Goal: Task Accomplishment & Management: Manage account settings

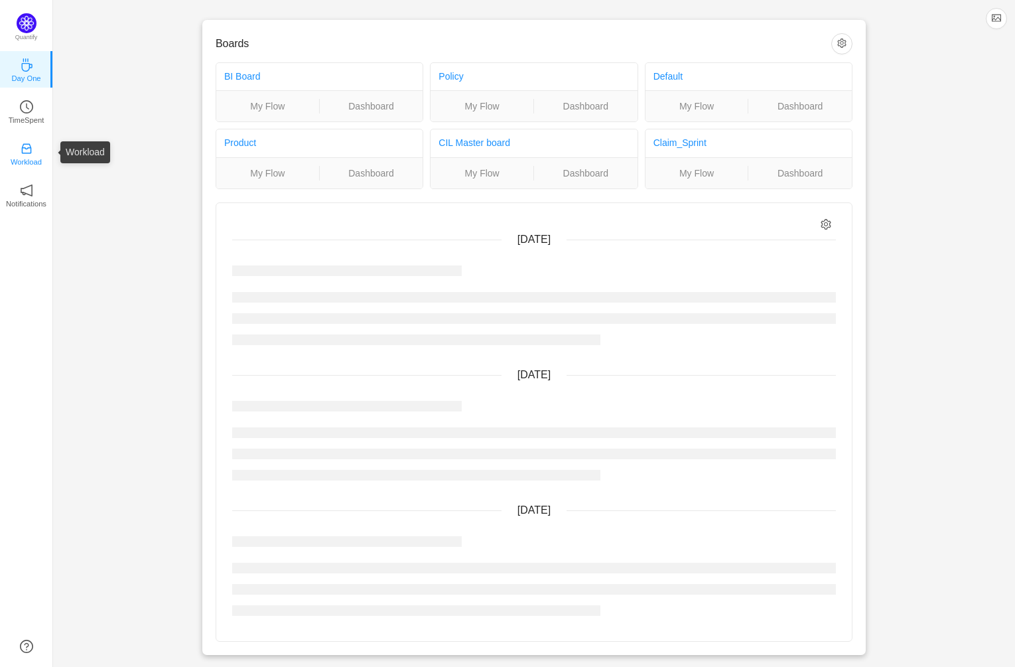
click at [26, 152] on icon "icon: inbox" at bounding box center [26, 148] width 13 height 13
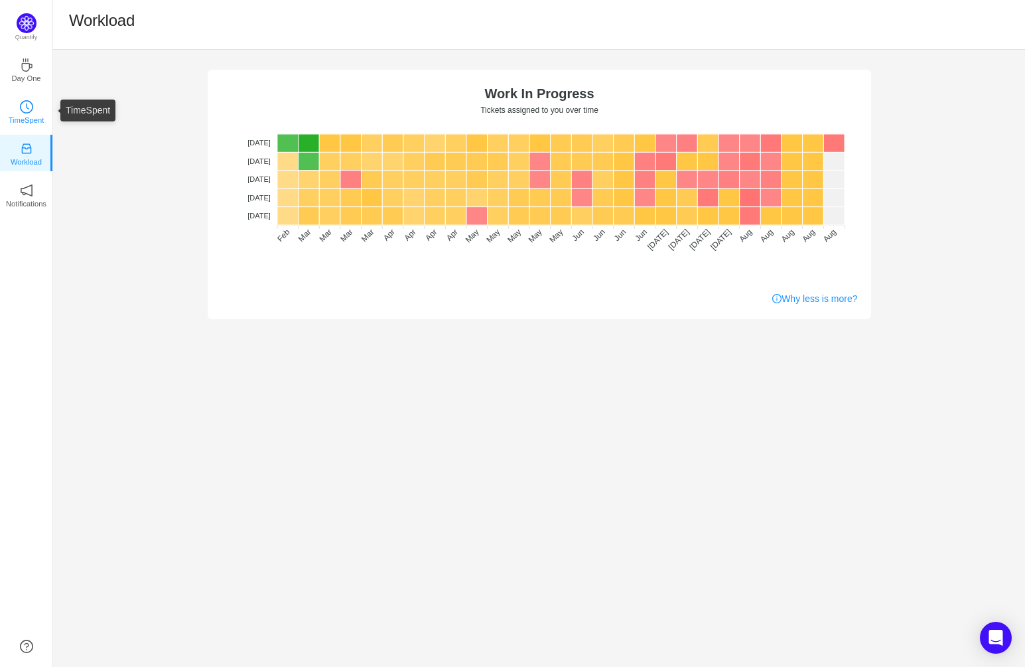
click at [21, 105] on icon "icon: clock-circle" at bounding box center [26, 106] width 13 height 13
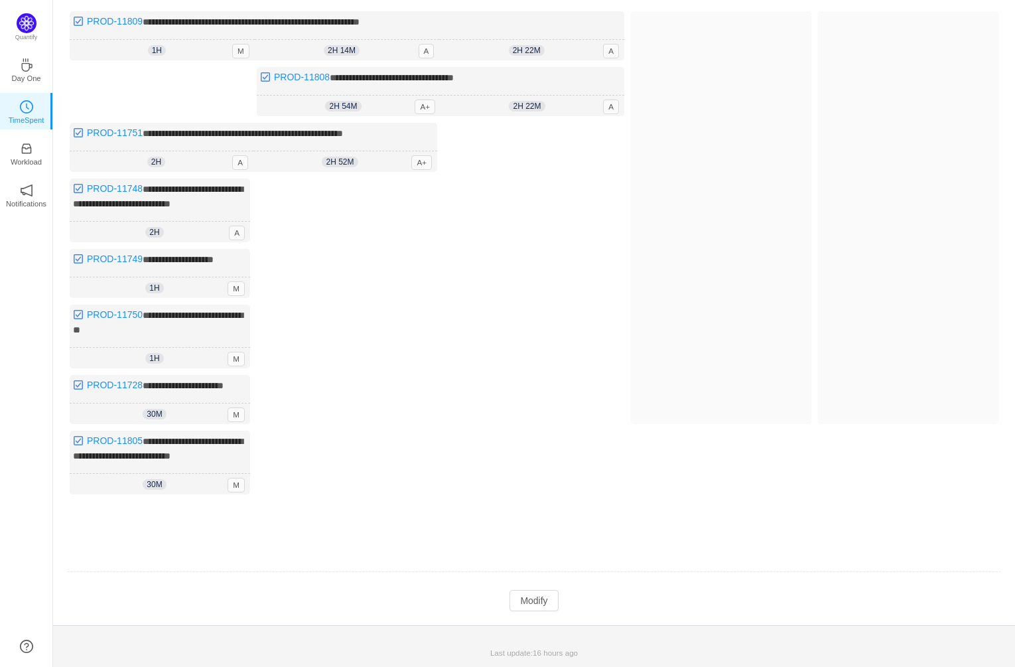
scroll to position [162, 0]
click at [539, 598] on button "Modify" at bounding box center [534, 600] width 48 height 21
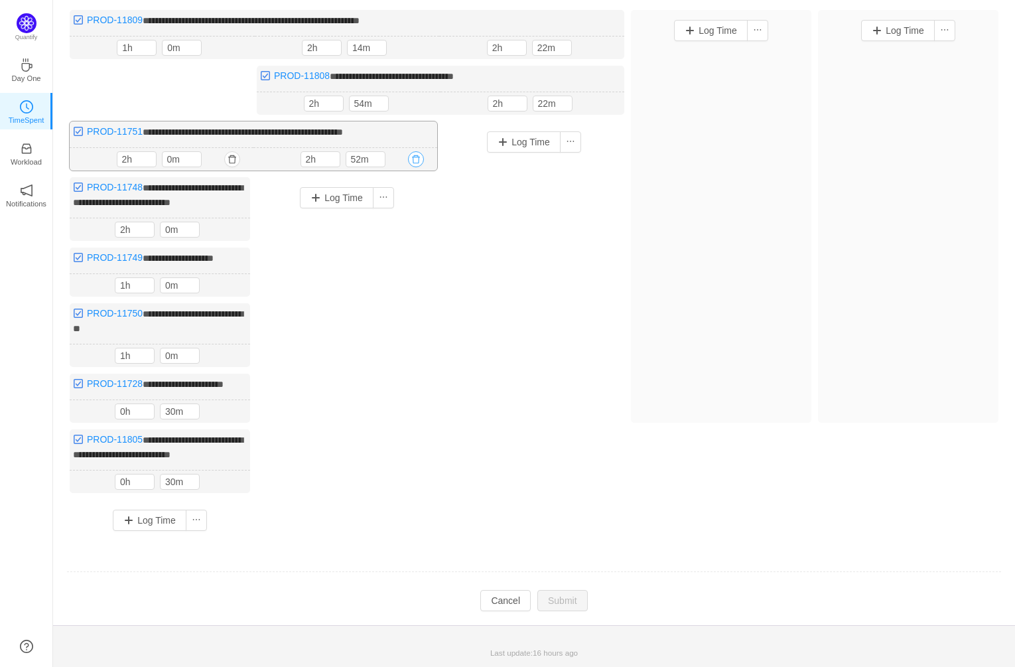
click at [417, 151] on button "button" at bounding box center [416, 159] width 16 height 16
click at [399, 207] on button "Yes" at bounding box center [395, 215] width 26 height 16
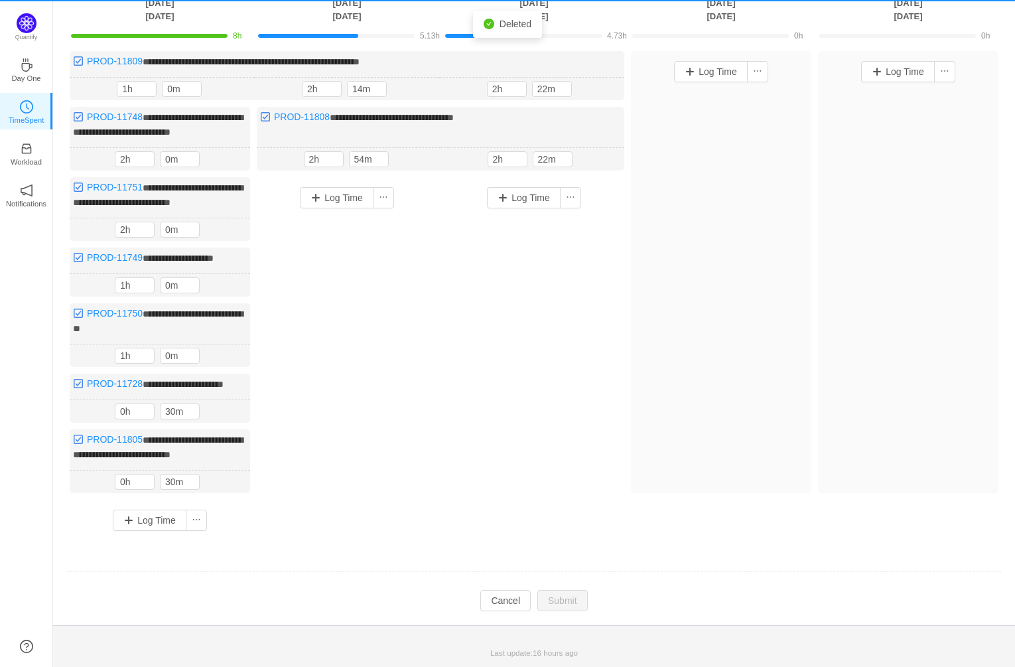
scroll to position [122, 0]
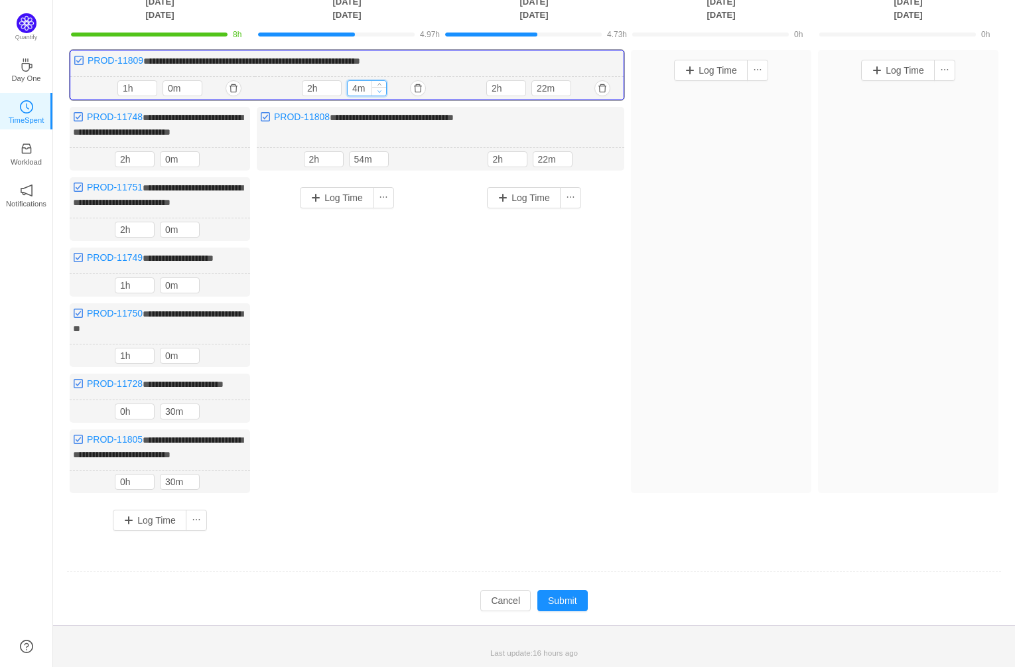
click at [379, 89] on icon "icon: down" at bounding box center [380, 91] width 5 height 5
type input "0m"
click at [379, 90] on icon "icon: down" at bounding box center [380, 91] width 4 height 3
type input "1h"
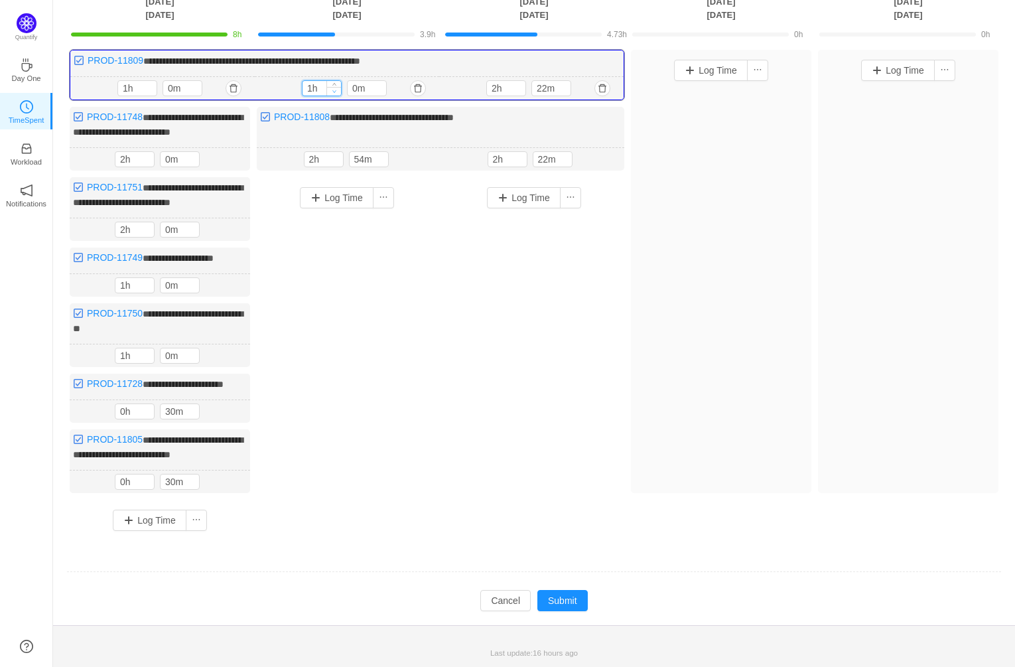
click at [332, 89] on icon "icon: down" at bounding box center [334, 91] width 5 height 5
click at [418, 80] on button "button" at bounding box center [418, 88] width 16 height 16
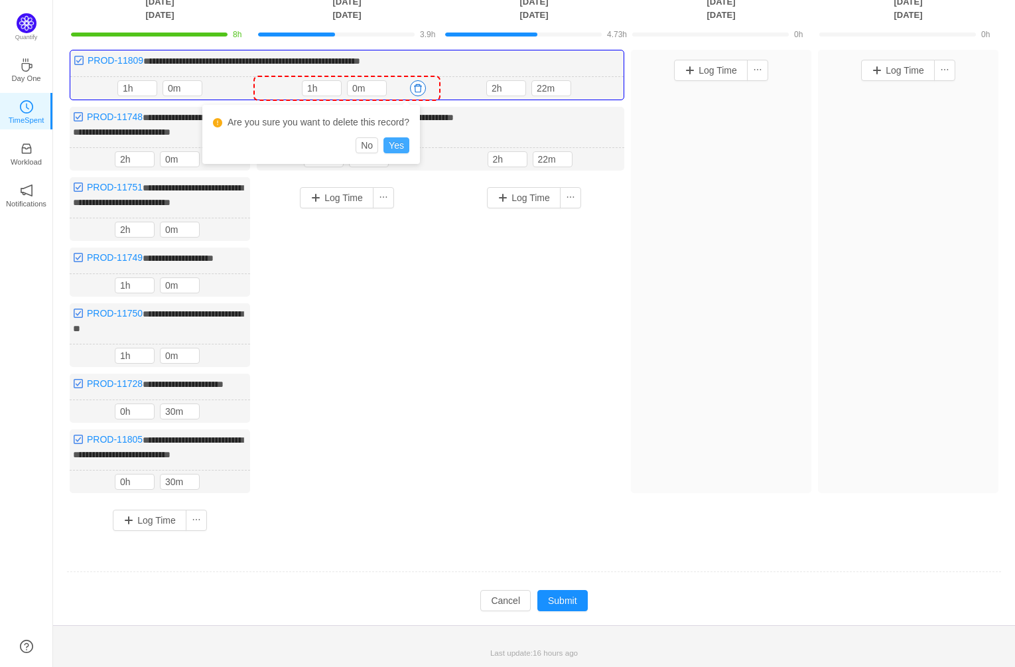
click at [407, 137] on button "Yes" at bounding box center [397, 145] width 26 height 16
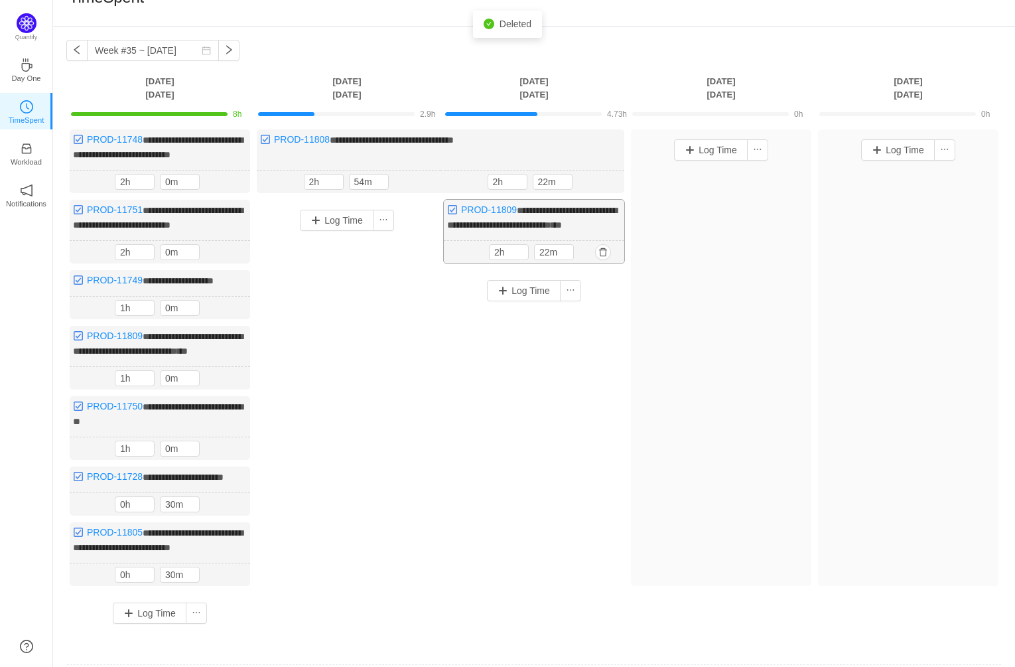
scroll to position [23, 0]
click at [604, 261] on button "button" at bounding box center [603, 253] width 16 height 16
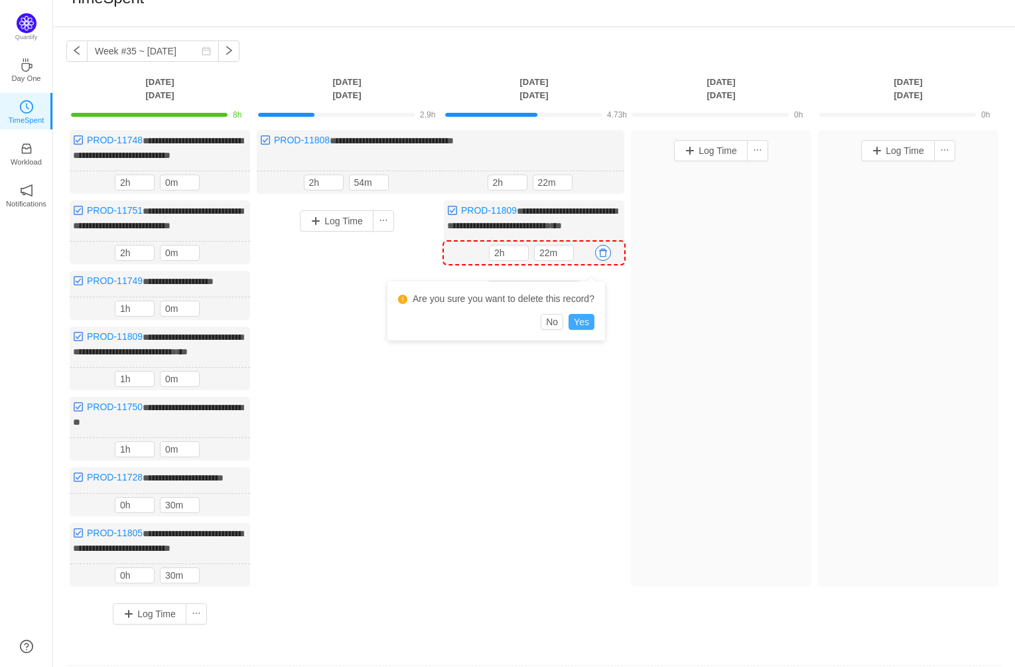
click at [593, 318] on button "Yes" at bounding box center [582, 322] width 26 height 16
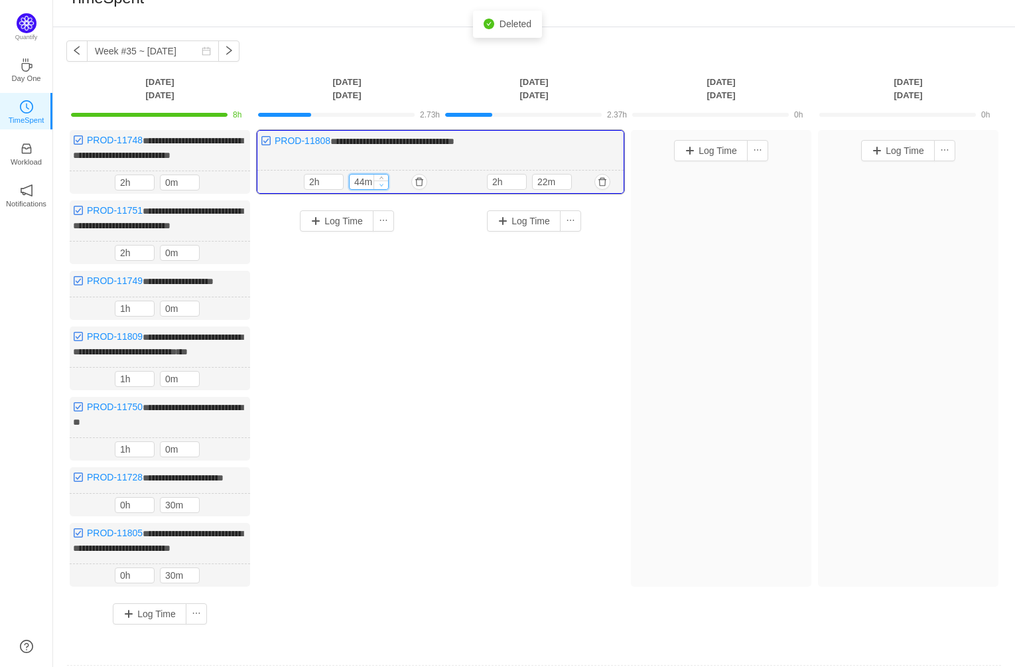
click at [382, 183] on icon "icon: down" at bounding box center [382, 184] width 5 height 5
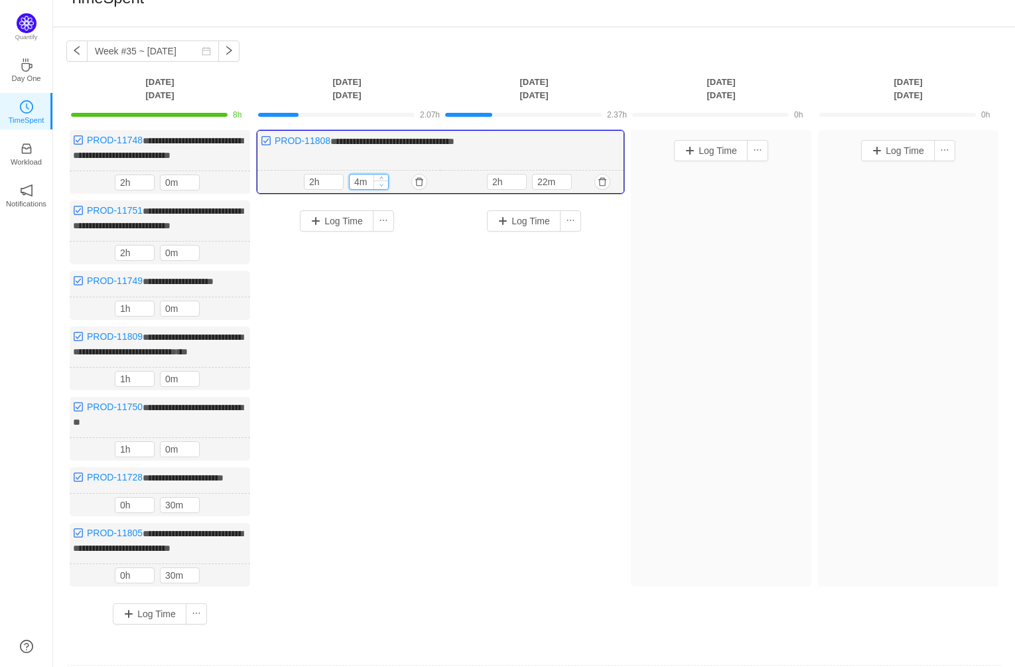
type input "0m"
click at [382, 183] on icon "icon: down" at bounding box center [382, 184] width 5 height 5
click at [565, 183] on icon "icon: down" at bounding box center [565, 184] width 5 height 5
type input "0m"
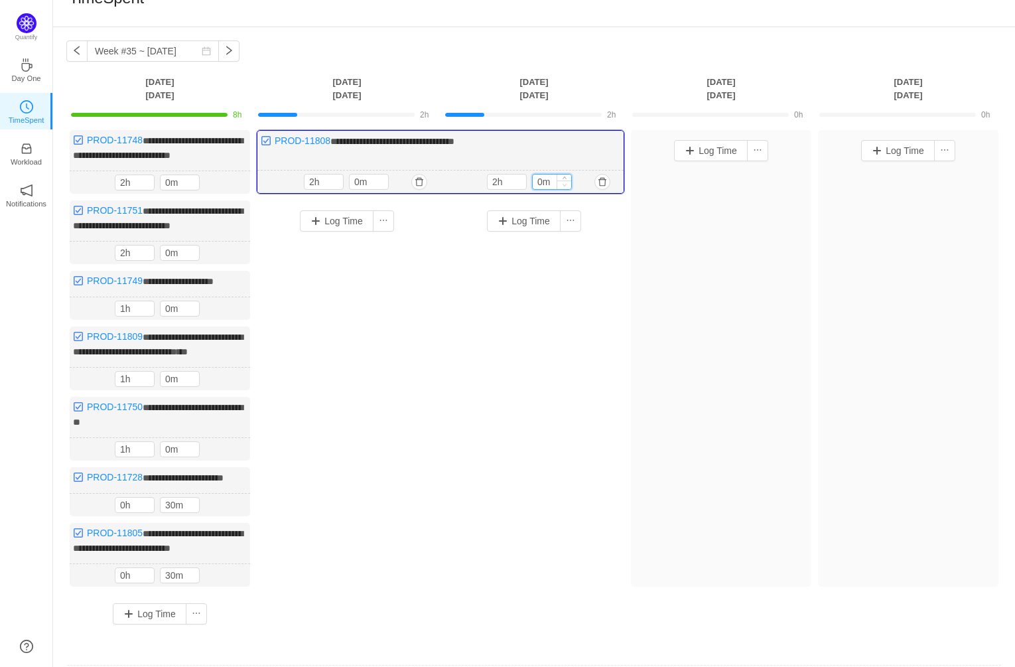
click at [565, 183] on icon "icon: down" at bounding box center [565, 184] width 5 height 5
click at [343, 218] on button "Log Time" at bounding box center [337, 220] width 74 height 21
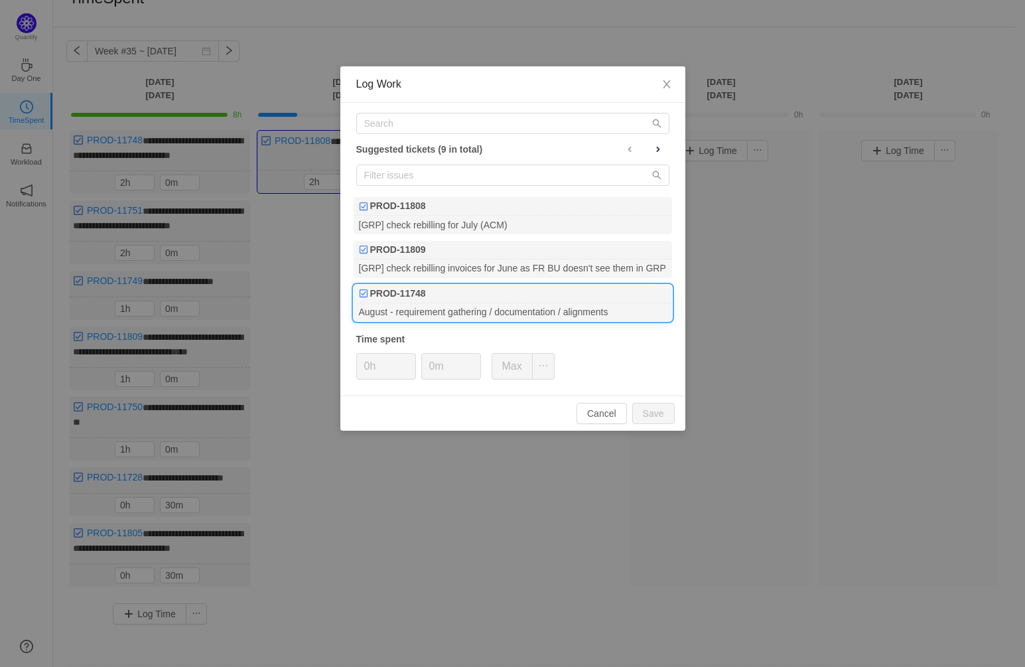
click at [453, 294] on div "PROD-11748" at bounding box center [513, 294] width 318 height 19
click at [647, 408] on button "Save" at bounding box center [653, 413] width 42 height 21
type input "0h"
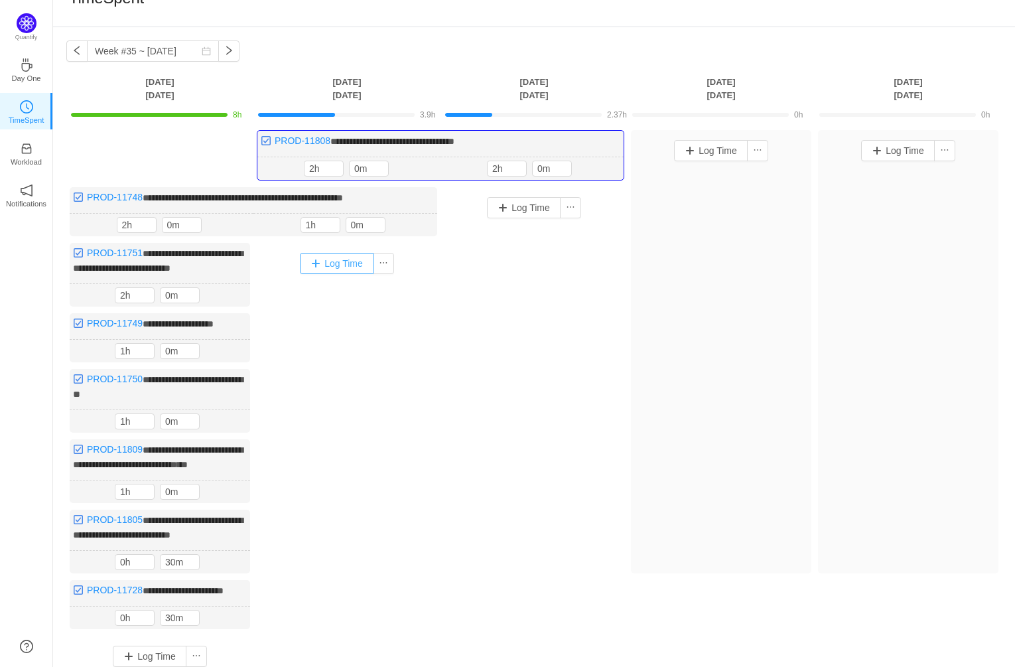
click at [346, 261] on button "Log Time" at bounding box center [337, 263] width 74 height 21
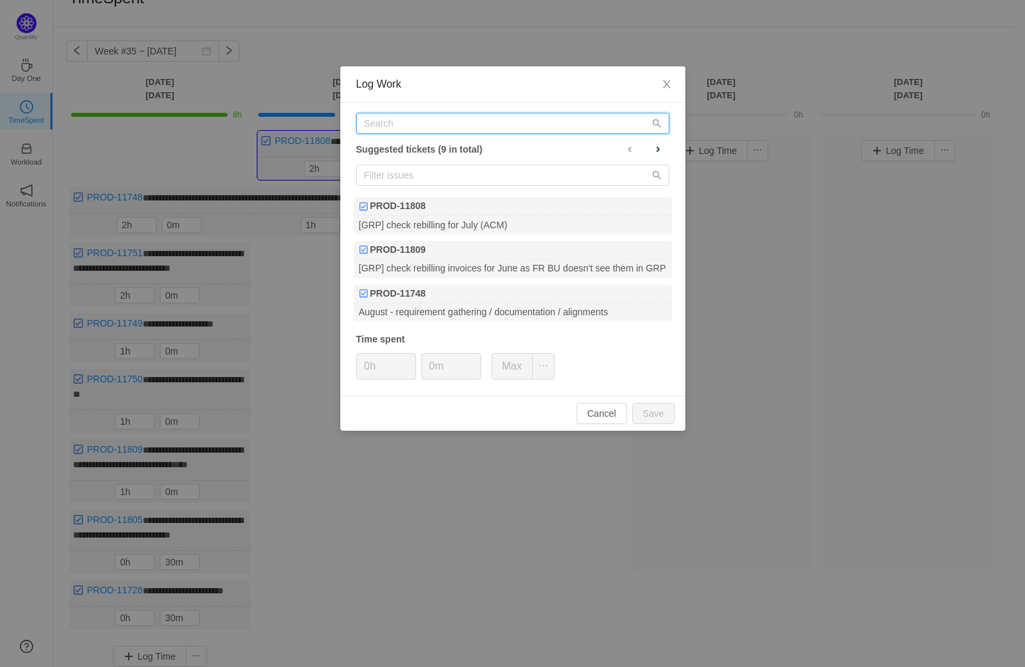
click at [403, 125] on input "text" at bounding box center [512, 123] width 313 height 21
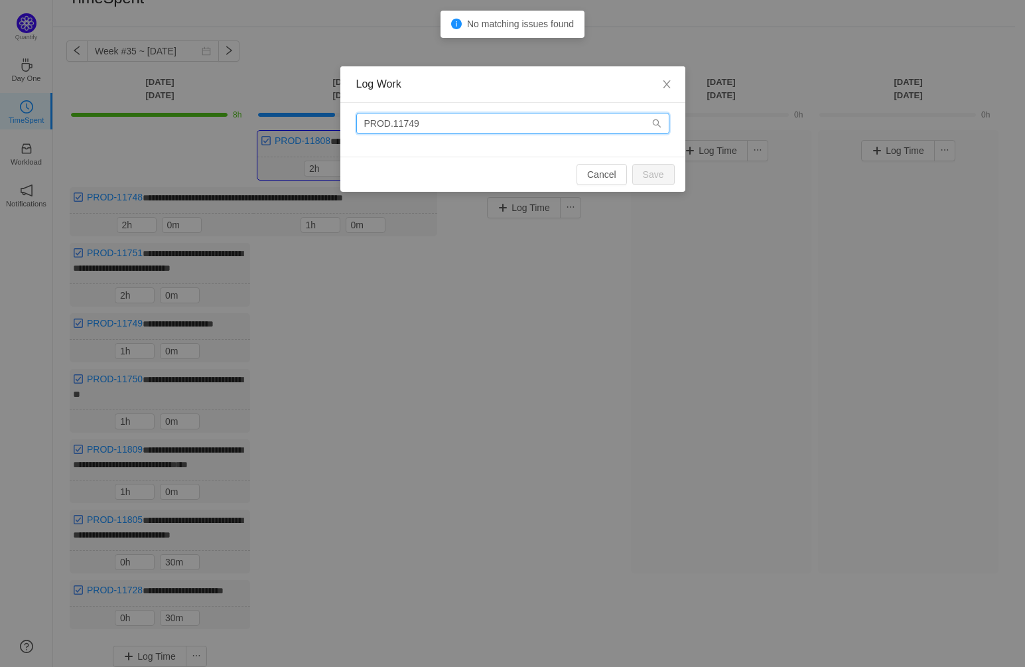
click at [389, 122] on input "PROD.11749" at bounding box center [512, 123] width 313 height 21
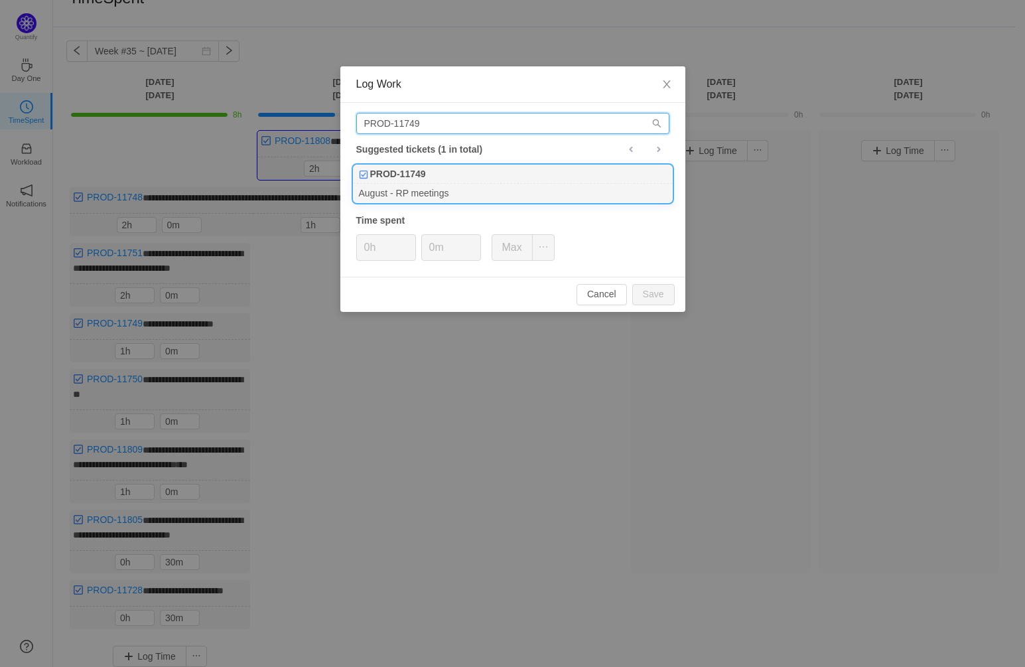
type input "PROD-11749"
click at [472, 187] on div "August - RP meetings" at bounding box center [513, 193] width 318 height 18
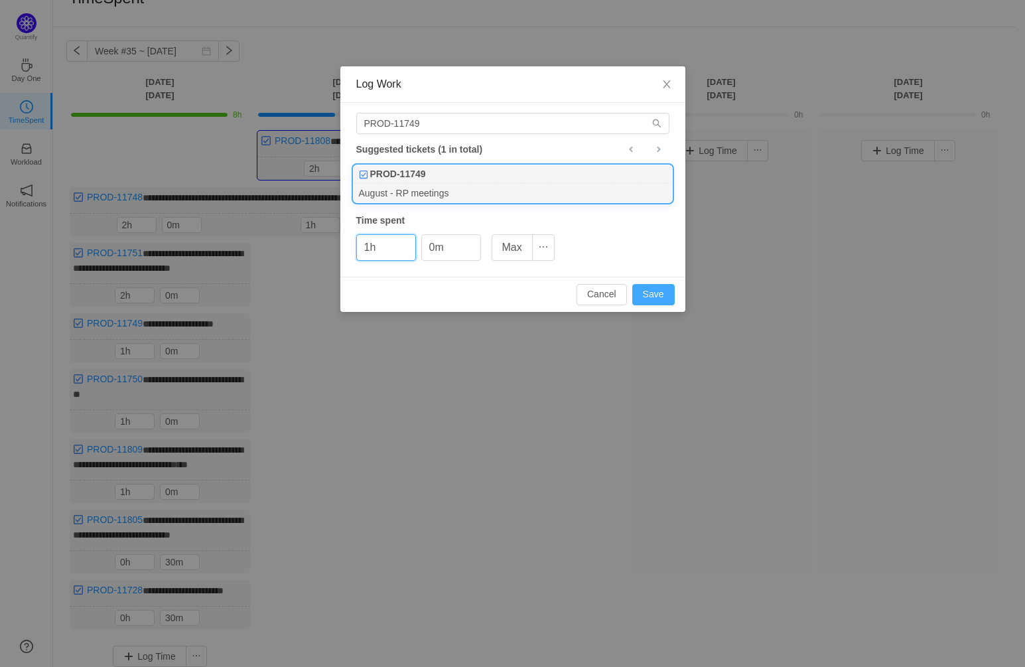
click at [668, 288] on button "Save" at bounding box center [653, 294] width 42 height 21
type input "0h"
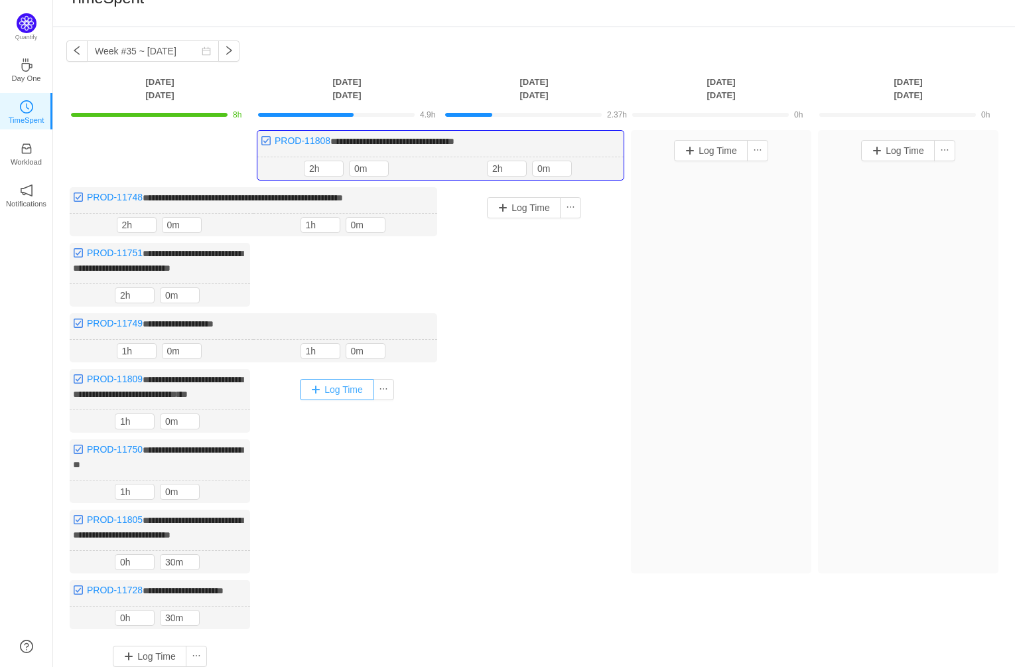
click at [342, 389] on button "Log Time" at bounding box center [337, 389] width 74 height 21
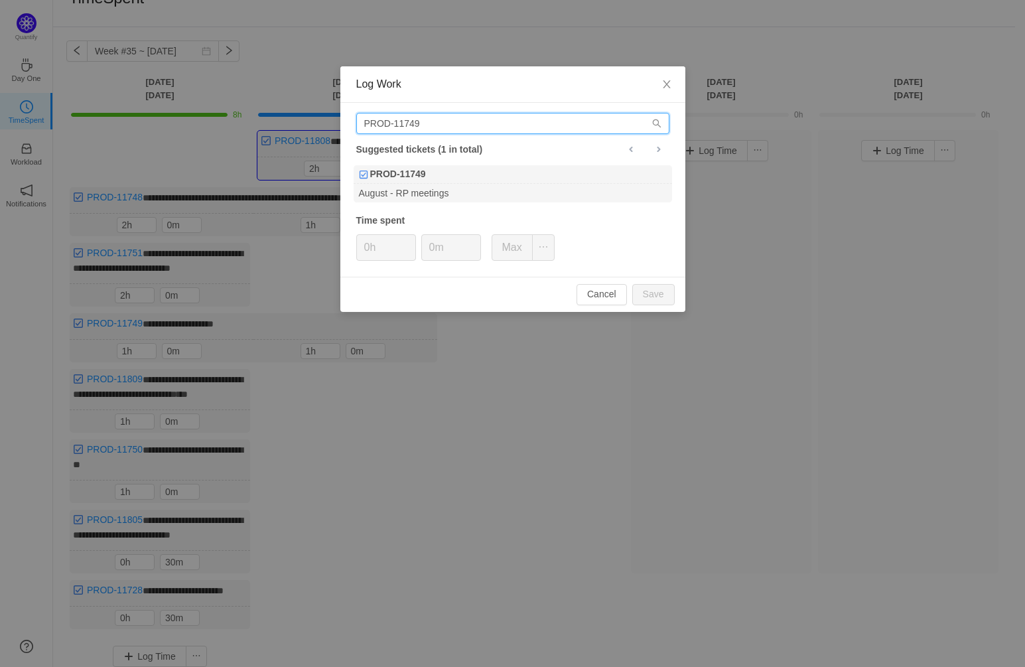
drag, startPoint x: 430, startPoint y: 124, endPoint x: 413, endPoint y: 121, distance: 17.6
click at [413, 121] on input "PROD-11749" at bounding box center [512, 123] width 313 height 21
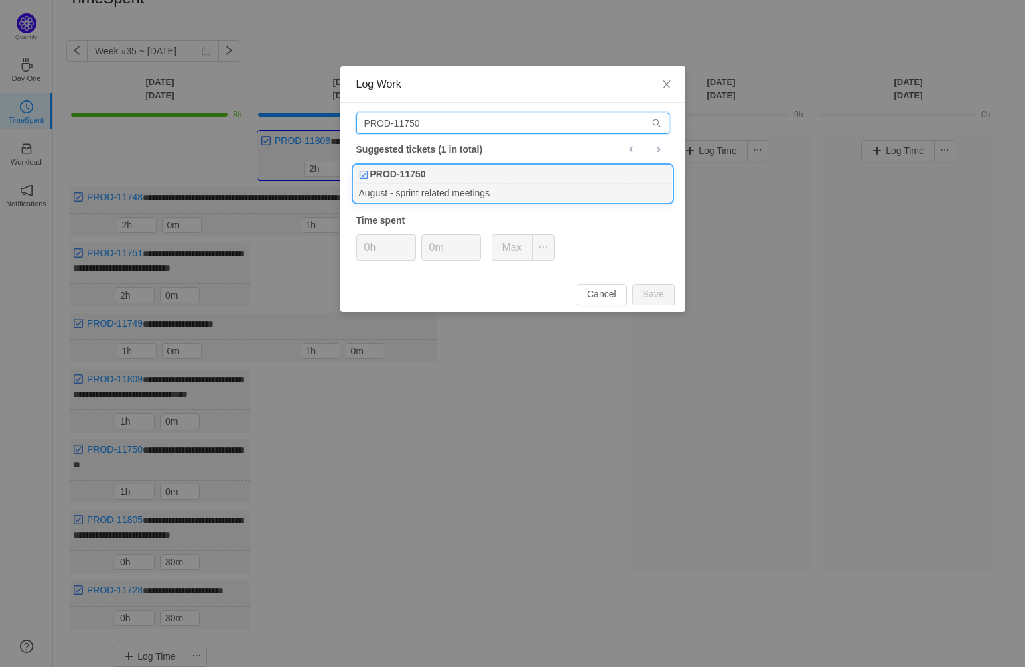
type input "PROD-11750"
click at [468, 171] on div "PROD-11750" at bounding box center [513, 174] width 318 height 19
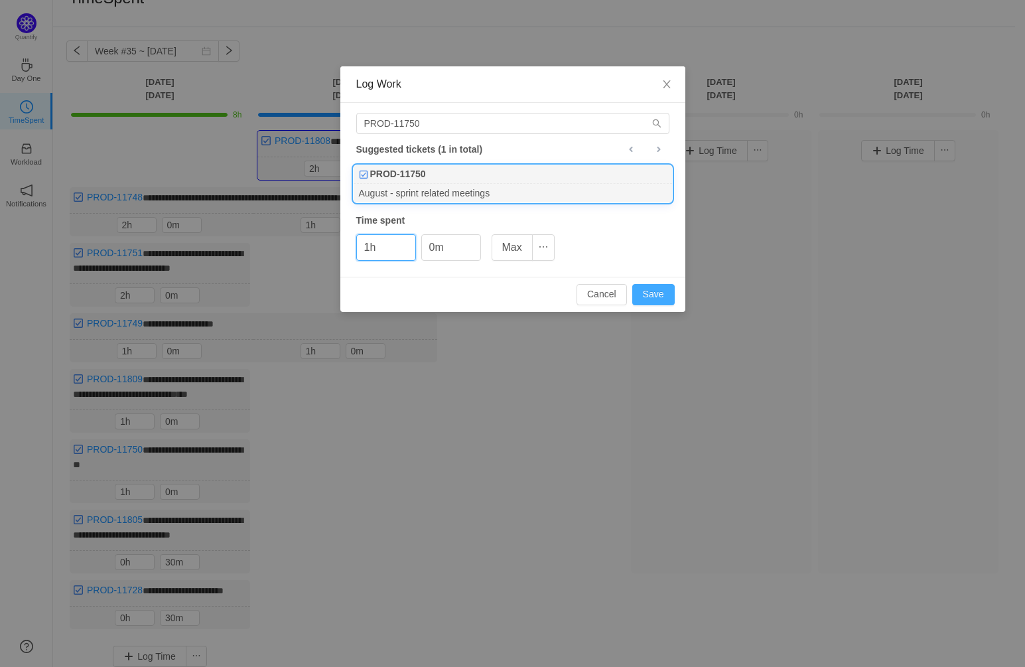
click at [663, 293] on button "Save" at bounding box center [653, 294] width 42 height 21
type input "0h"
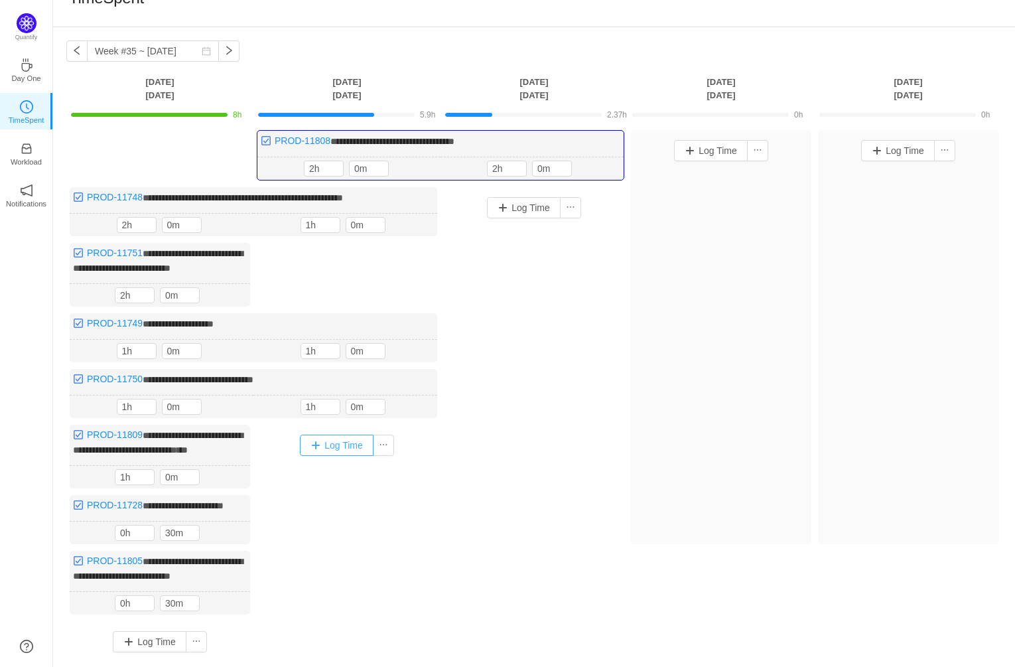
click at [356, 440] on button "Log Time" at bounding box center [337, 445] width 74 height 21
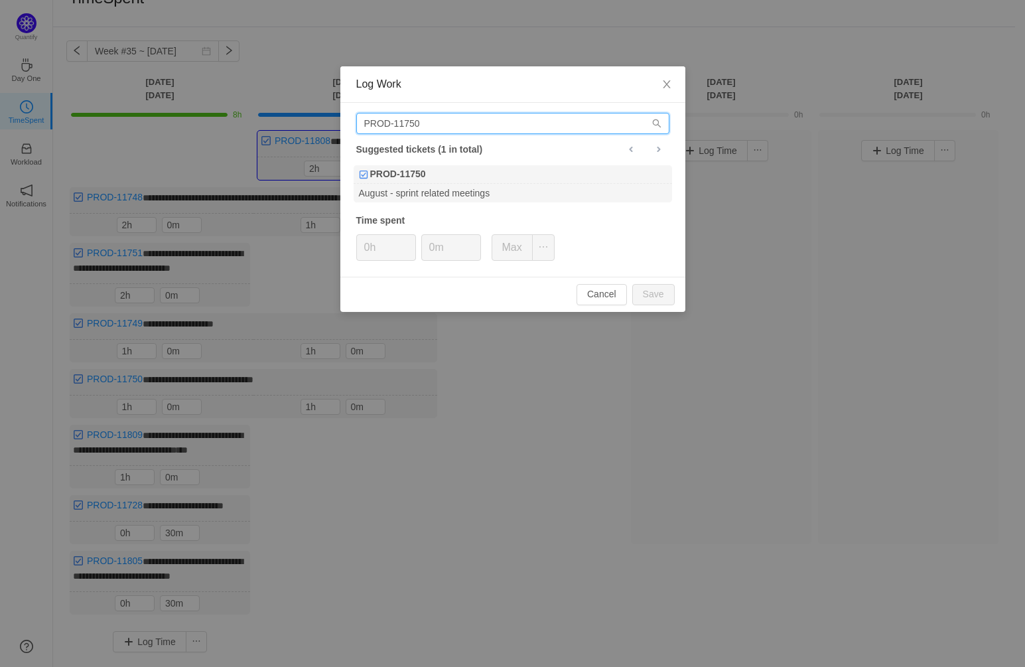
drag, startPoint x: 434, startPoint y: 124, endPoint x: 334, endPoint y: 121, distance: 99.6
click at [334, 121] on div "Log Work PROD-11750 Suggested tickets (1 in total) PROD-11750 August - sprint r…" at bounding box center [512, 333] width 1025 height 667
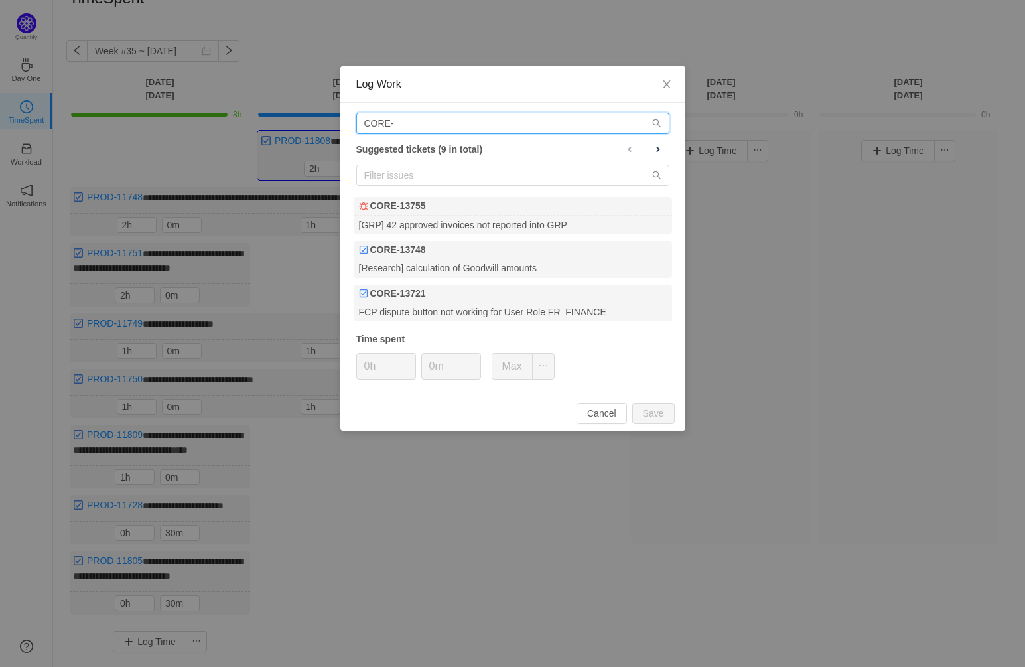
paste input "13755"
drag, startPoint x: 439, startPoint y: 120, endPoint x: 354, endPoint y: 125, distance: 85.1
click at [354, 125] on div "CORE-13755 Suggested tickets (9 in total) CORE-13755 [GRP] 42 approved invoices…" at bounding box center [512, 249] width 345 height 293
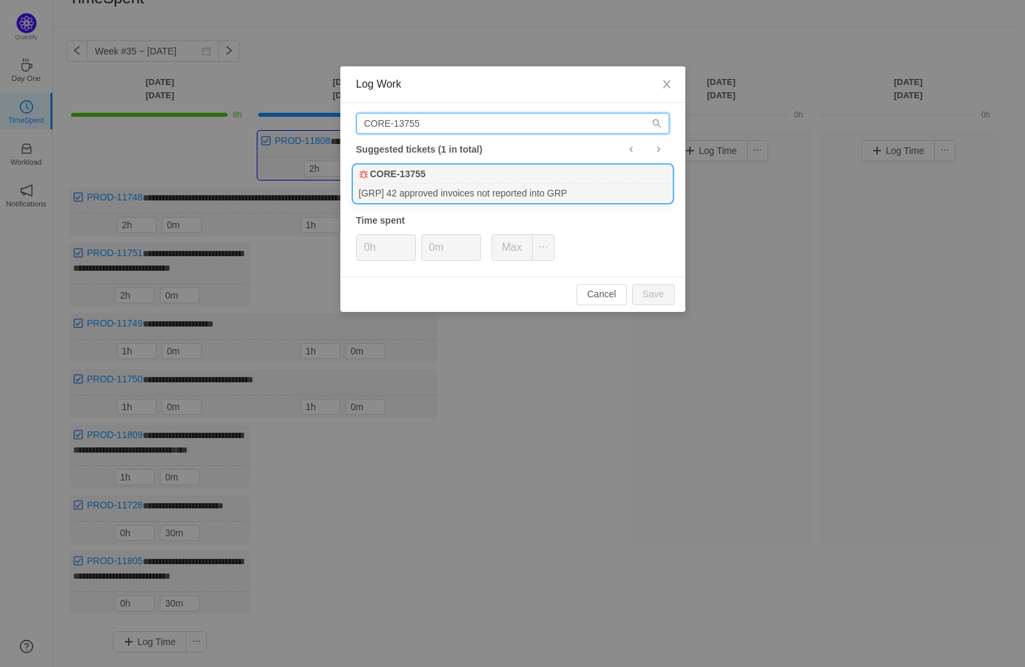
type input "CORE-13755"
click at [460, 182] on div "CORE-13755" at bounding box center [513, 174] width 318 height 19
click at [653, 293] on button "Save" at bounding box center [653, 294] width 42 height 21
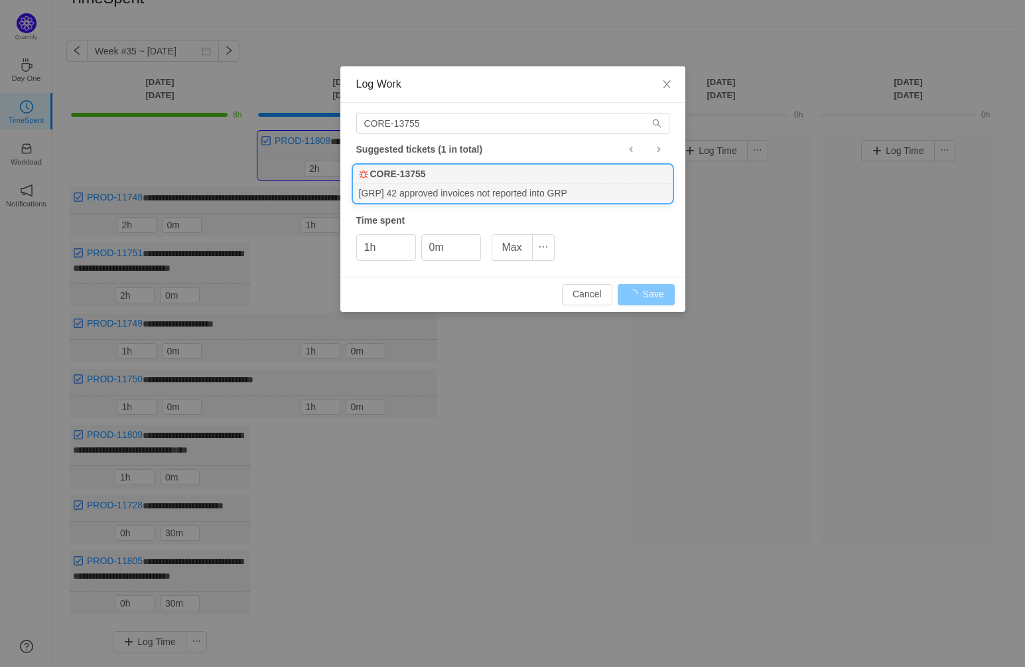
type input "0h"
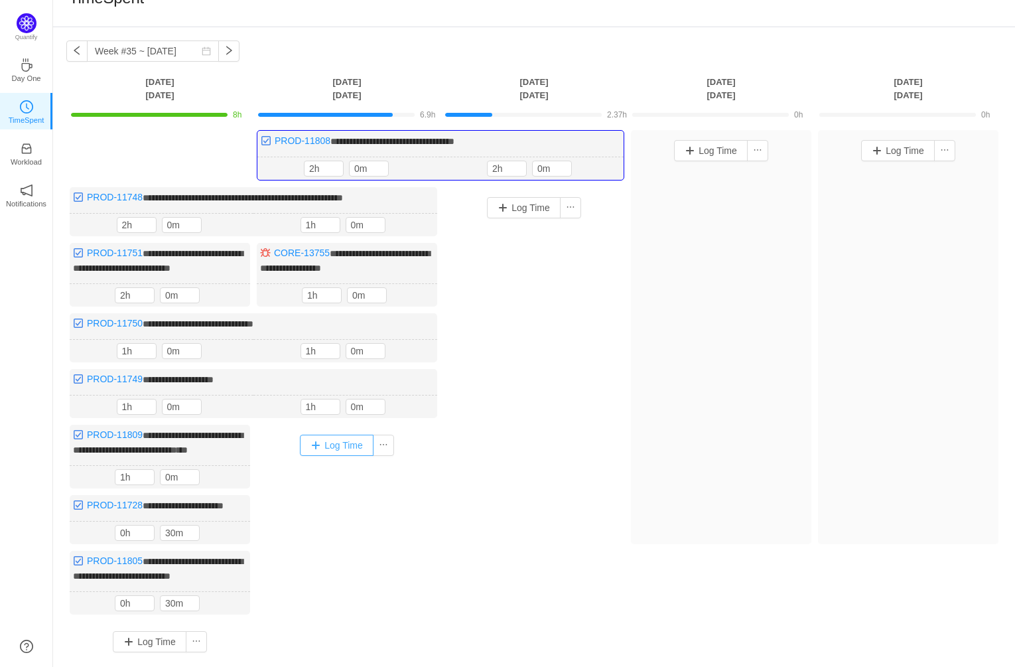
click at [352, 441] on button "Log Time" at bounding box center [337, 445] width 74 height 21
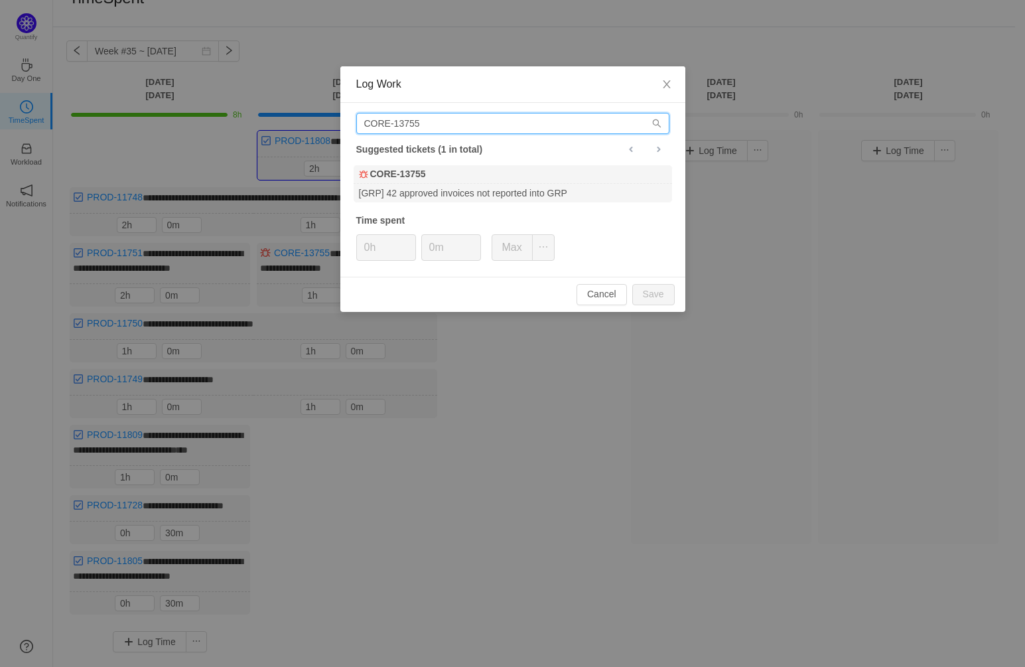
paste input "PROD-11807"
drag, startPoint x: 462, startPoint y: 124, endPoint x: 324, endPoint y: 121, distance: 137.4
click at [324, 121] on div "Log Work CORE-13755 Suggested tickets (1 in total) CORE-13755 [GRP] 42 approved…" at bounding box center [512, 333] width 1025 height 667
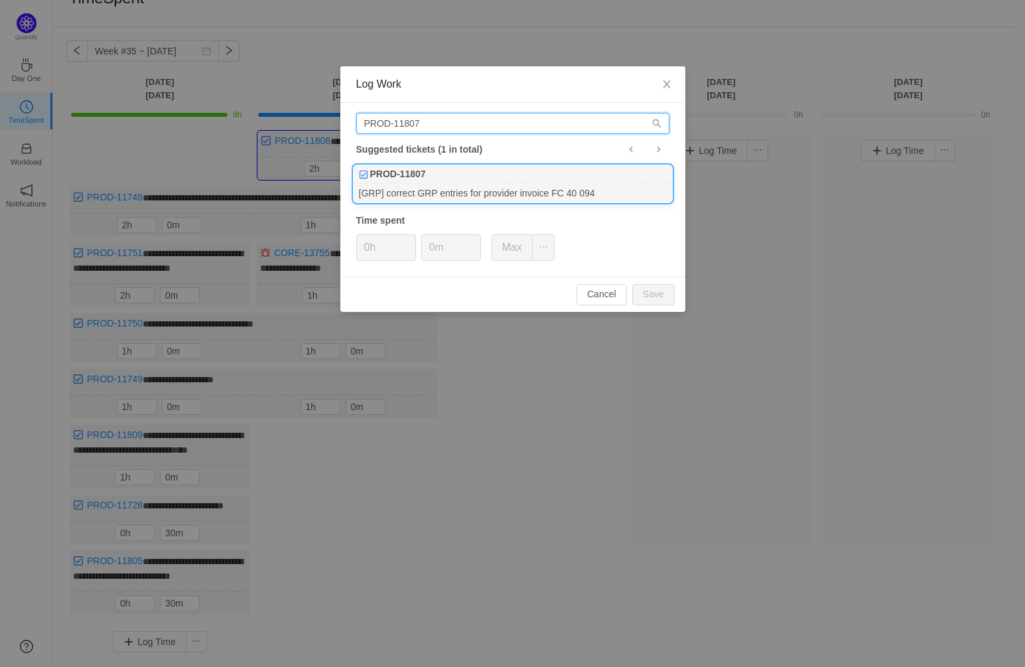
type input "PROD-11807"
click at [420, 180] on b "PROD-11807" at bounding box center [398, 174] width 56 height 14
click at [651, 293] on button "Save" at bounding box center [653, 294] width 42 height 21
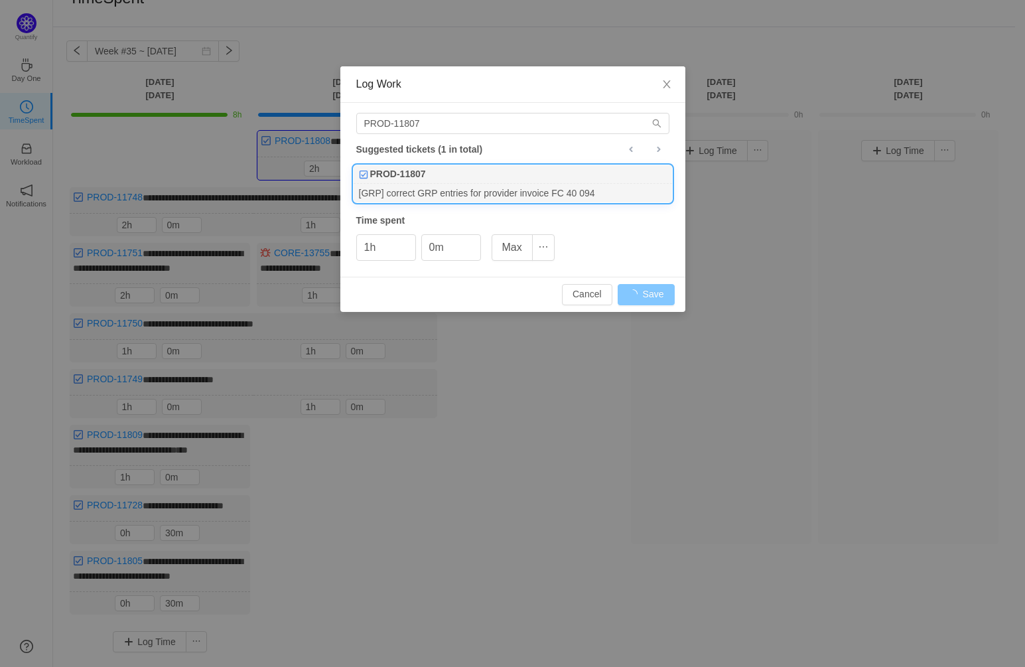
type input "0h"
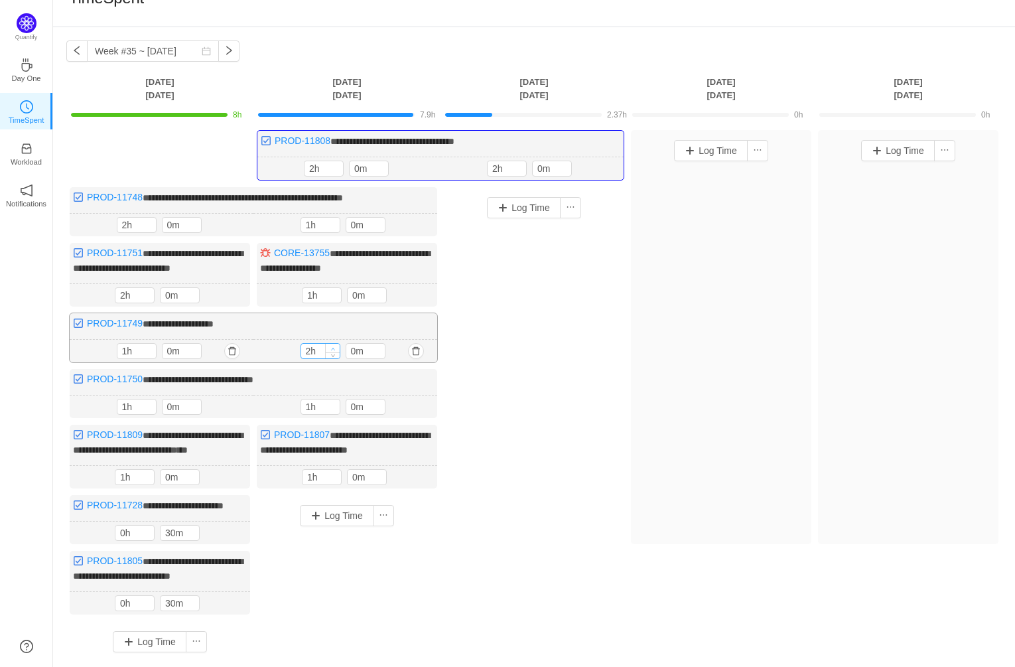
click at [332, 346] on icon "icon: up" at bounding box center [332, 348] width 5 height 5
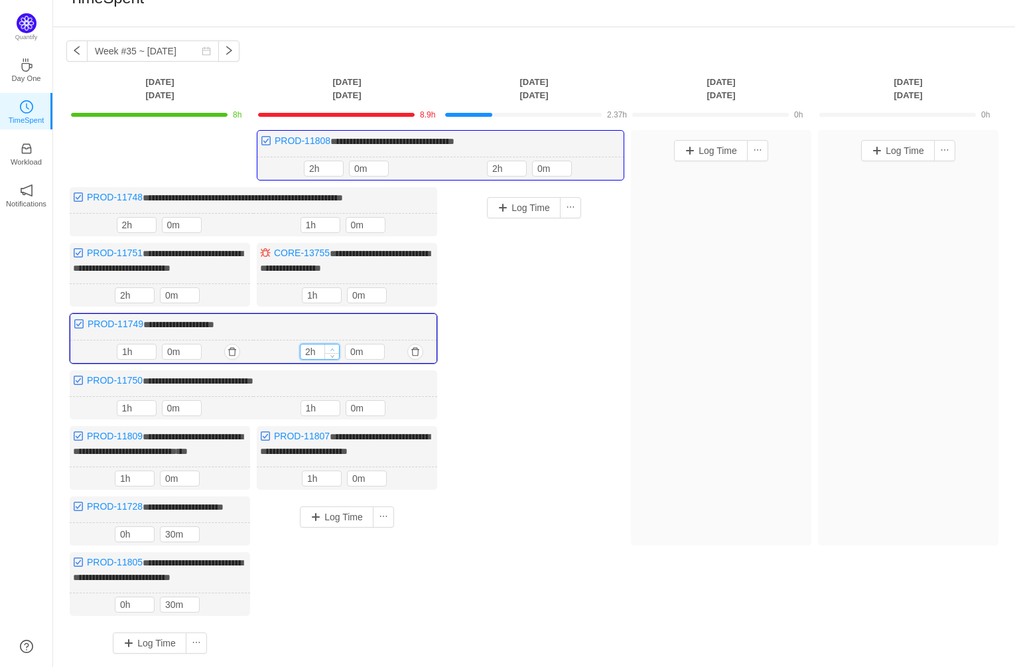
type input "3h"
click at [332, 347] on icon "icon: up" at bounding box center [332, 349] width 5 height 5
click at [378, 347] on icon "icon: up" at bounding box center [378, 349] width 5 height 5
type input "30m"
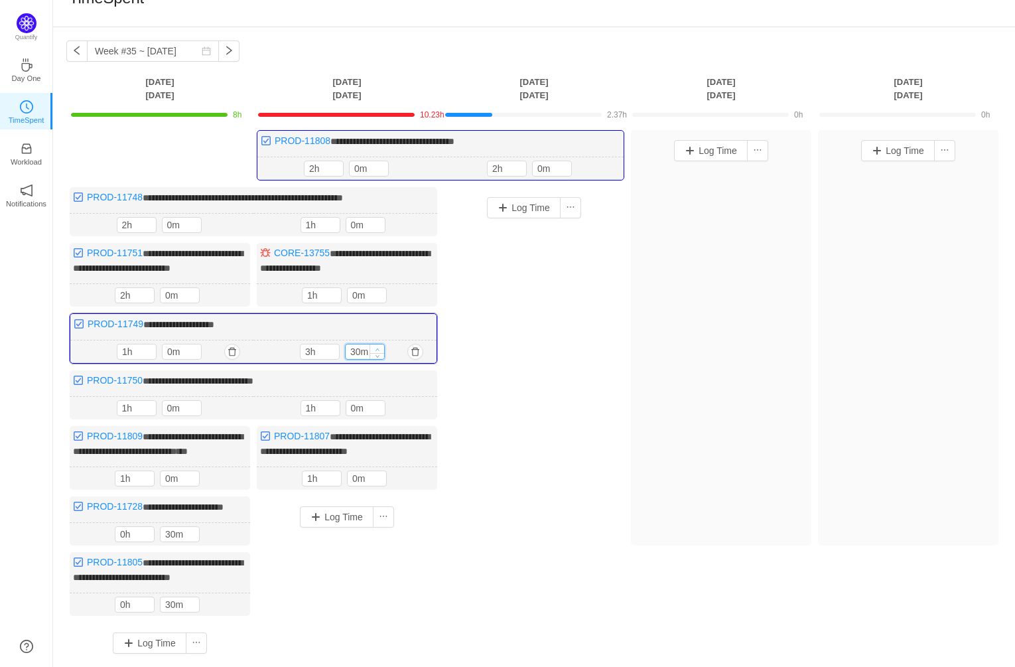
click at [378, 347] on icon "icon: up" at bounding box center [378, 349] width 5 height 5
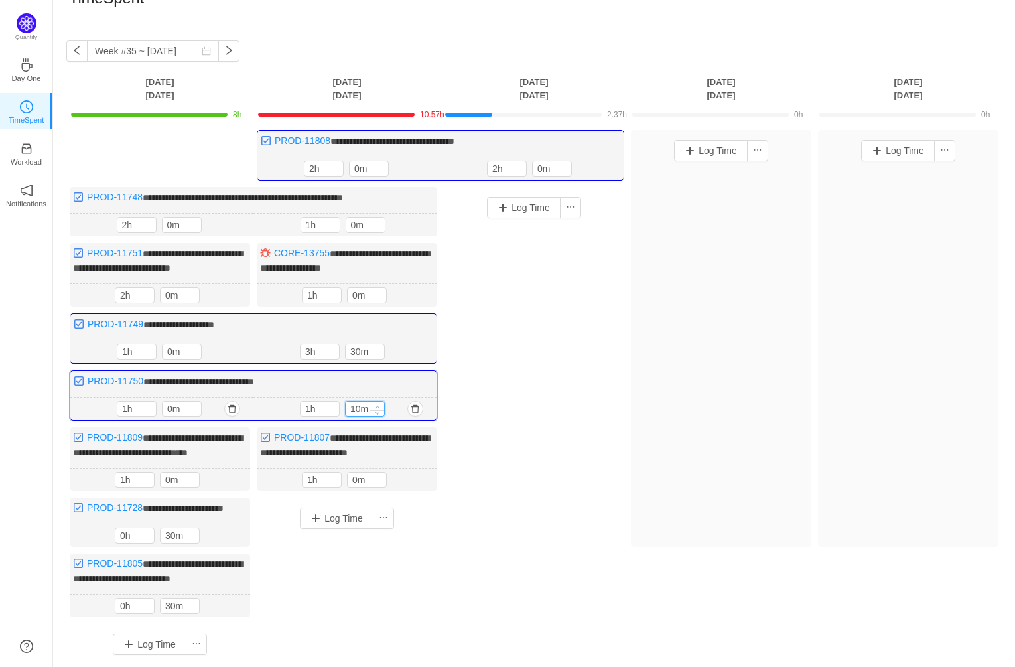
click at [380, 404] on icon "icon: up" at bounding box center [378, 406] width 5 height 5
type input "30m"
click at [380, 404] on icon "icon: up" at bounding box center [378, 406] width 5 height 5
click at [531, 409] on div "Log Time" at bounding box center [534, 402] width 180 height 430
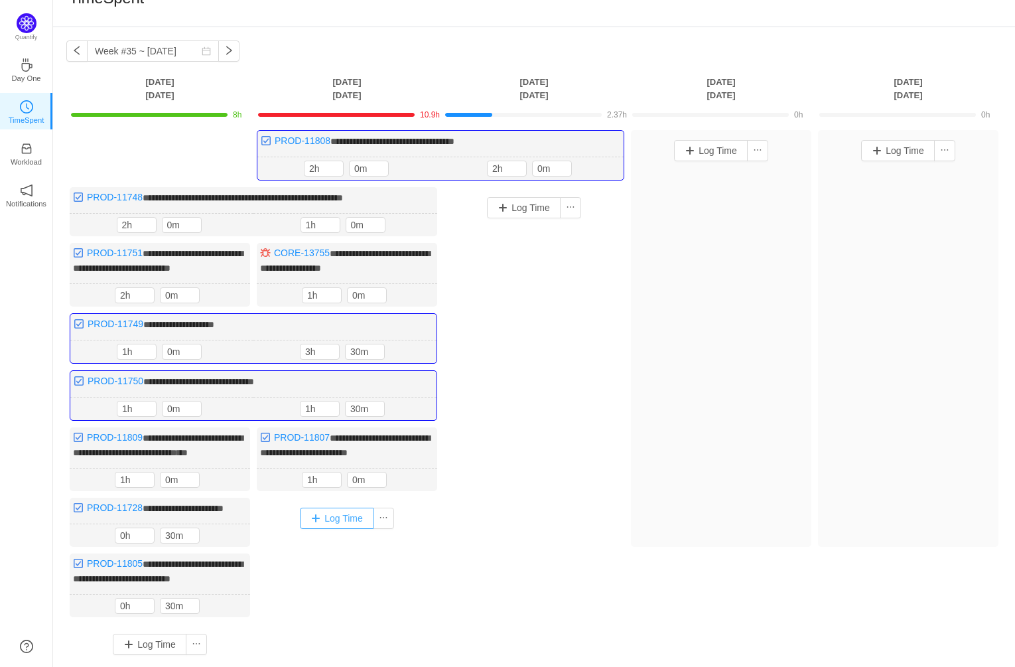
click at [343, 522] on button "Log Time" at bounding box center [337, 518] width 74 height 21
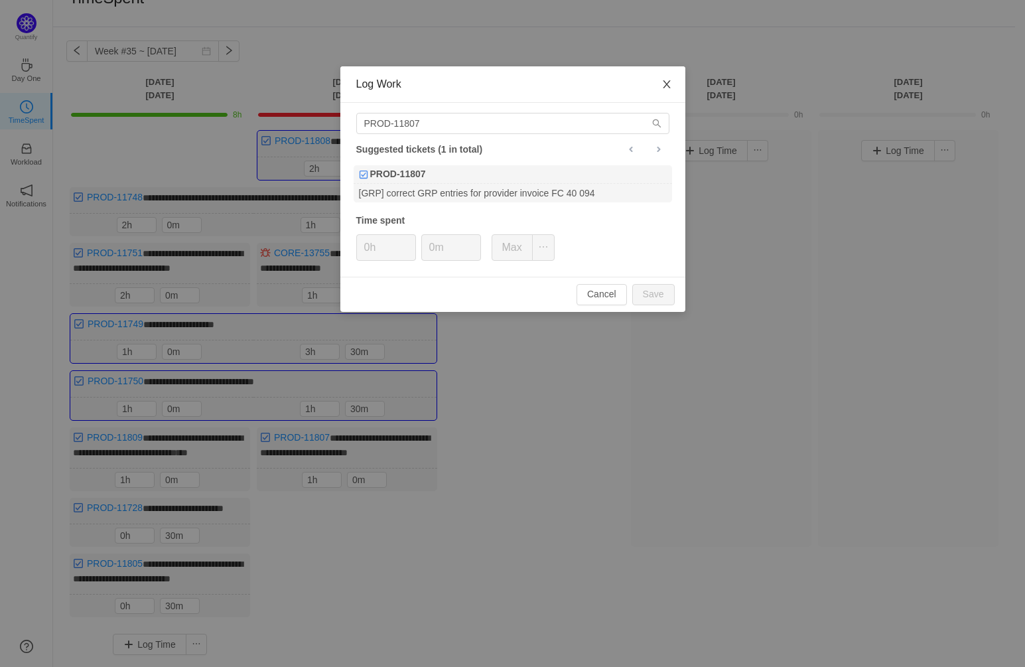
click at [667, 82] on icon "icon: close" at bounding box center [667, 84] width 11 height 11
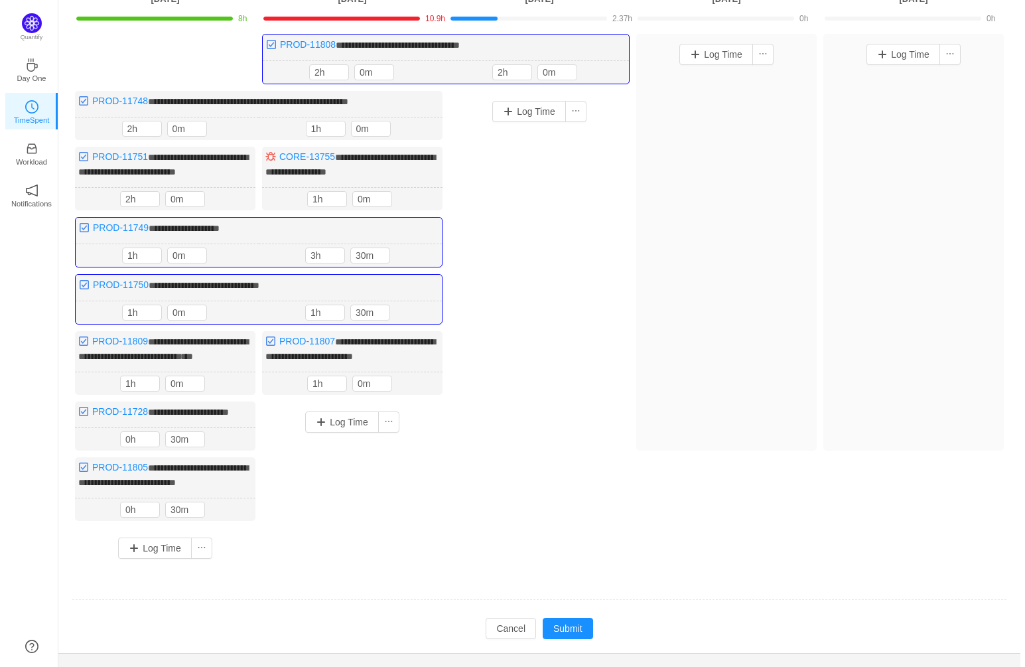
scroll to position [181, 0]
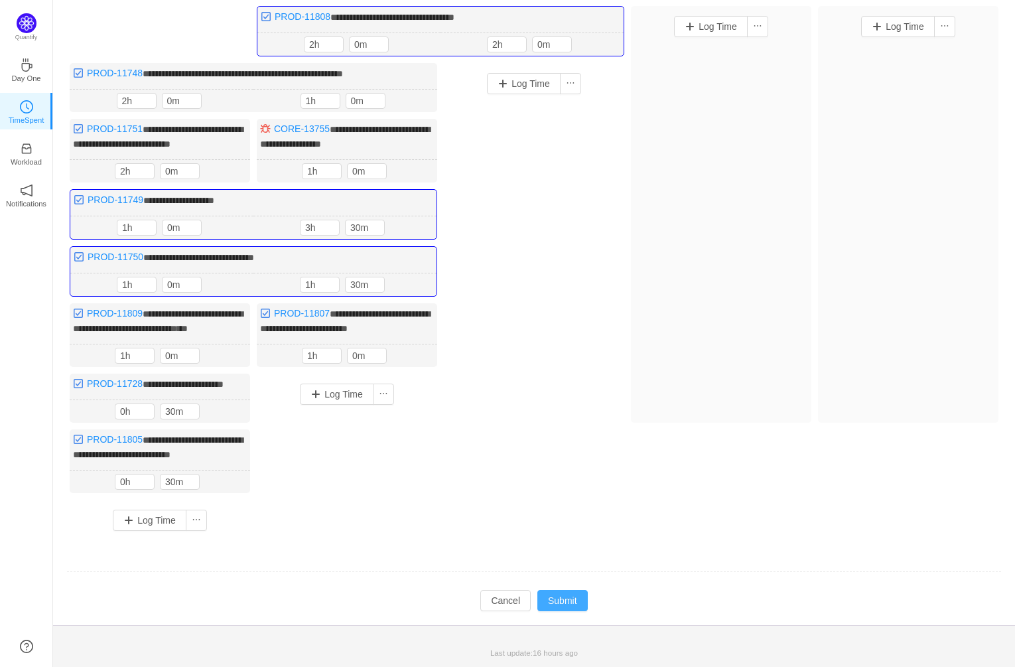
click at [565, 602] on button "Submit" at bounding box center [562, 600] width 50 height 21
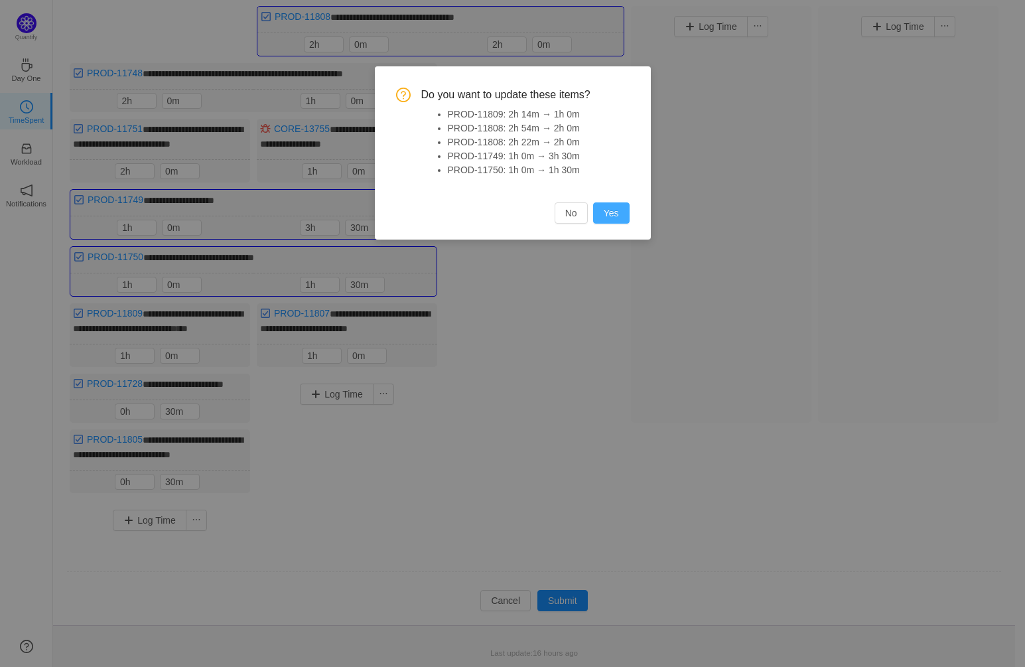
click at [619, 213] on button "Yes" at bounding box center [611, 212] width 36 height 21
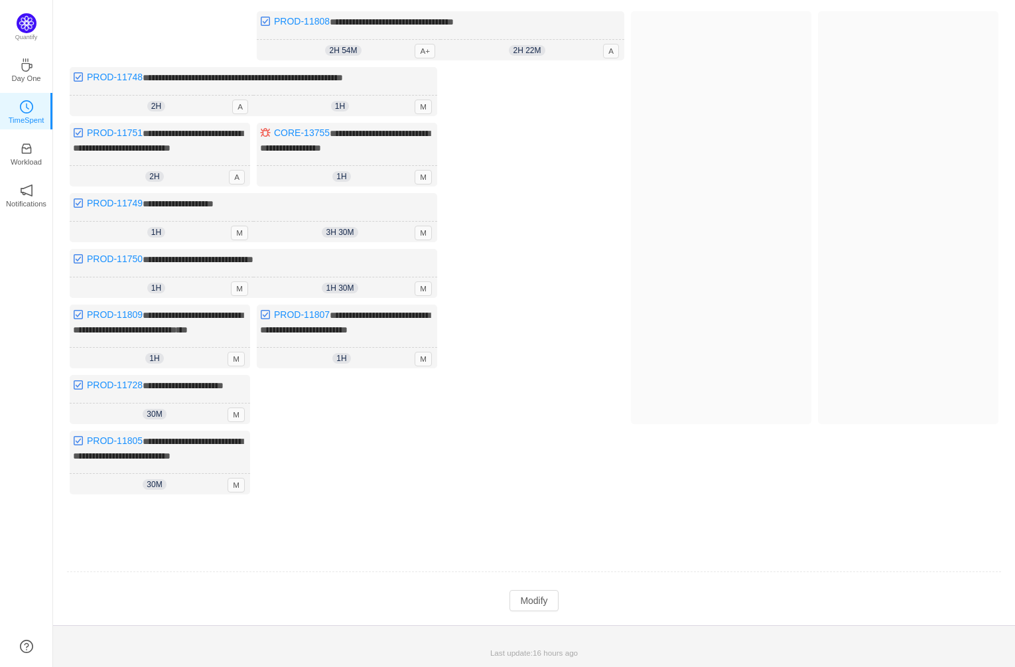
scroll to position [145, 0]
click at [534, 611] on button "Modify" at bounding box center [534, 600] width 48 height 21
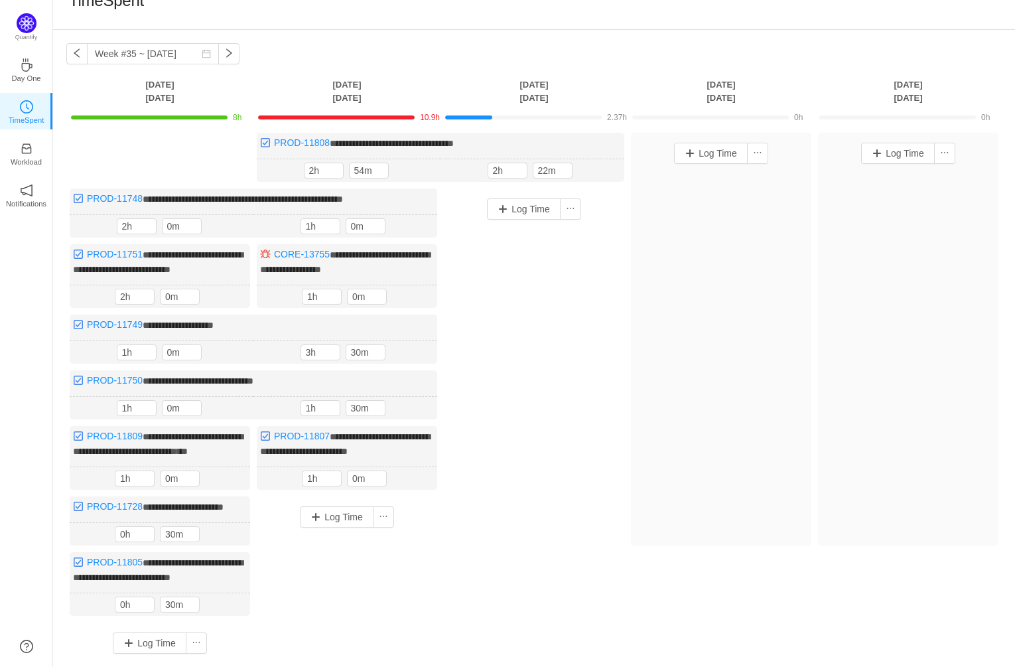
scroll to position [0, 0]
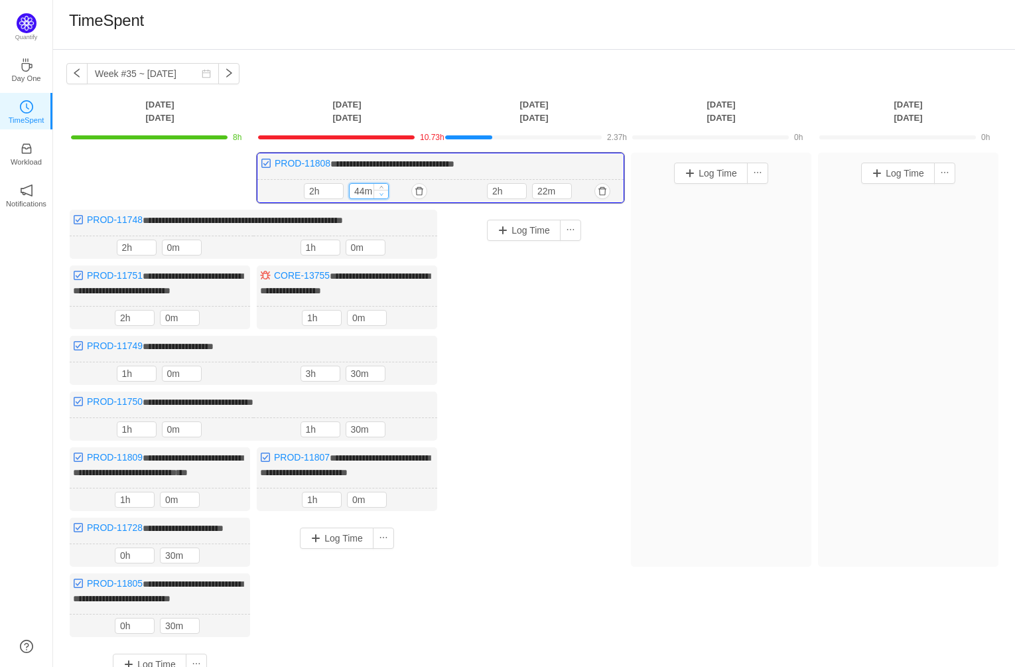
click at [378, 190] on span "Decrease Value" at bounding box center [381, 194] width 14 height 9
click at [381, 192] on icon "icon: down" at bounding box center [382, 194] width 5 height 5
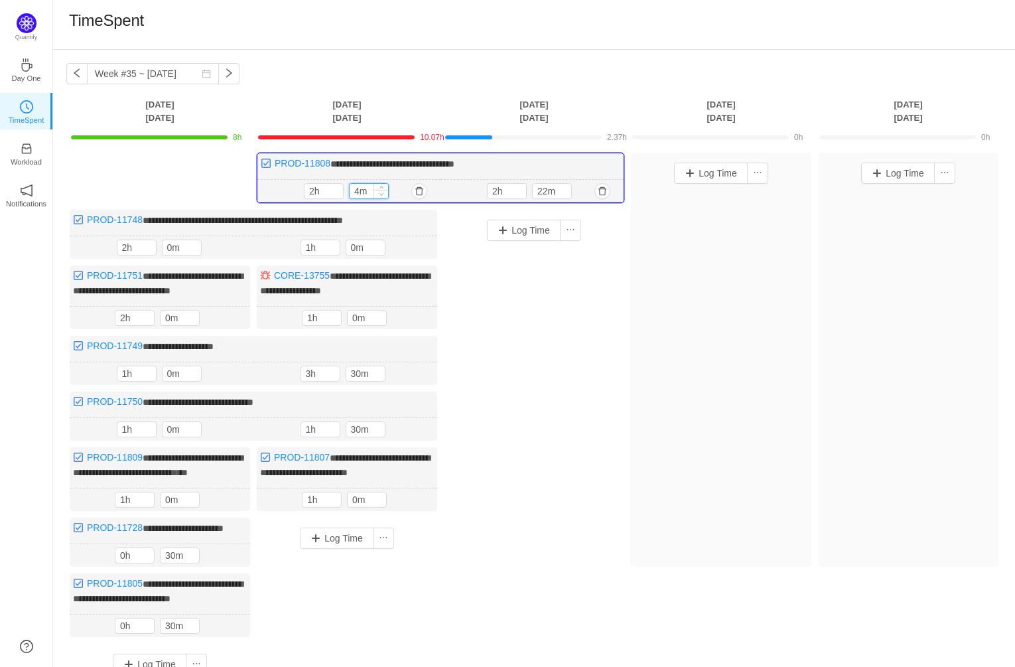
type input "0m"
click at [381, 192] on icon "icon: down" at bounding box center [382, 194] width 5 height 5
type input "1h"
click at [337, 192] on icon "icon: down" at bounding box center [336, 194] width 5 height 5
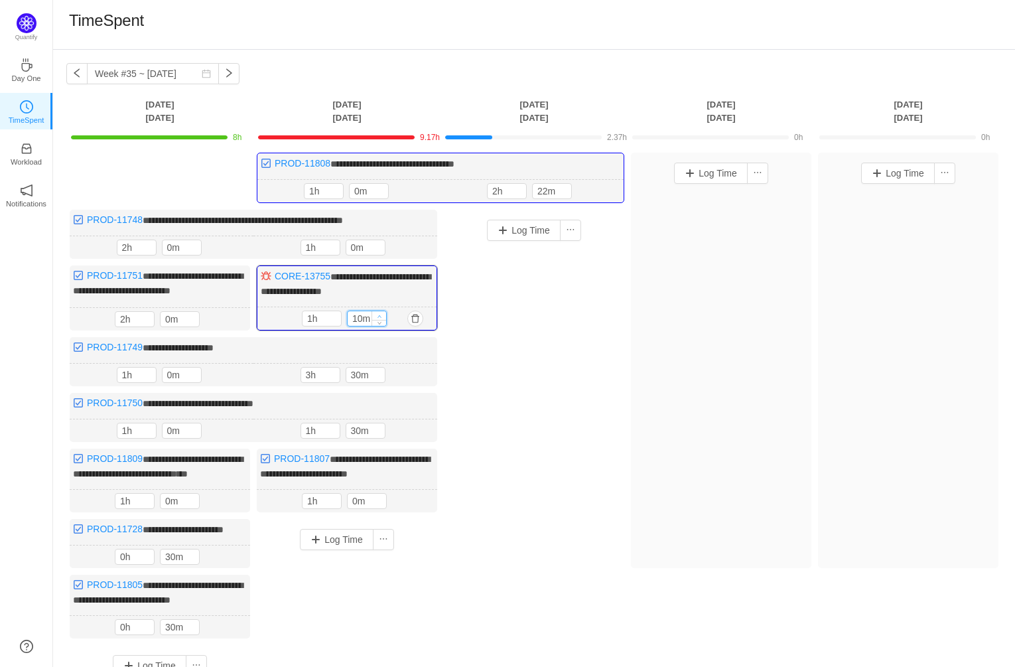
click at [380, 314] on icon "icon: up" at bounding box center [380, 316] width 5 height 5
type input "30m"
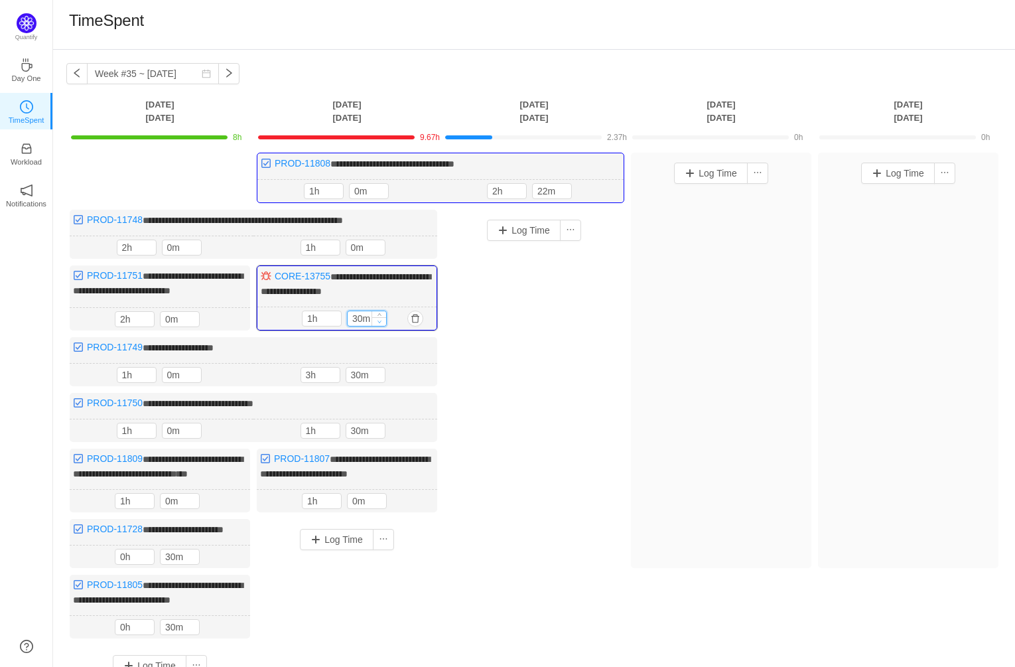
click at [382, 318] on span "Decrease Value" at bounding box center [379, 321] width 14 height 9
click at [335, 319] on icon "icon: down" at bounding box center [334, 321] width 5 height 5
type input "1h"
click at [336, 313] on span "Increase Value" at bounding box center [334, 315] width 14 height 9
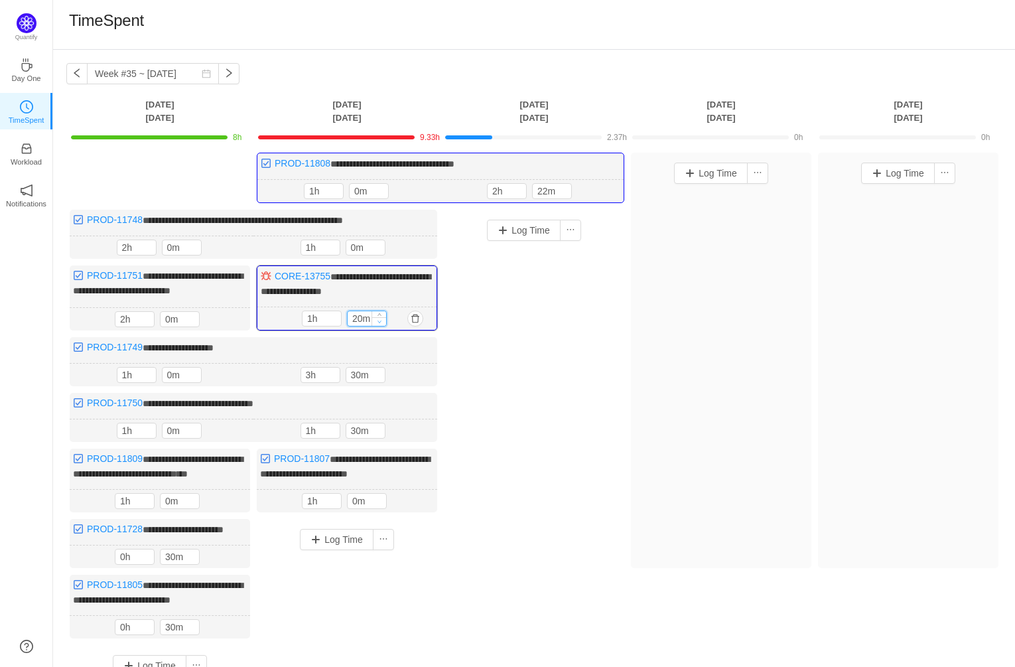
click at [383, 317] on span "Decrease Value" at bounding box center [379, 321] width 14 height 9
type input "0m"
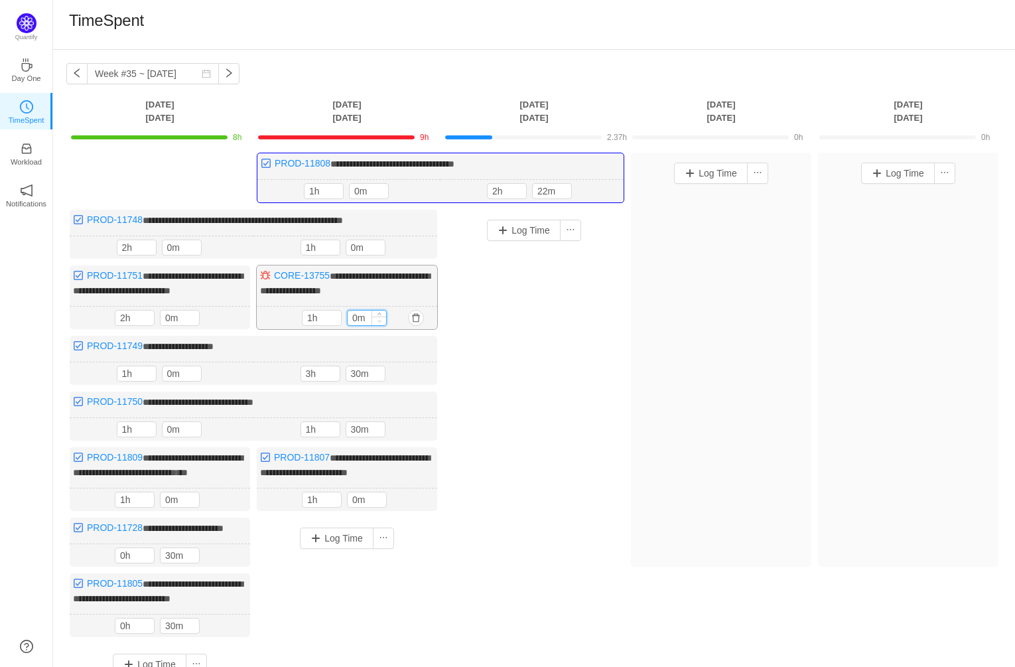
click at [383, 316] on span "Decrease Value" at bounding box center [379, 320] width 14 height 9
click at [417, 246] on button "button" at bounding box center [416, 248] width 16 height 16
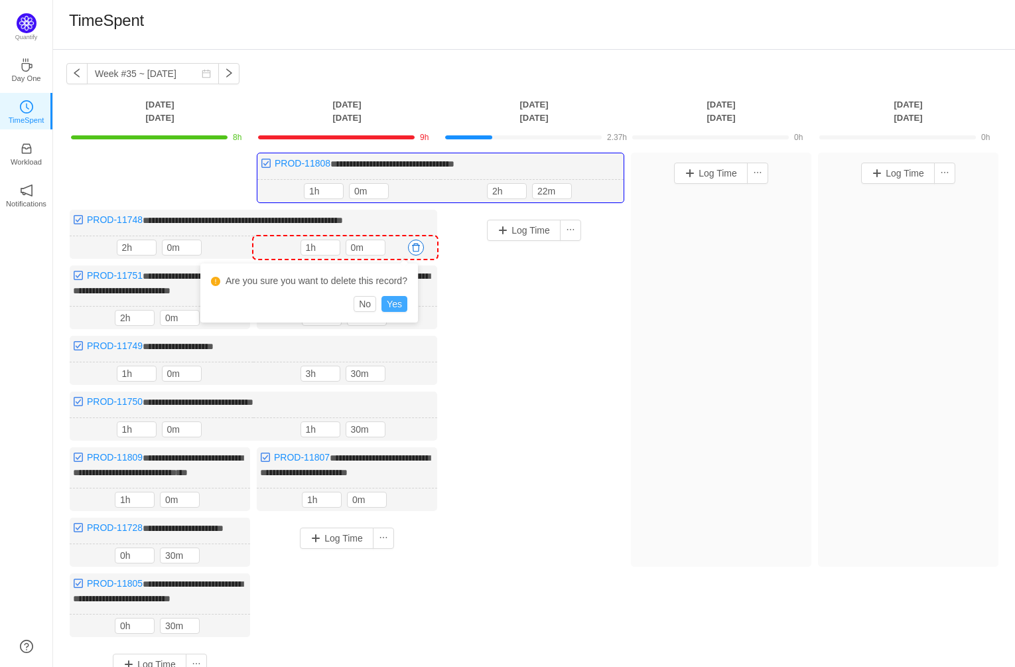
click at [403, 303] on button "Yes" at bounding box center [395, 304] width 26 height 16
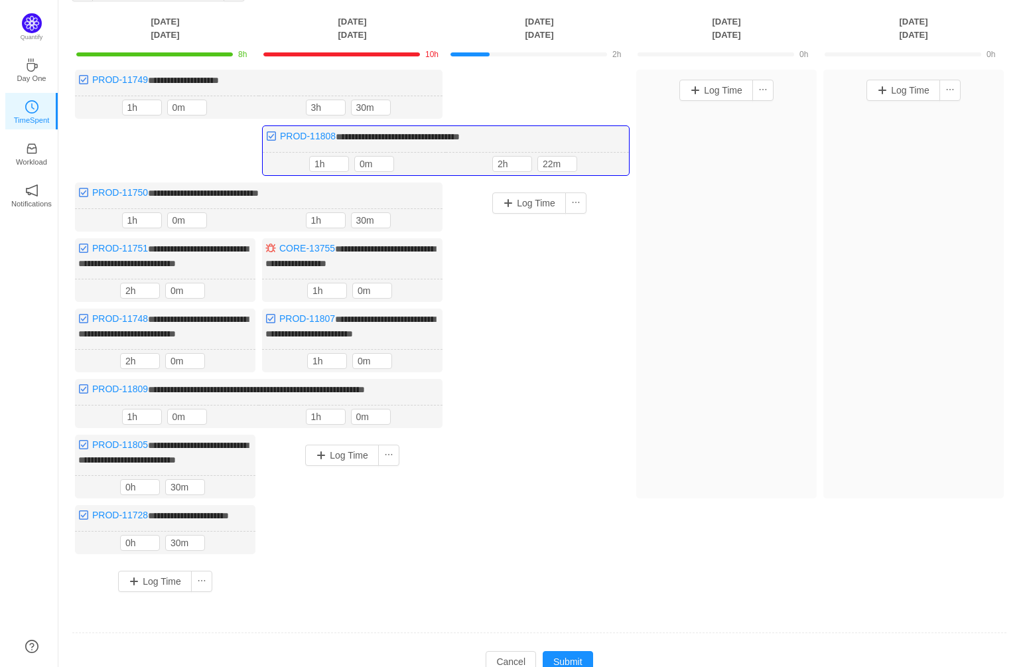
scroll to position [165, 0]
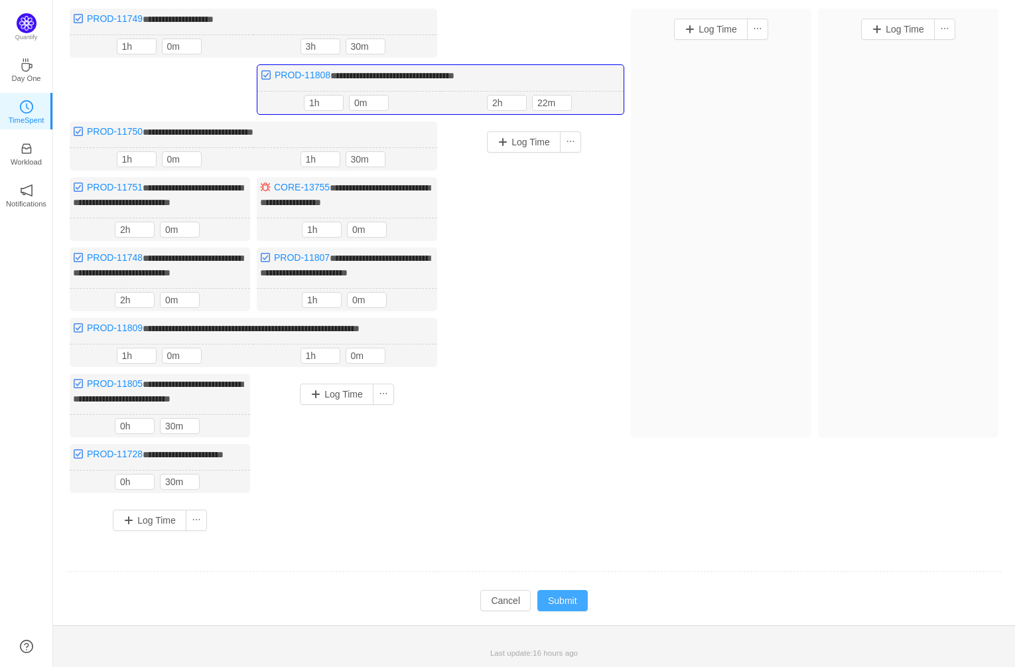
click at [568, 597] on button "Submit" at bounding box center [562, 600] width 50 height 21
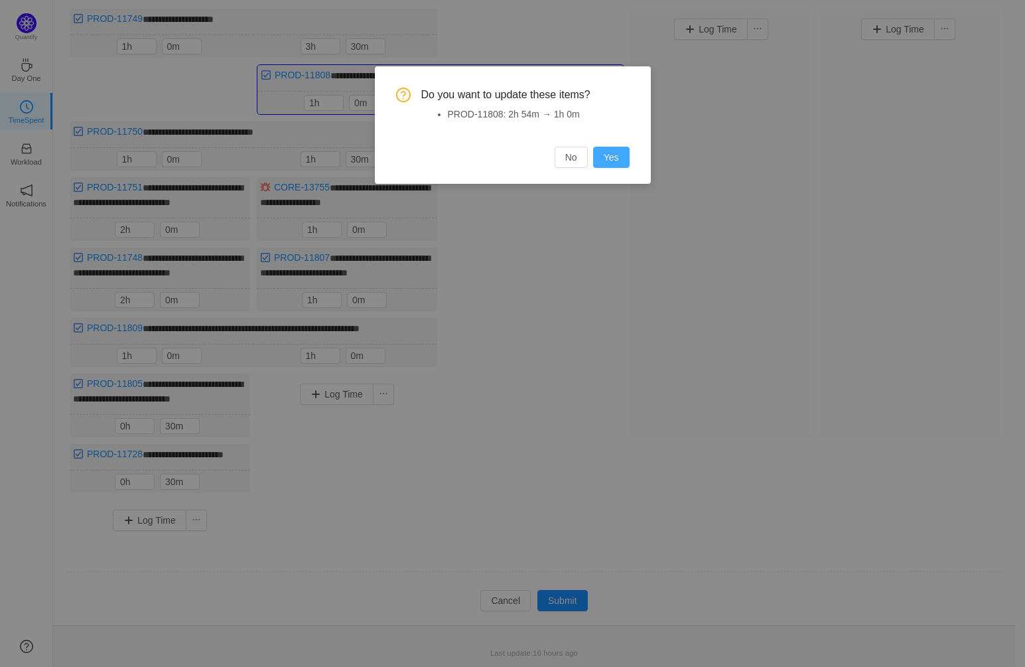
click at [611, 158] on button "Yes" at bounding box center [611, 157] width 36 height 21
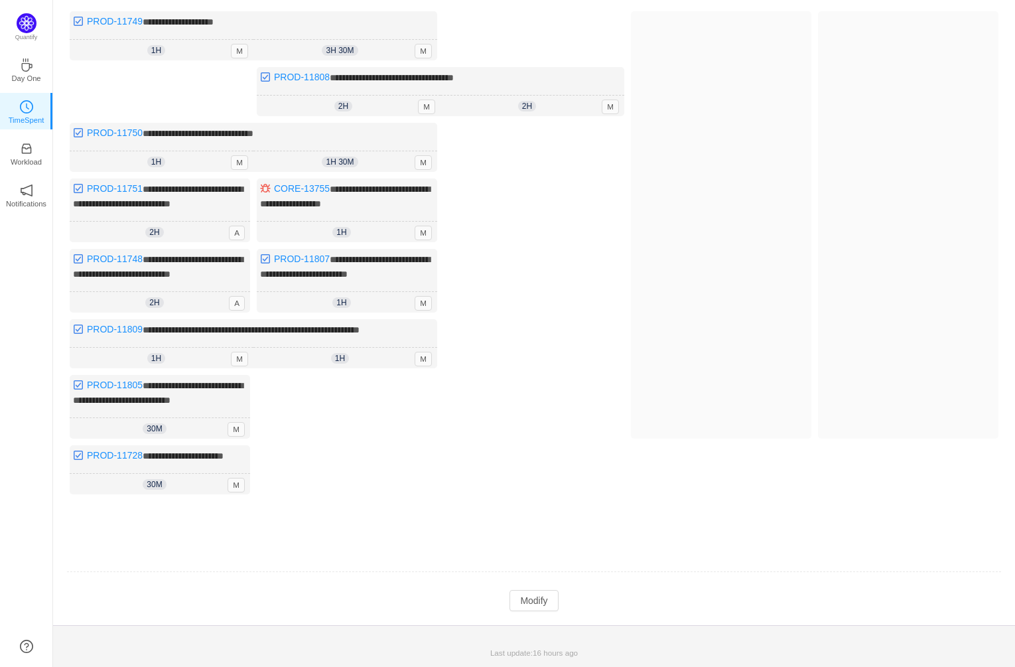
scroll to position [158, 0]
click at [539, 602] on button "Modify" at bounding box center [534, 600] width 48 height 21
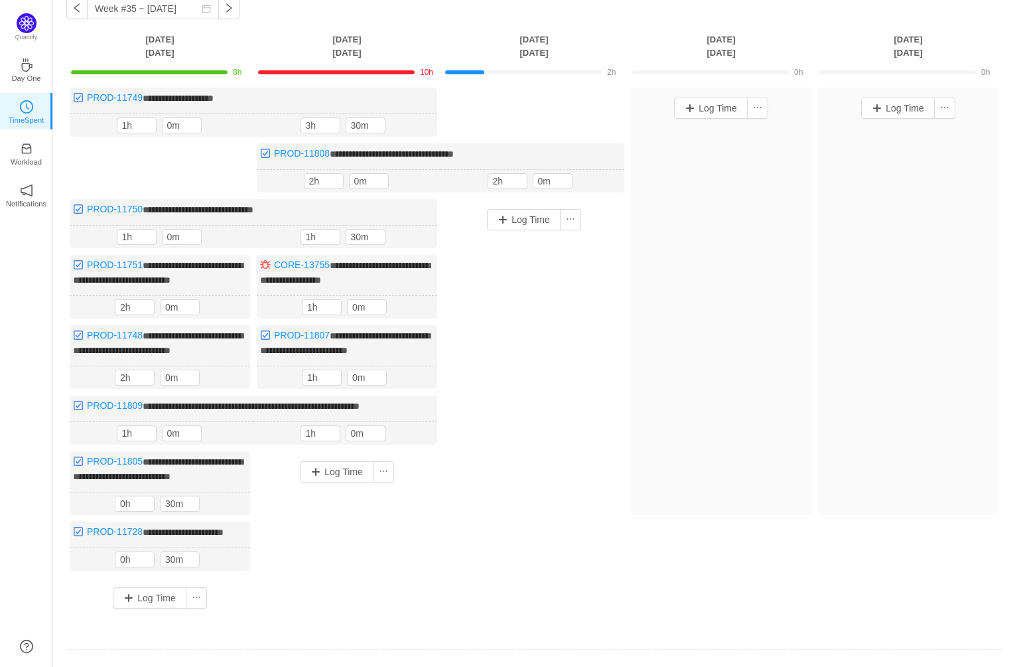
scroll to position [56, 0]
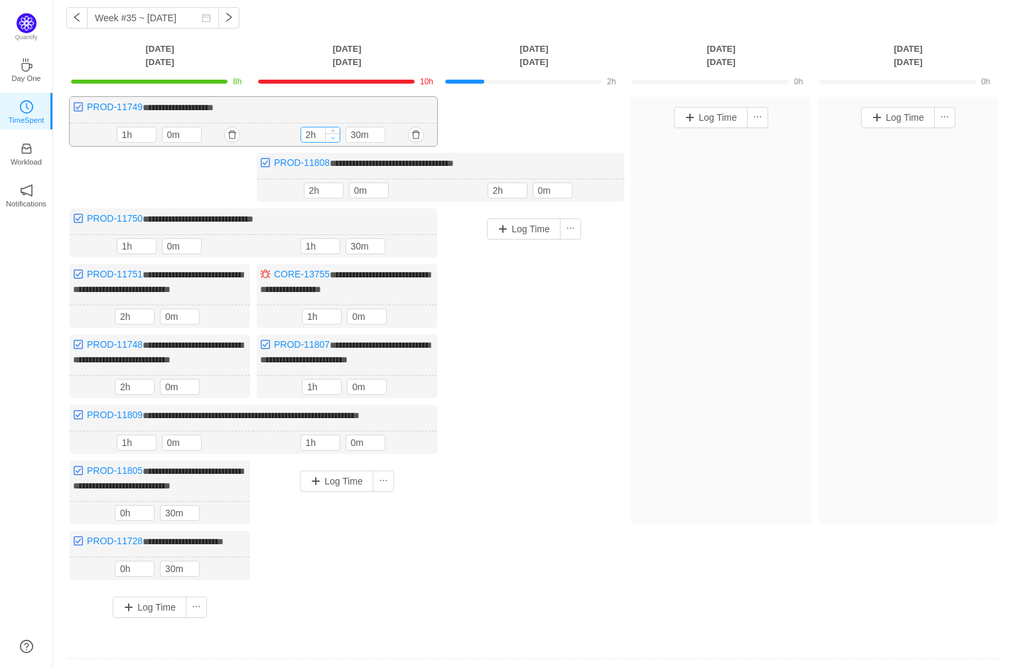
click at [334, 137] on icon "icon: down" at bounding box center [332, 137] width 5 height 5
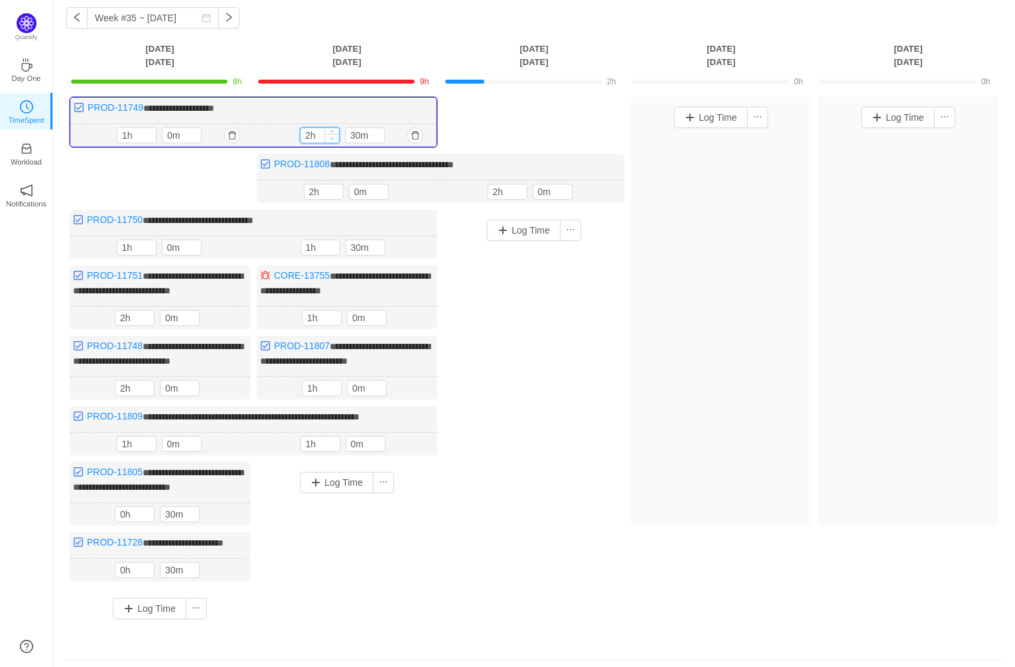
type input "1h"
click at [334, 137] on icon "icon: down" at bounding box center [332, 138] width 5 height 5
click at [378, 131] on icon "icon: up" at bounding box center [378, 133] width 5 height 5
type input "50m"
click at [378, 131] on icon "icon: up" at bounding box center [378, 133] width 5 height 5
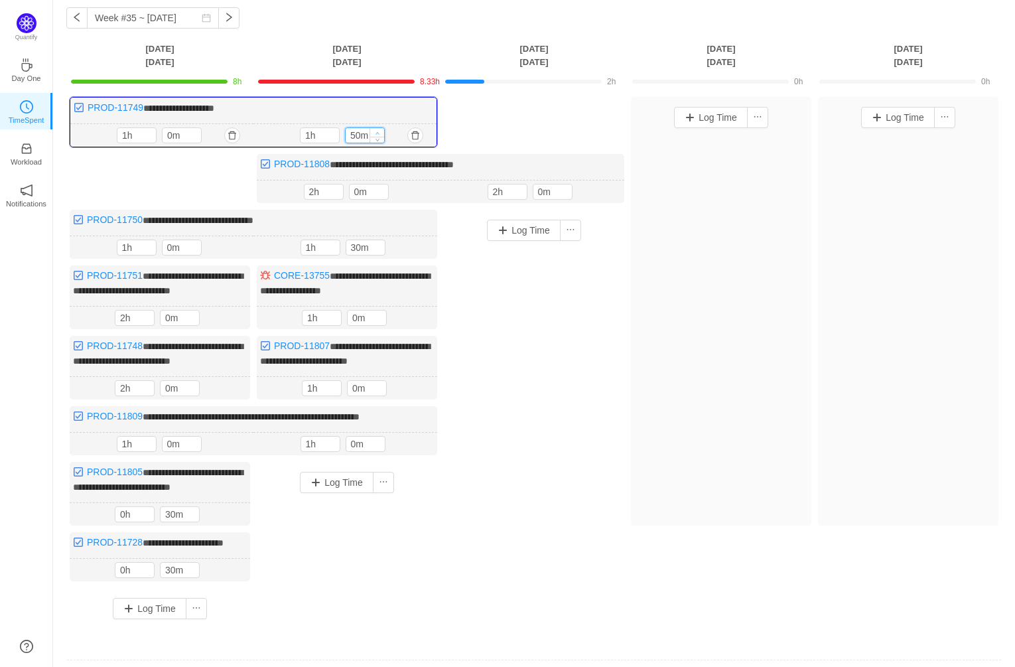
type input "2h"
type input "0m"
click at [378, 131] on icon "icon: up" at bounding box center [378, 133] width 5 height 5
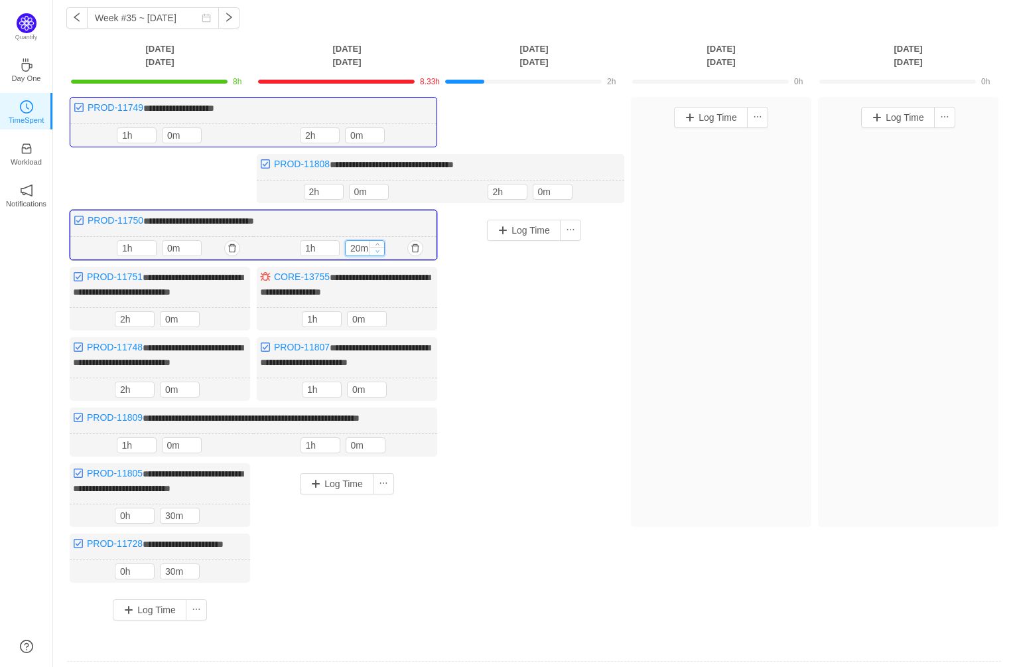
click at [380, 247] on span "Decrease Value" at bounding box center [377, 251] width 14 height 9
type input "0m"
click at [380, 247] on span "Decrease Value" at bounding box center [377, 251] width 14 height 9
click at [564, 368] on div "Log Time" at bounding box center [534, 400] width 180 height 380
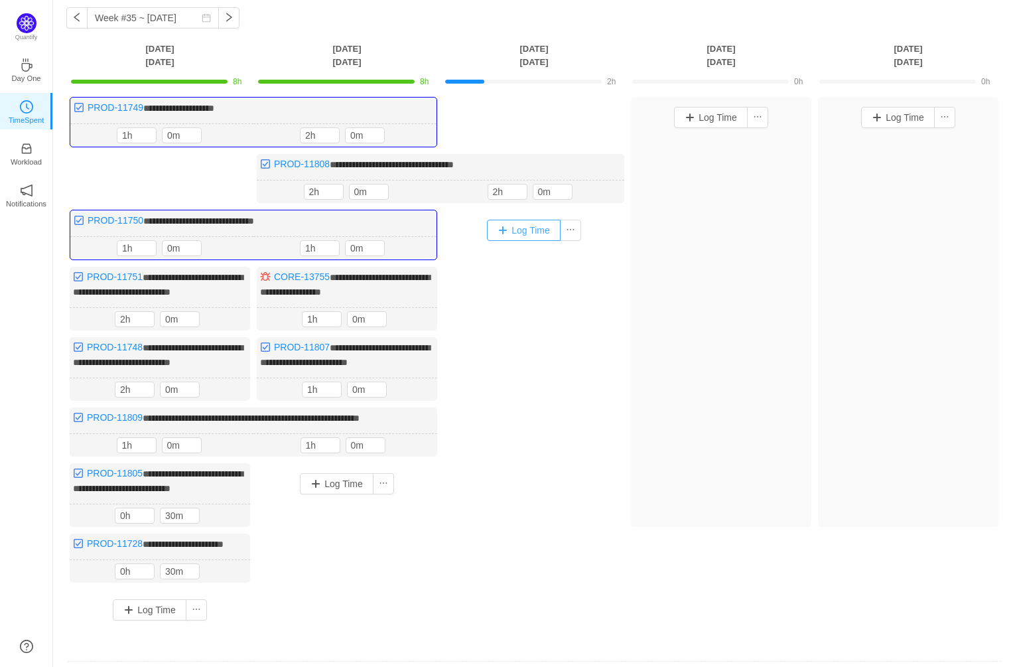
click at [543, 228] on button "Log Time" at bounding box center [524, 230] width 74 height 21
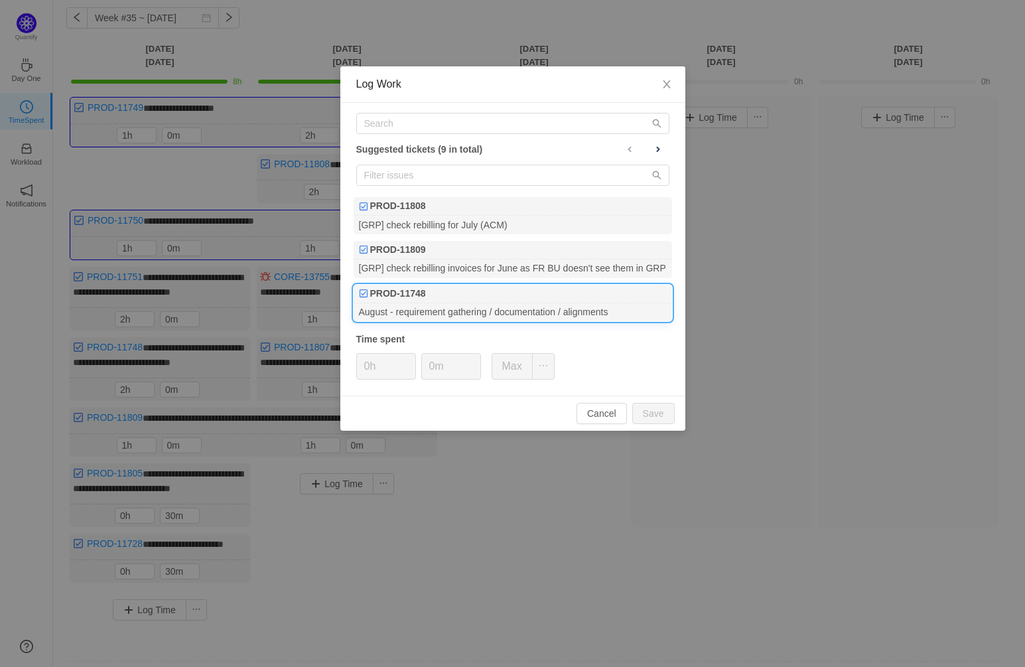
click at [518, 295] on div "PROD-11748" at bounding box center [513, 294] width 318 height 19
click at [660, 413] on button "Save" at bounding box center [653, 413] width 42 height 21
type input "0h"
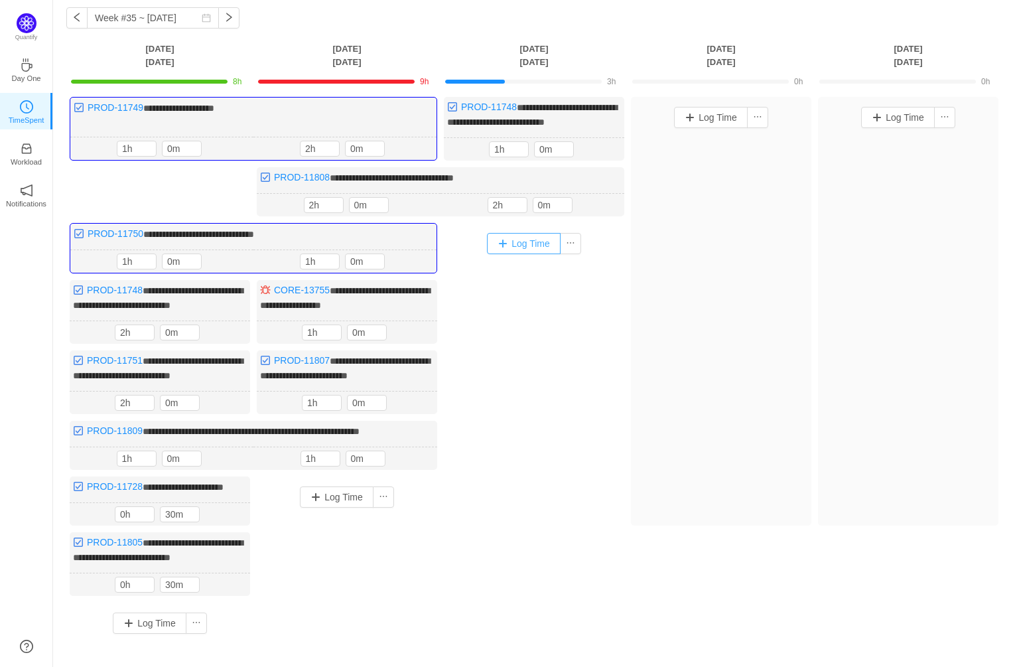
click at [531, 242] on button "Log Time" at bounding box center [524, 243] width 74 height 21
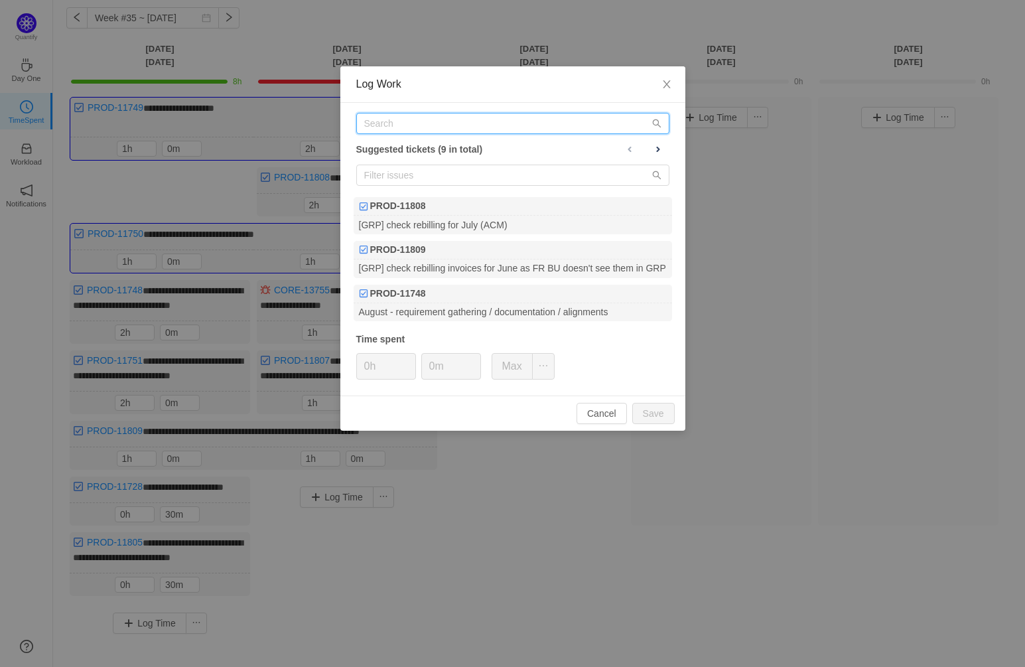
click at [410, 123] on input "text" at bounding box center [512, 123] width 313 height 21
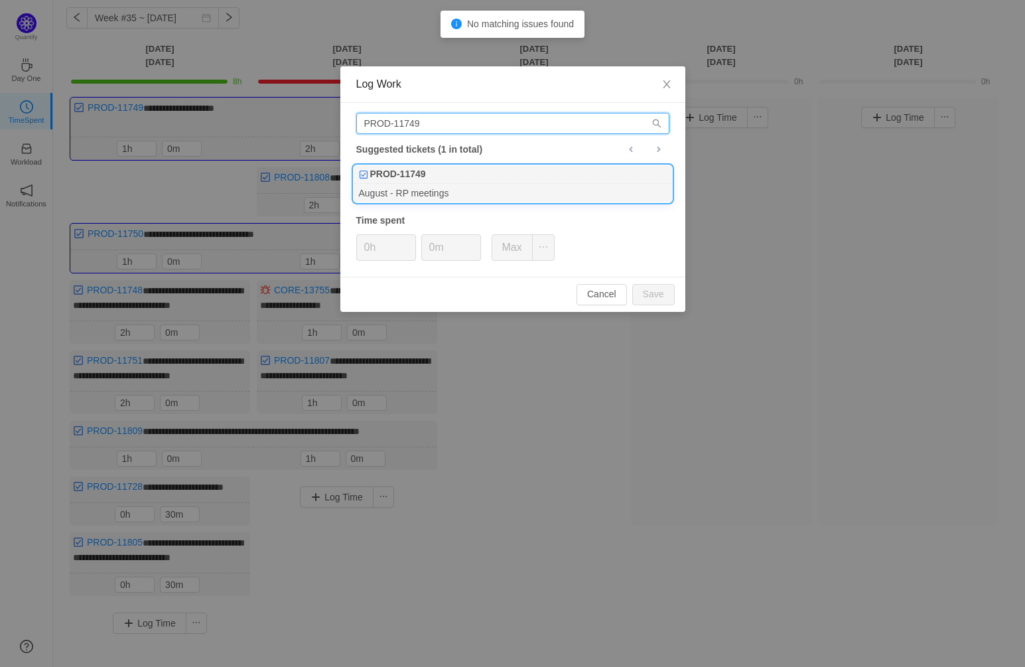
type input "PROD-11749"
click at [468, 186] on div "August - RP meetings" at bounding box center [513, 193] width 318 height 18
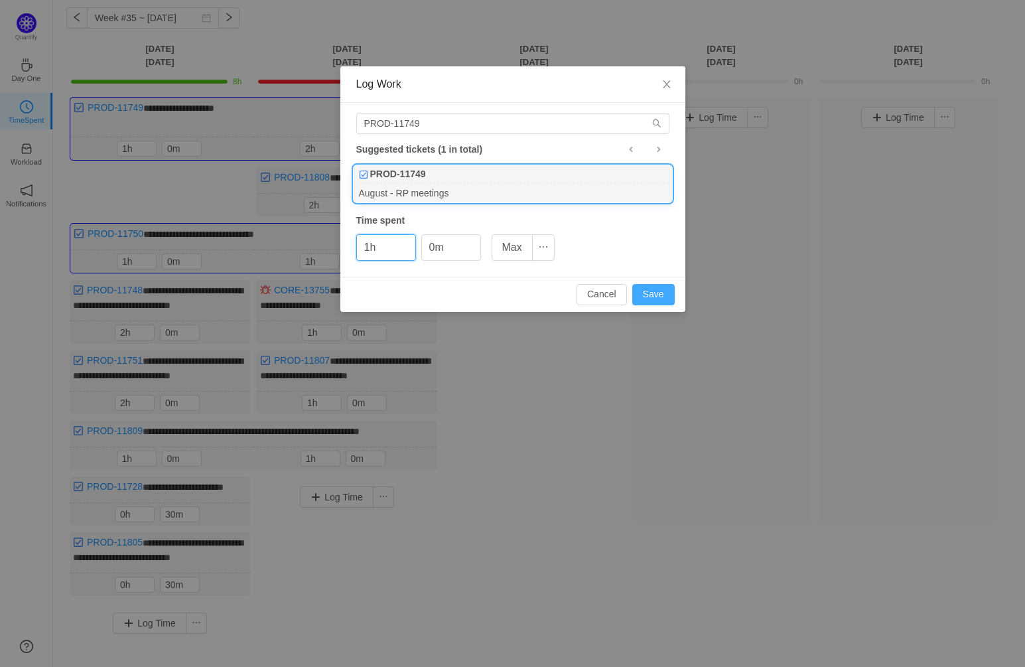
click at [654, 292] on button "Save" at bounding box center [653, 294] width 42 height 21
type input "0h"
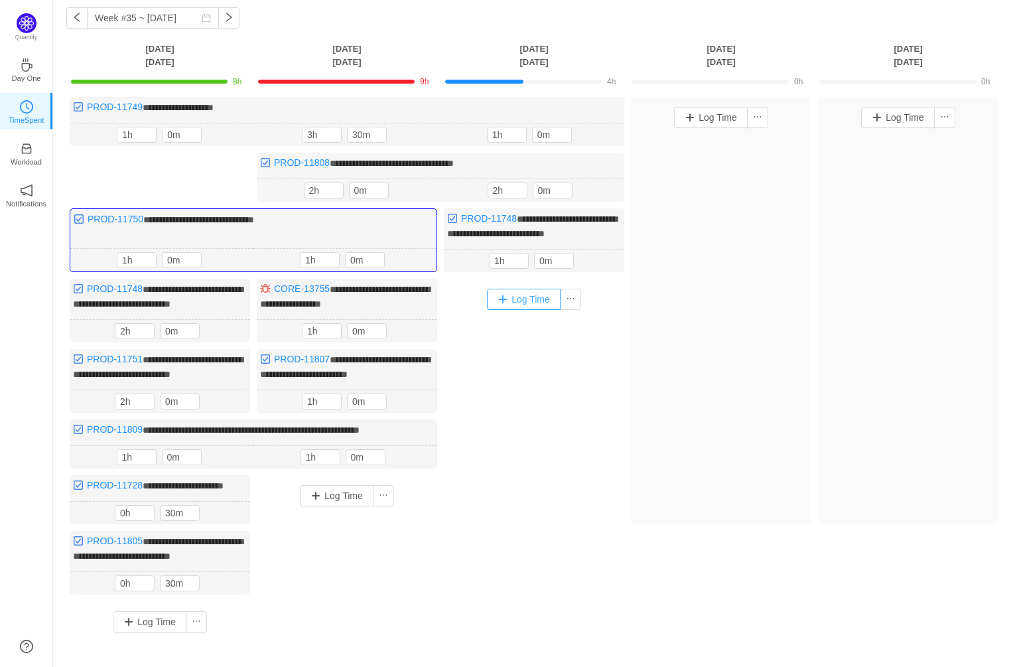
click at [533, 297] on button "Log Time" at bounding box center [524, 299] width 74 height 21
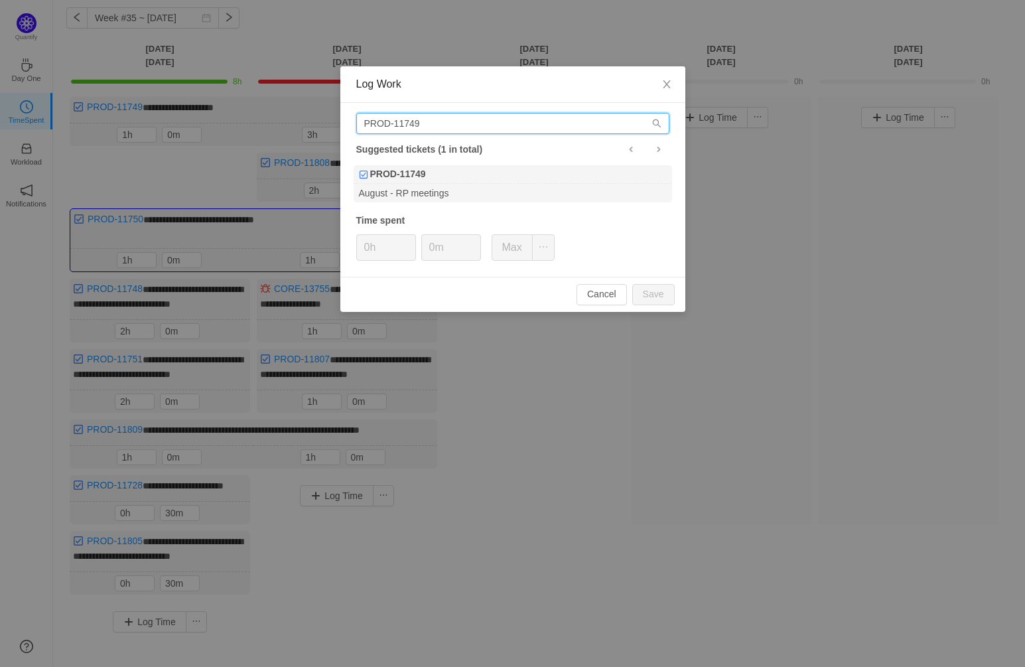
drag, startPoint x: 436, startPoint y: 121, endPoint x: 411, endPoint y: 122, distance: 25.2
click at [411, 122] on input "PROD-11749" at bounding box center [512, 123] width 313 height 21
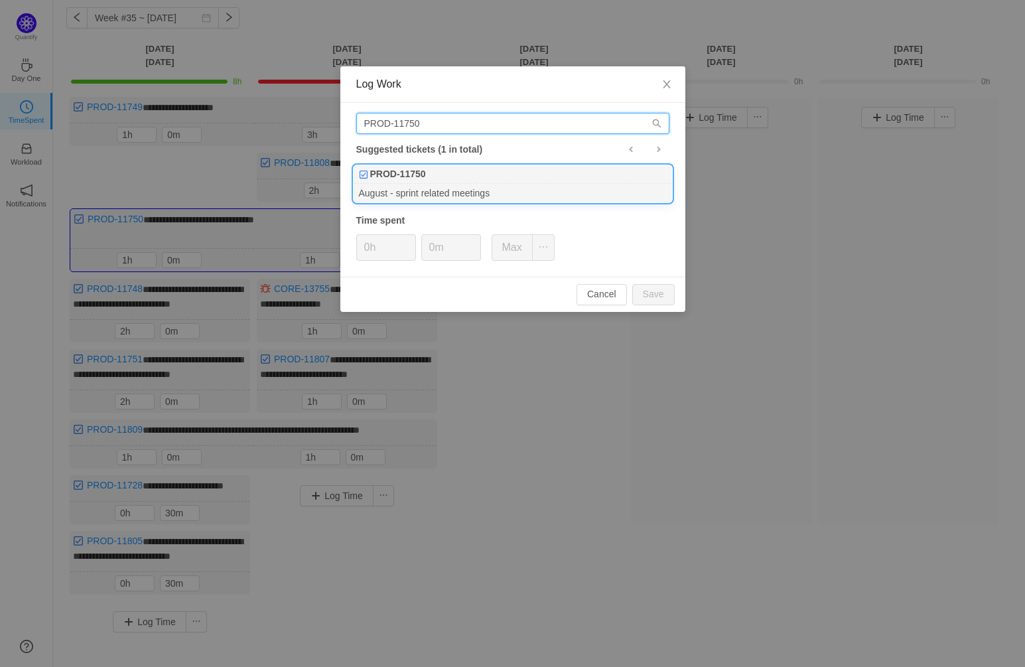
type input "PROD-11750"
click at [431, 186] on div "August - sprint related meetings" at bounding box center [513, 193] width 318 height 18
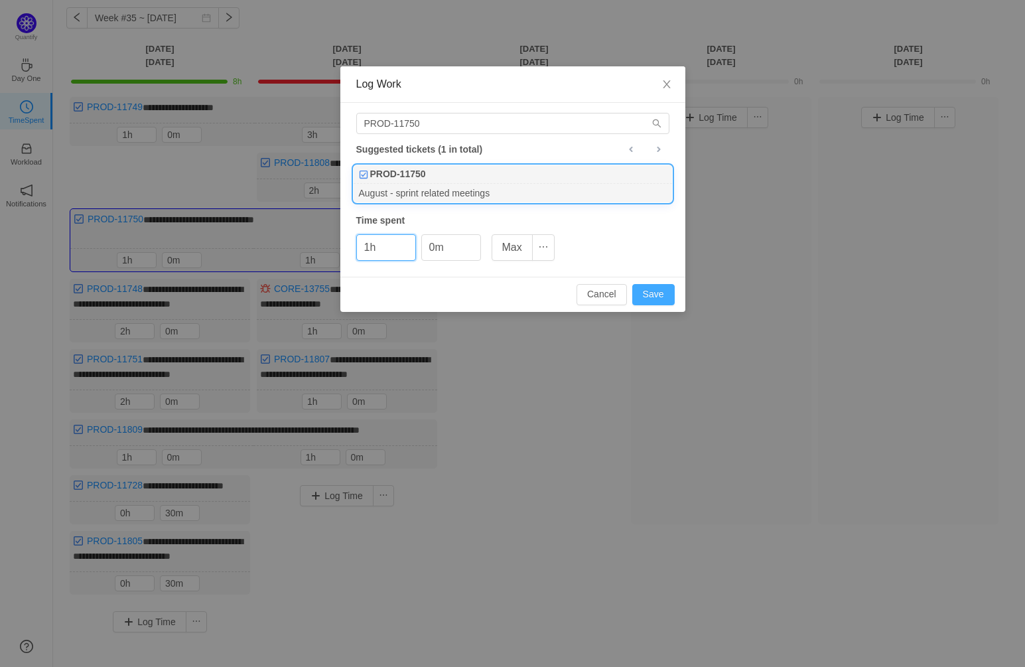
click at [655, 296] on button "Save" at bounding box center [653, 294] width 42 height 21
type input "0h"
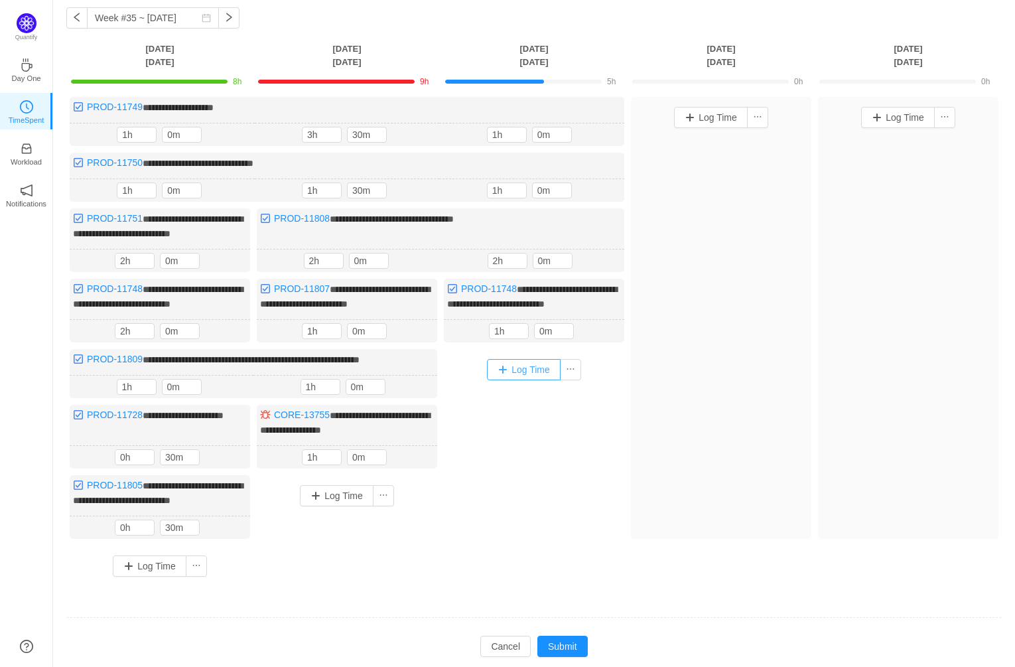
click at [524, 366] on button "Log Time" at bounding box center [524, 369] width 74 height 21
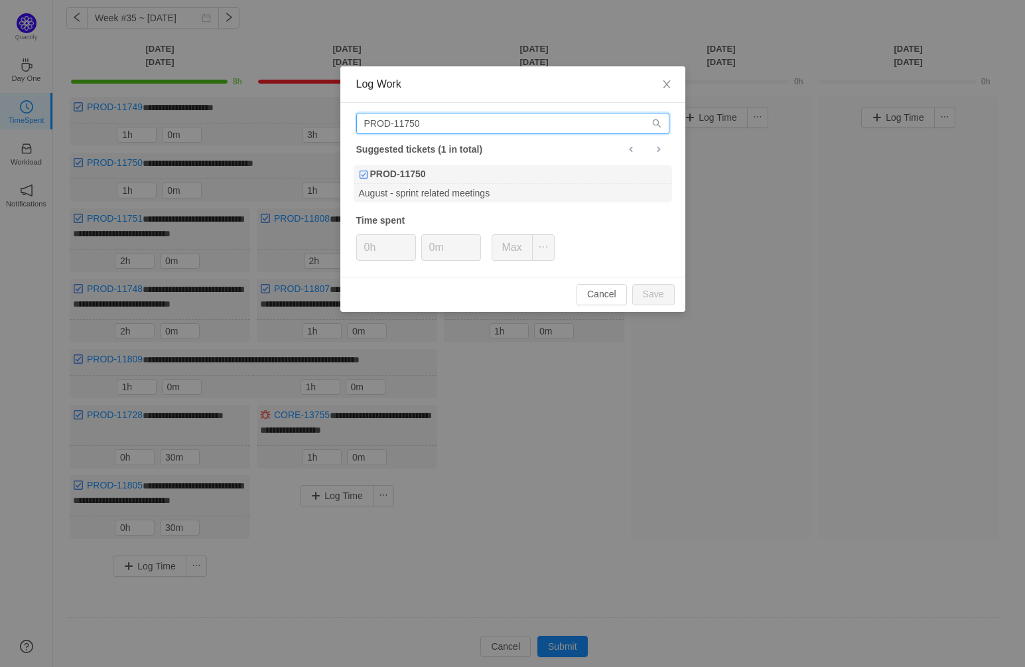
drag, startPoint x: 435, startPoint y: 121, endPoint x: 353, endPoint y: 125, distance: 82.4
click at [353, 125] on div "PROD-11750 Suggested tickets (1 in total) PROD-11750 August - sprint related me…" at bounding box center [512, 190] width 345 height 174
click at [452, 125] on input "PROD-11750" at bounding box center [512, 123] width 313 height 21
click at [451, 122] on input "PROD-11750" at bounding box center [512, 123] width 313 height 21
paste input "806"
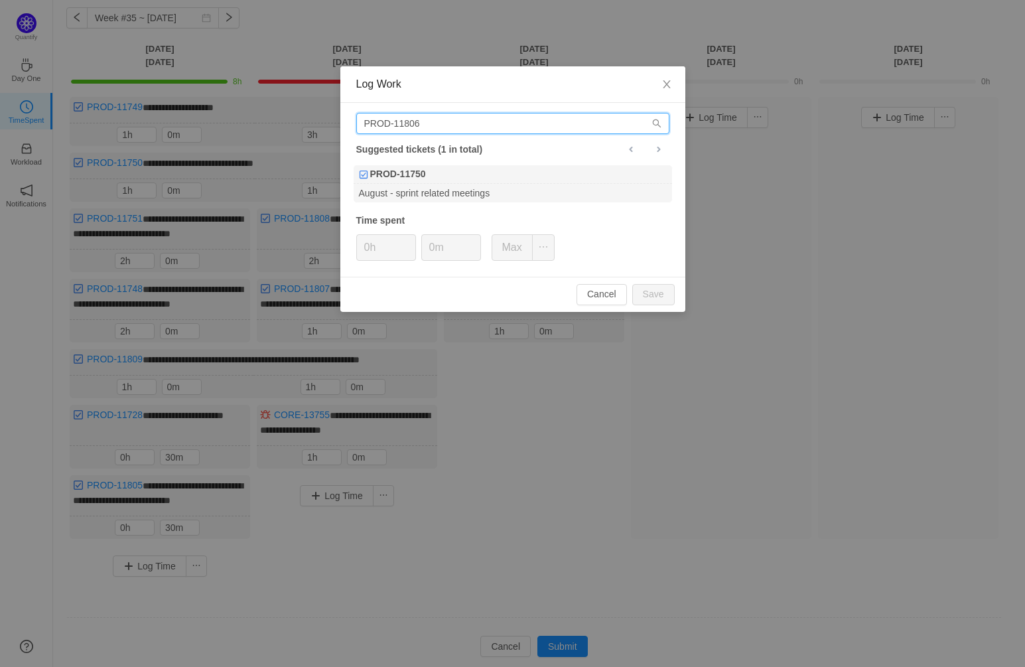
drag, startPoint x: 451, startPoint y: 122, endPoint x: 356, endPoint y: 125, distance: 94.9
click at [356, 125] on input "PROD-11806" at bounding box center [512, 123] width 313 height 21
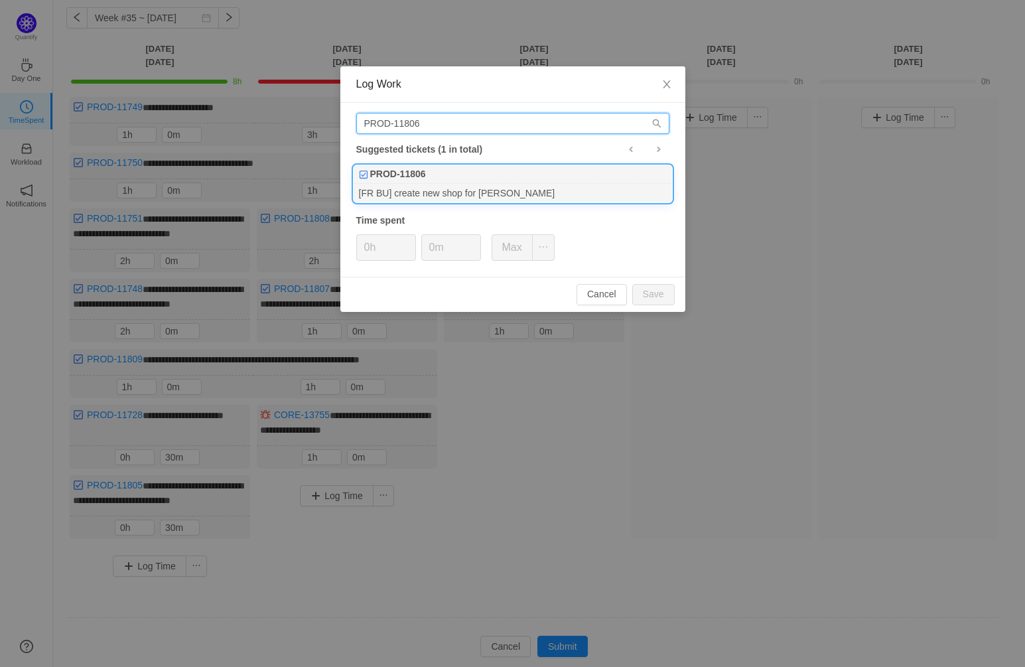
type input "PROD-11806"
click at [429, 180] on div "PROD-11806" at bounding box center [513, 174] width 318 height 19
click at [650, 293] on button "Save" at bounding box center [653, 294] width 42 height 21
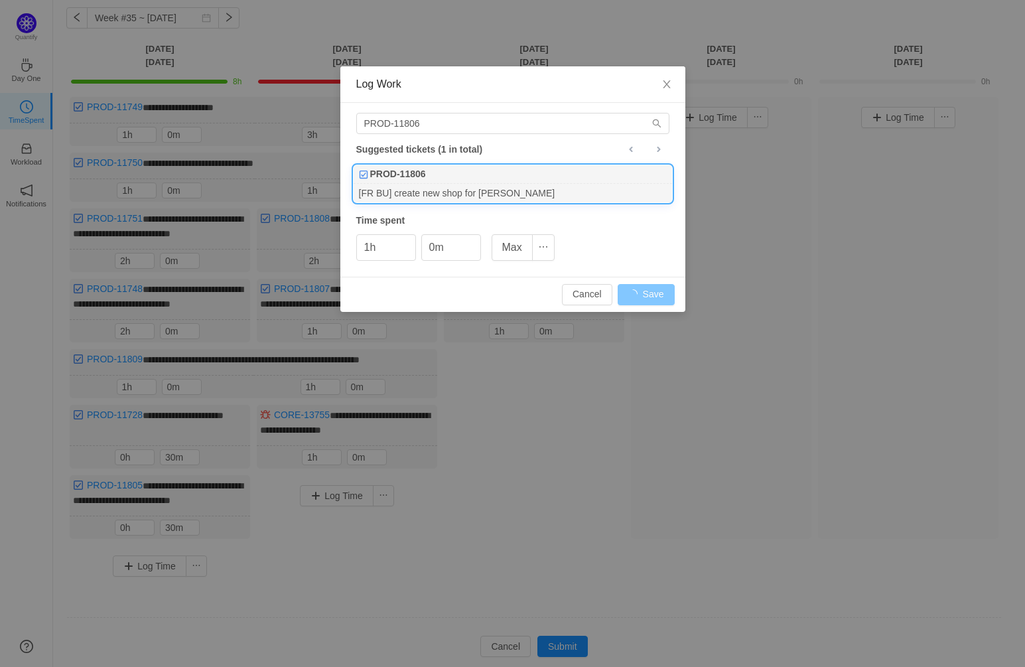
type input "0h"
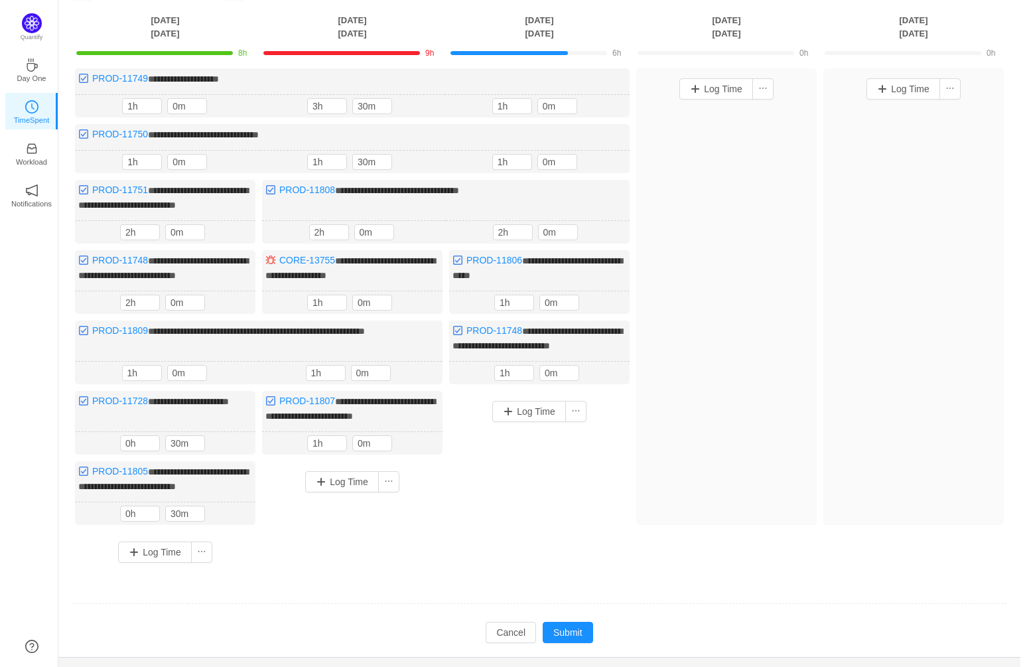
scroll to position [122, 0]
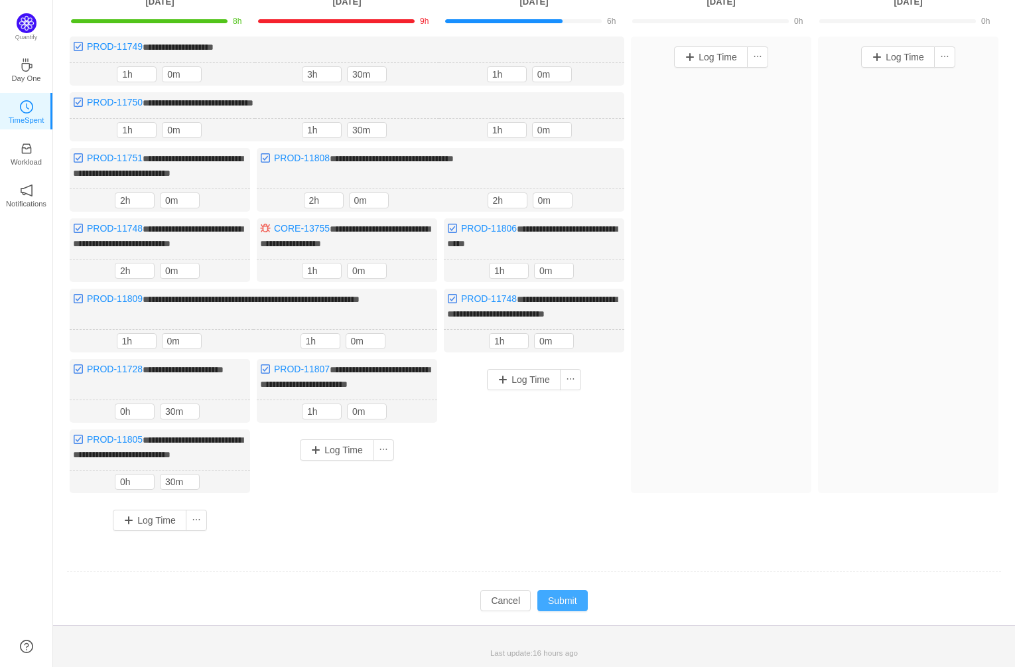
click at [568, 598] on button "Submit" at bounding box center [562, 600] width 50 height 21
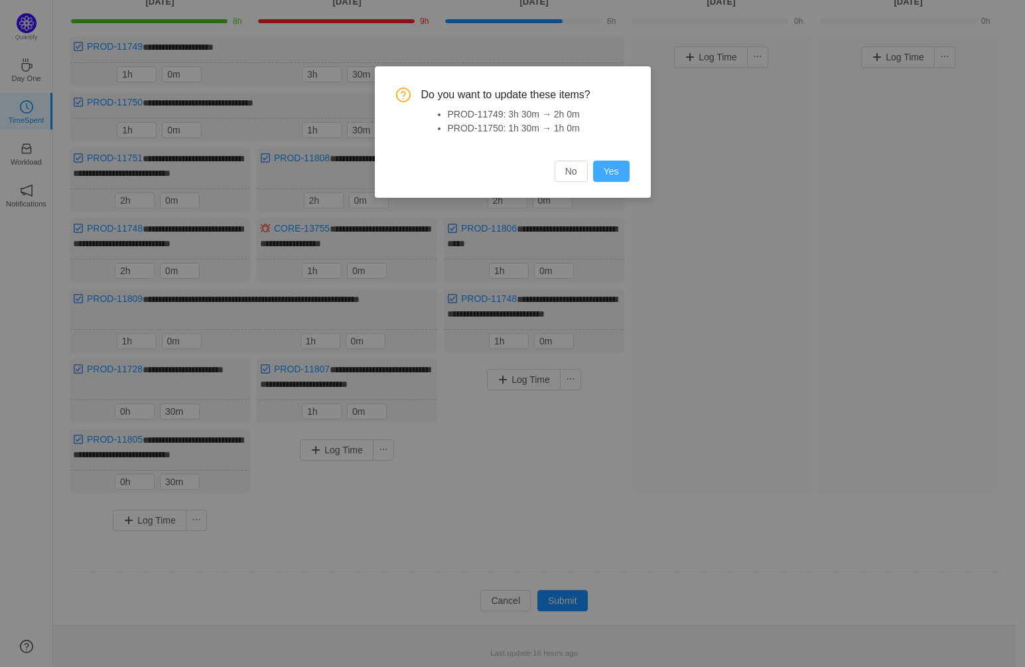
click at [616, 172] on button "Yes" at bounding box center [611, 171] width 36 height 21
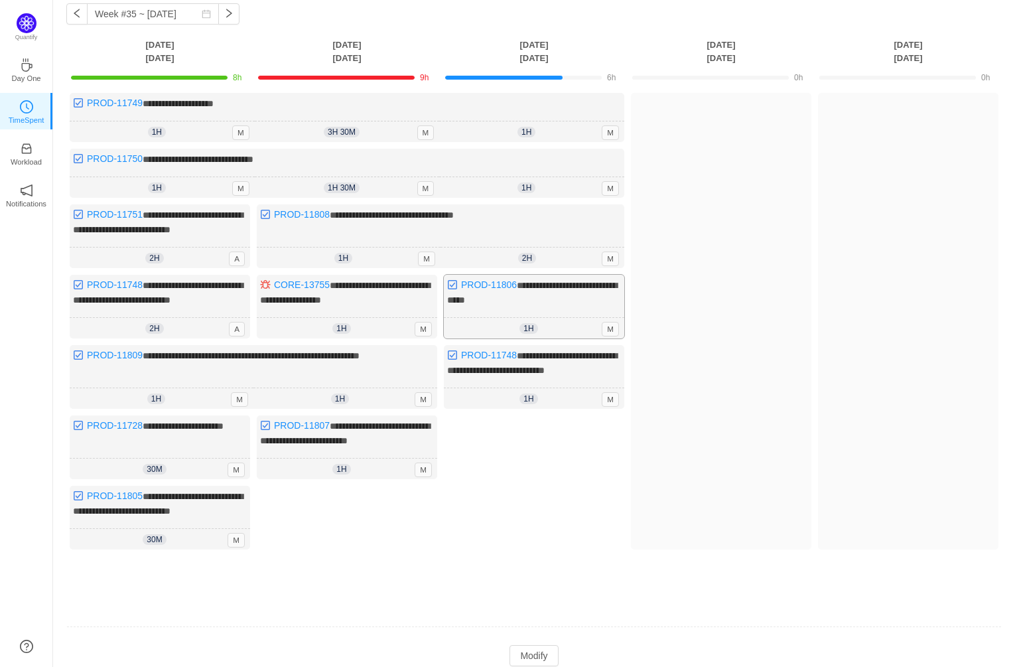
scroll to position [0, 0]
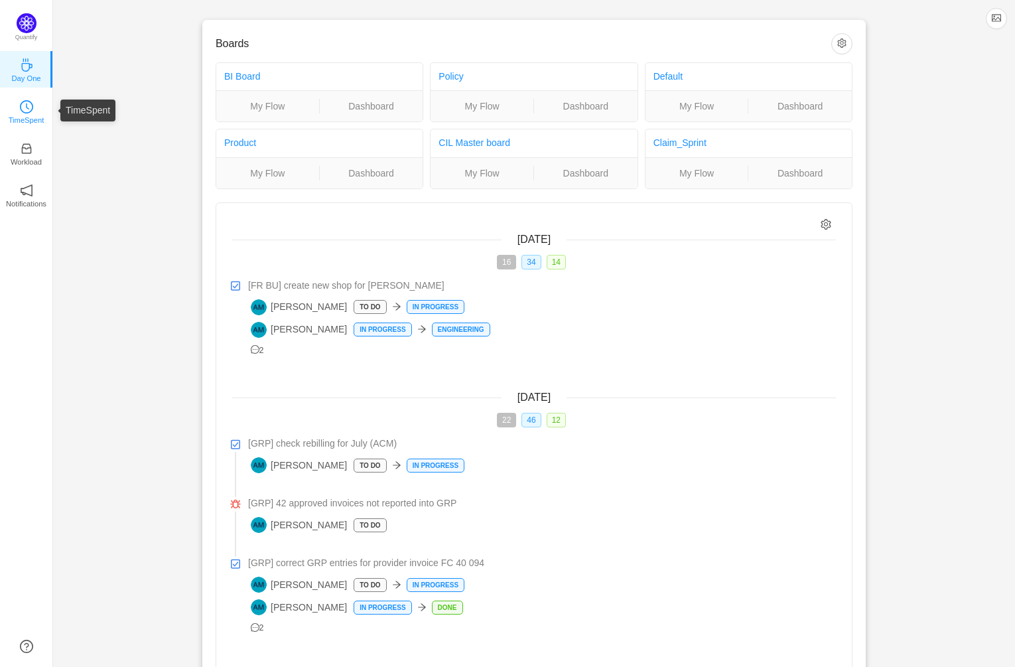
click at [28, 106] on icon "icon: clock-circle" at bounding box center [26, 106] width 13 height 13
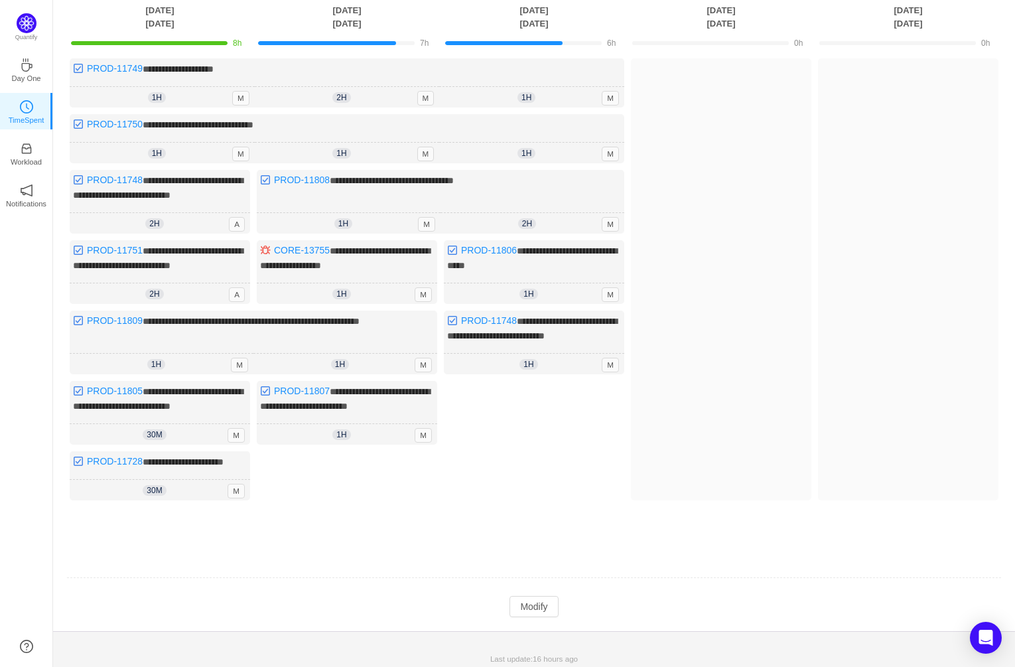
scroll to position [98, 0]
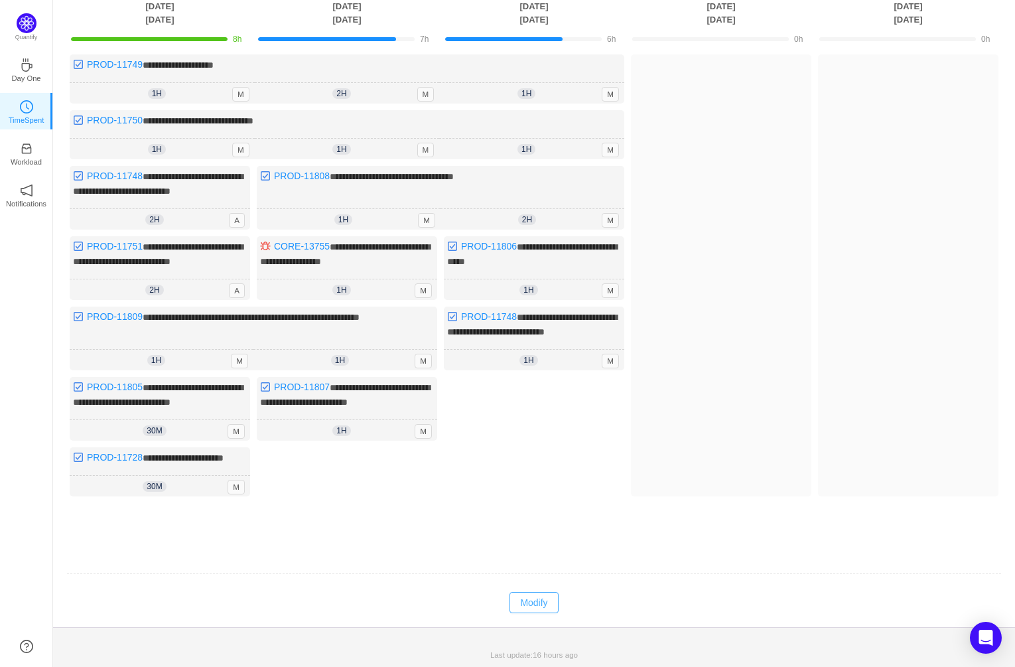
click at [543, 613] on button "Modify" at bounding box center [534, 602] width 48 height 21
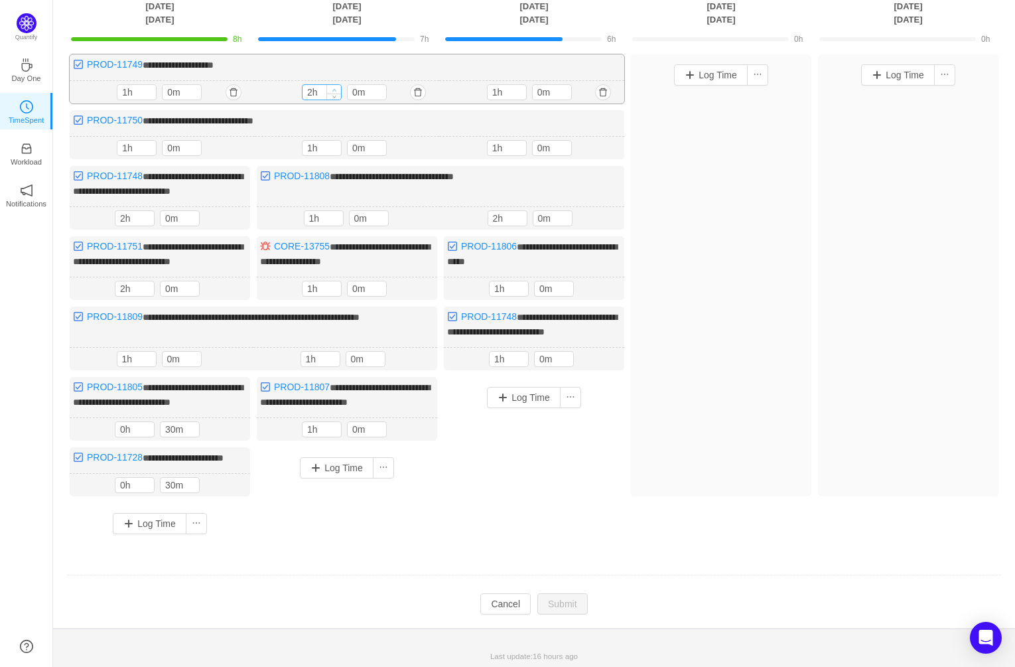
type input "3h"
click at [333, 88] on icon "icon: up" at bounding box center [334, 90] width 5 height 5
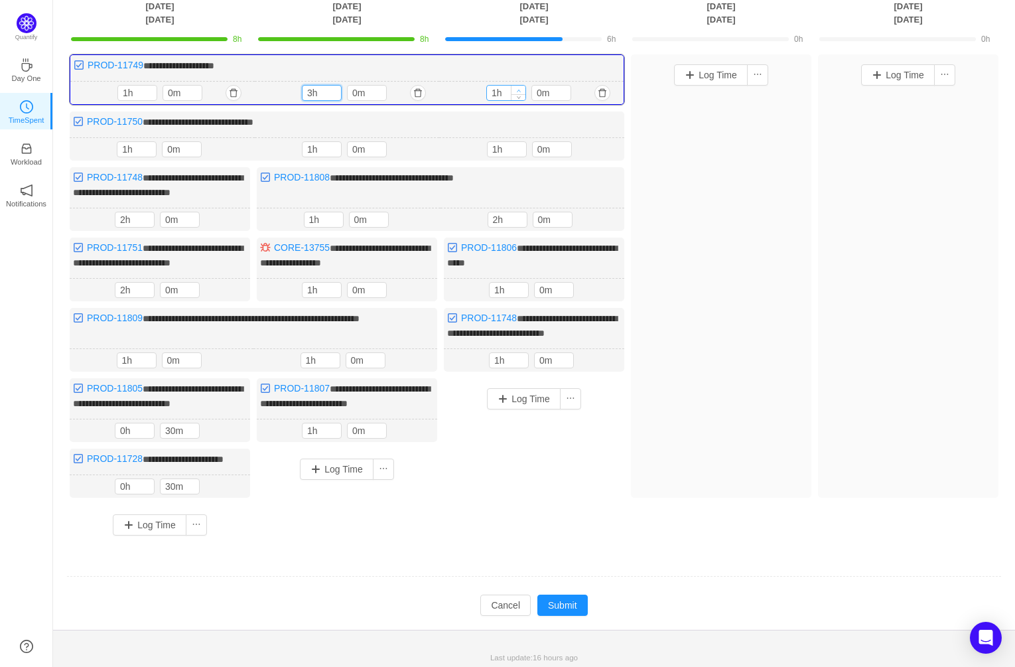
type input "2h"
click at [519, 90] on icon "icon: up" at bounding box center [519, 91] width 4 height 3
type input "2h"
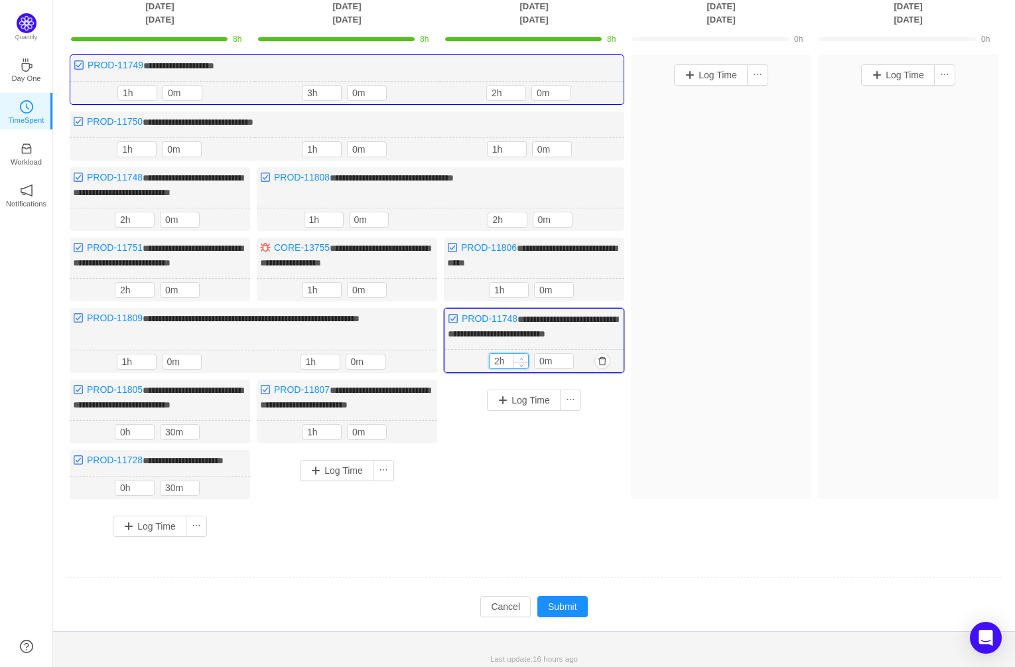
click at [522, 356] on icon "icon: up" at bounding box center [522, 358] width 5 height 5
click at [561, 515] on div "Log Time" at bounding box center [534, 456] width 180 height 153
click at [718, 72] on button "Log Time" at bounding box center [711, 74] width 74 height 21
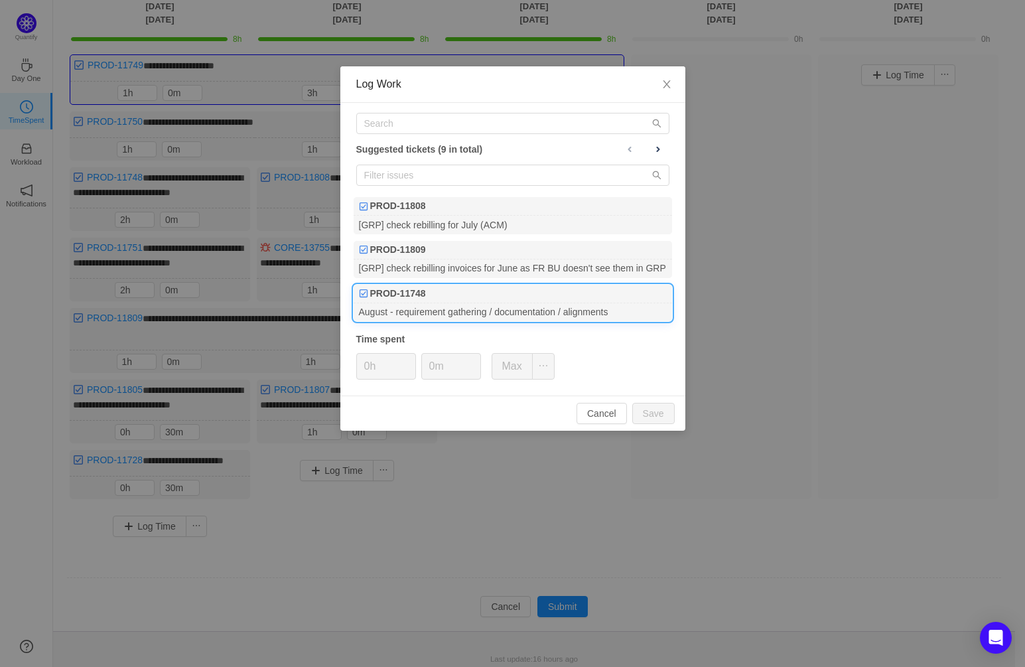
click at [509, 298] on div "PROD-11748" at bounding box center [513, 294] width 318 height 19
click at [652, 410] on button "Save" at bounding box center [653, 413] width 42 height 21
type input "0h"
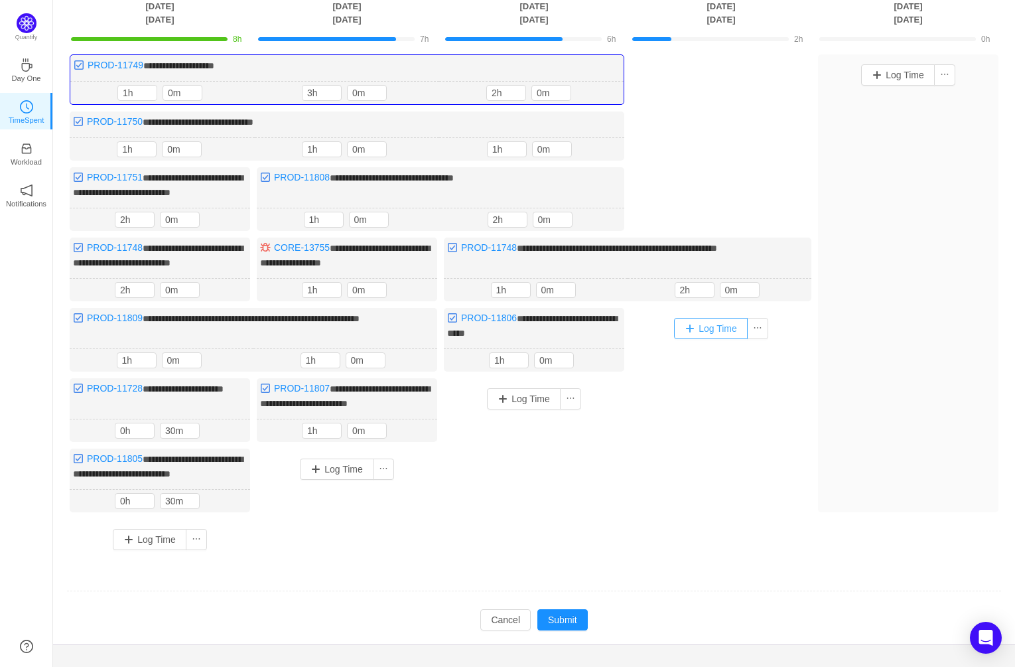
click at [717, 326] on button "Log Time" at bounding box center [711, 328] width 74 height 21
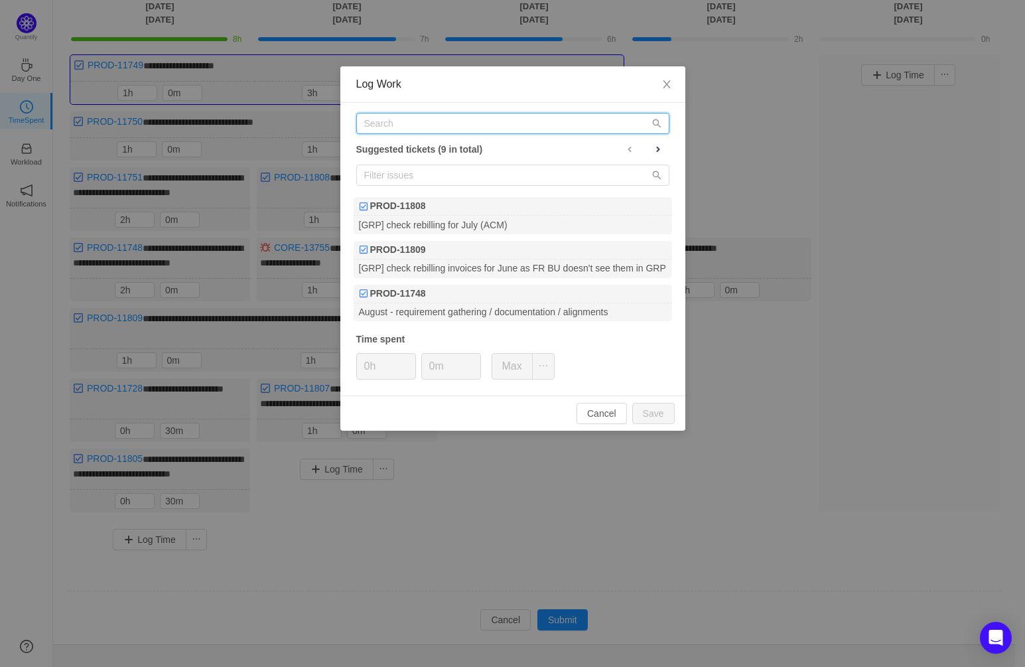
click at [424, 125] on input "text" at bounding box center [512, 123] width 313 height 21
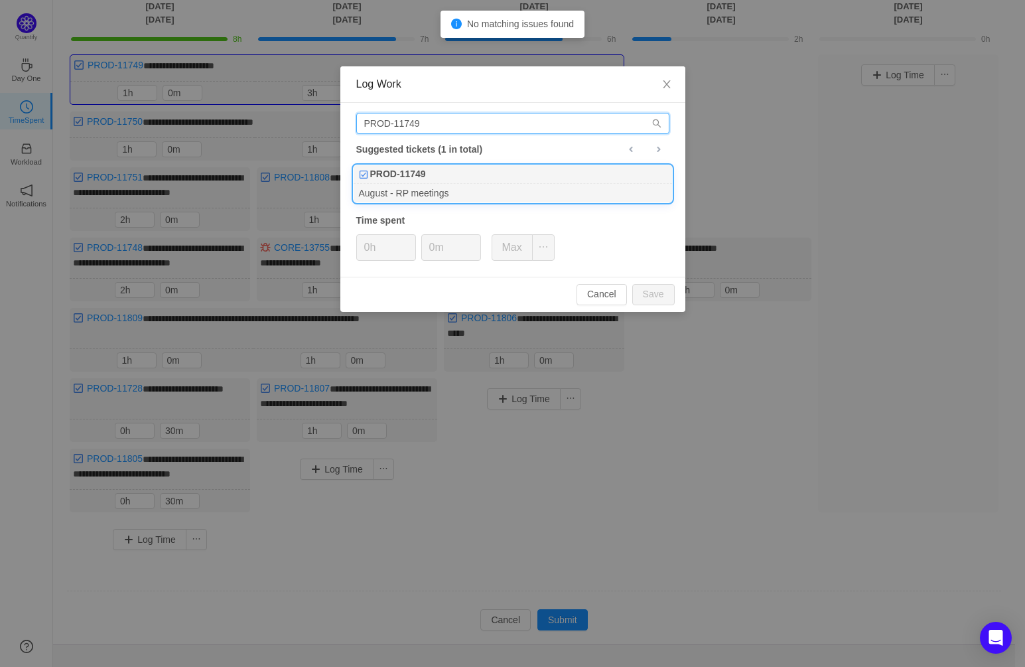
type input "PROD-11749"
click at [422, 171] on b "PROD-11749" at bounding box center [398, 174] width 56 height 14
click at [390, 244] on input "0h" at bounding box center [386, 247] width 58 height 25
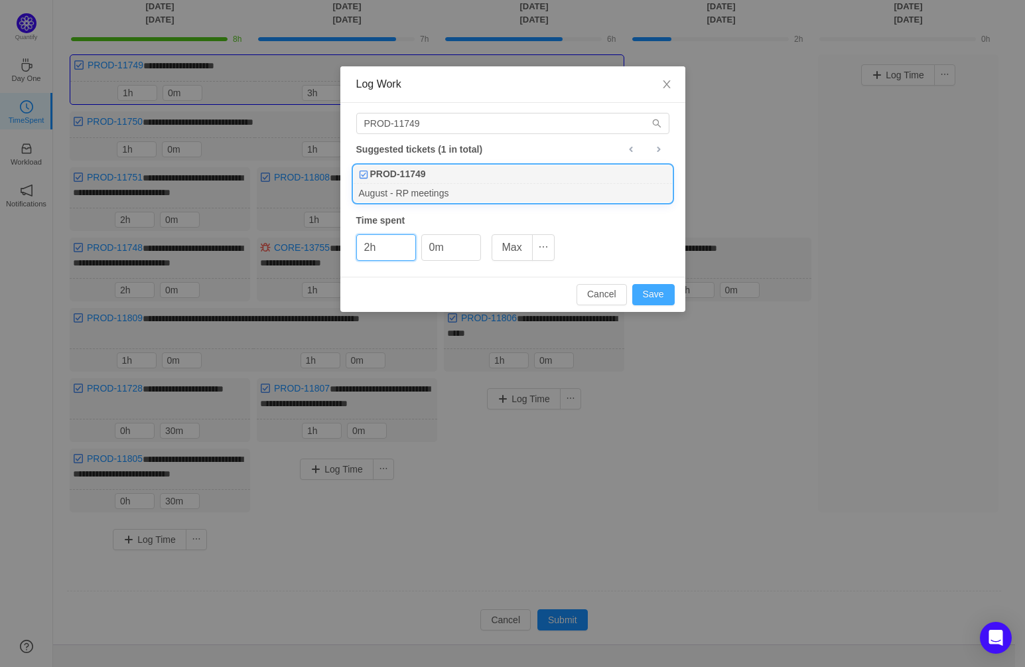
click at [661, 295] on button "Save" at bounding box center [653, 294] width 42 height 21
type input "0h"
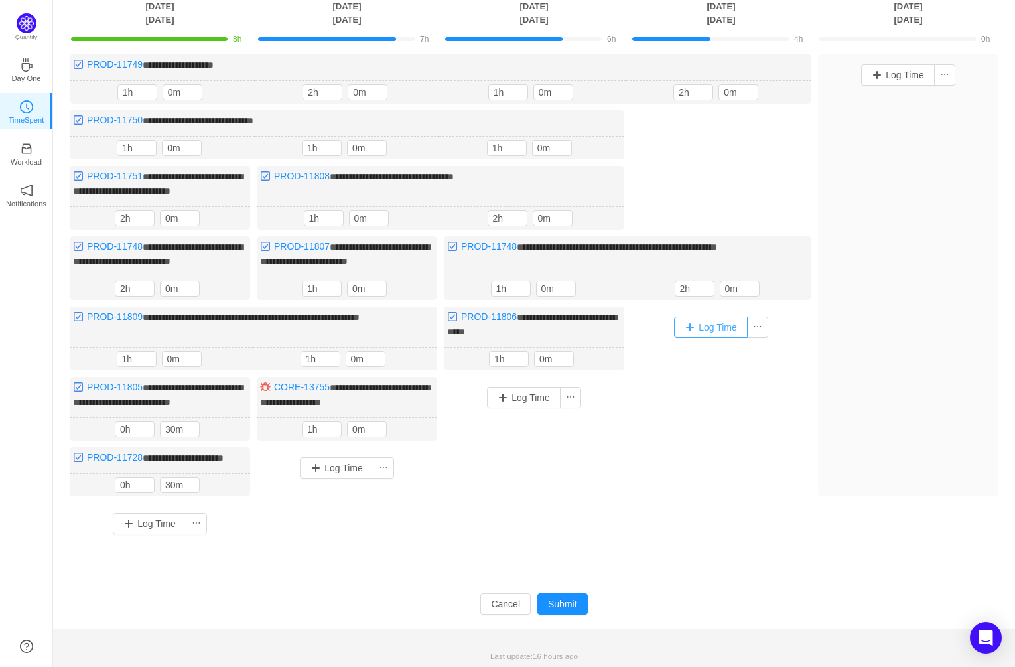
click at [726, 326] on button "Log Time" at bounding box center [711, 326] width 74 height 21
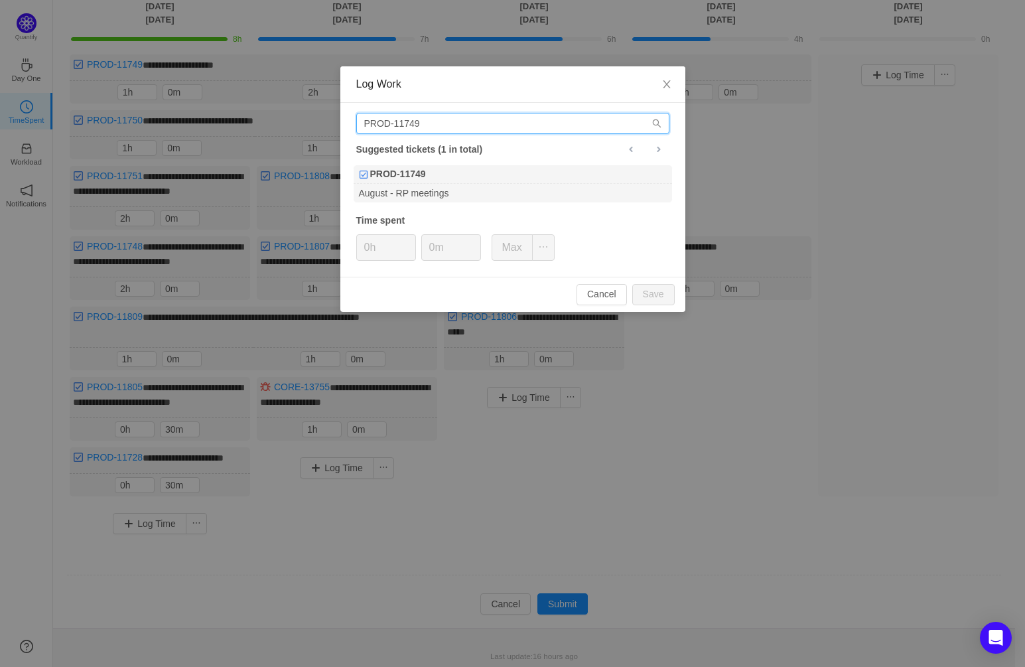
drag, startPoint x: 437, startPoint y: 124, endPoint x: 409, endPoint y: 123, distance: 27.9
click at [409, 123] on input "PROD-11749" at bounding box center [512, 123] width 313 height 21
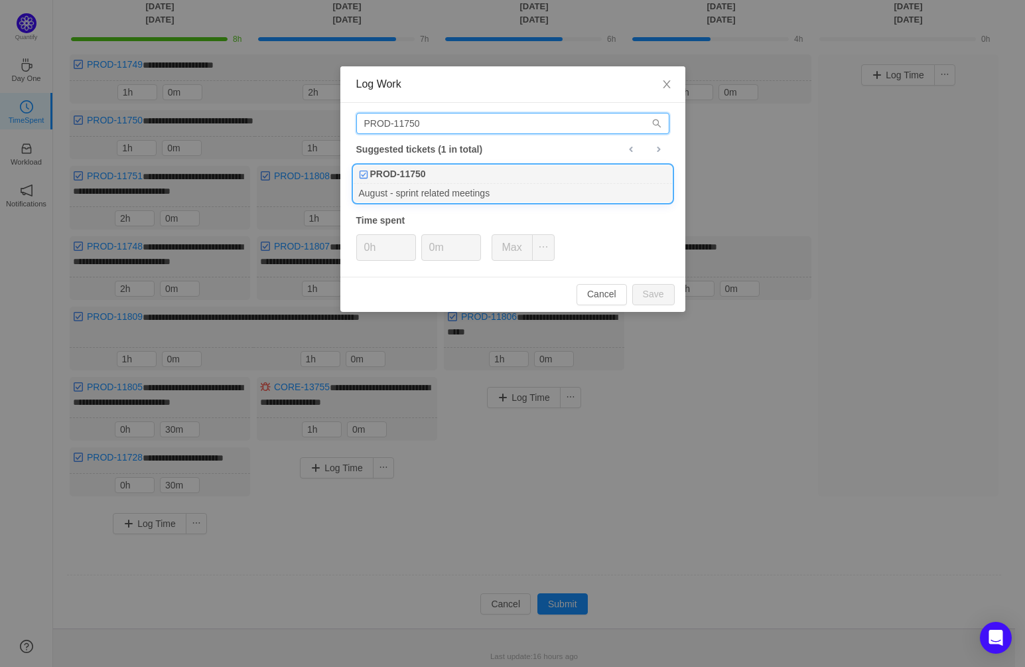
type input "PROD-11750"
click at [466, 180] on div "PROD-11750" at bounding box center [513, 174] width 318 height 19
drag, startPoint x: 391, startPoint y: 244, endPoint x: 354, endPoint y: 247, distance: 36.6
click at [354, 247] on div "PROD-11750 Suggested tickets (1 in total) PROD-11750 August - sprint related me…" at bounding box center [512, 190] width 345 height 174
click at [654, 290] on button "Save" at bounding box center [653, 294] width 42 height 21
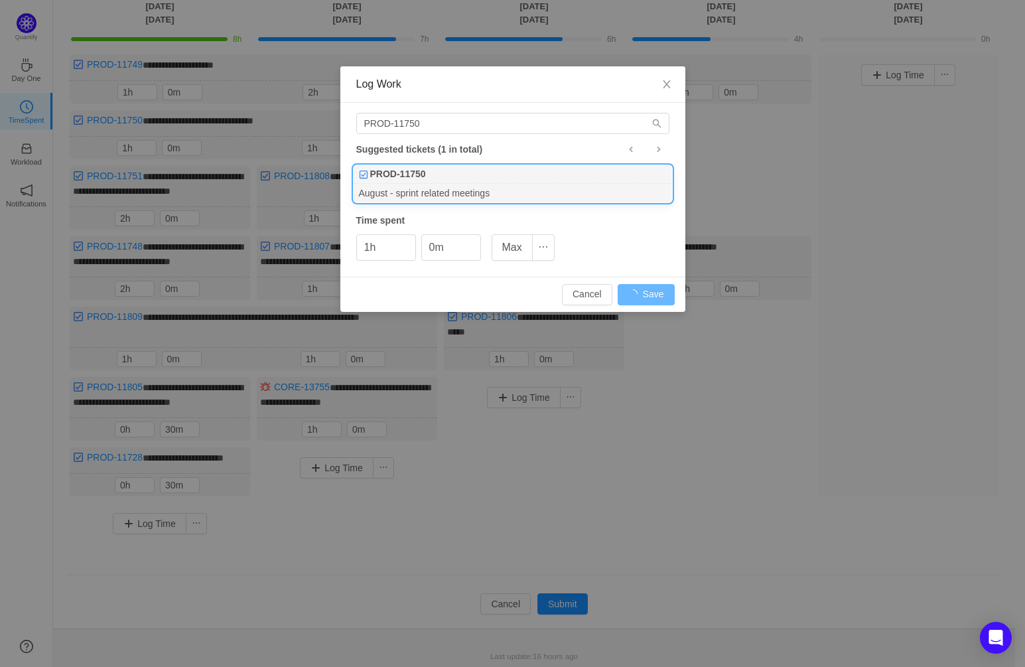
type input "0h"
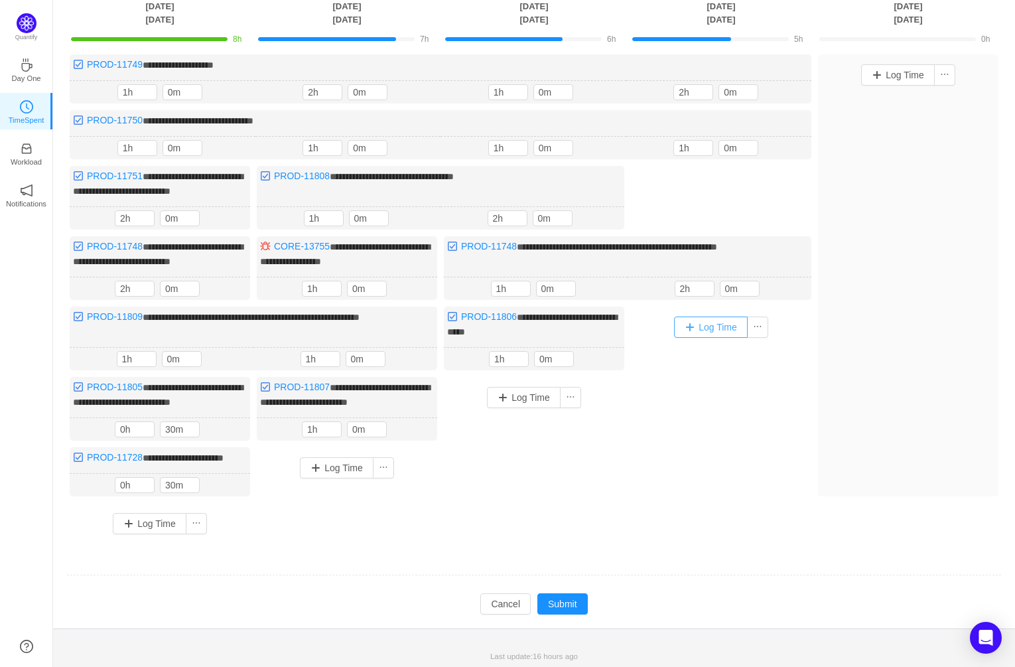
click at [725, 323] on button "Log Time" at bounding box center [711, 326] width 74 height 21
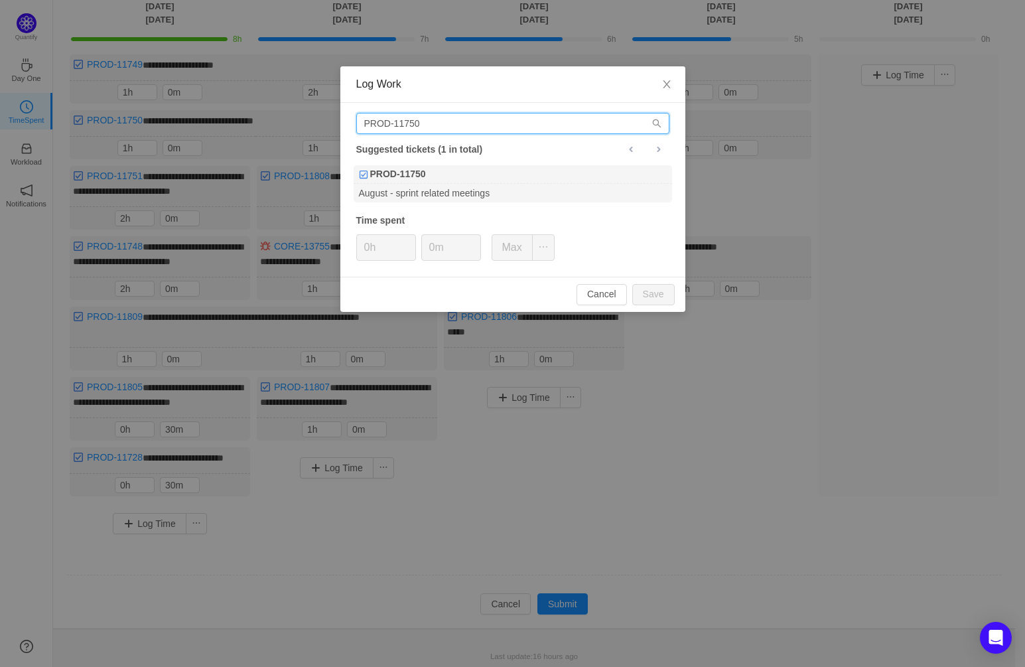
drag, startPoint x: 458, startPoint y: 122, endPoint x: 303, endPoint y: 125, distance: 155.3
click at [303, 125] on div "Log Work PROD-11750 Suggested tickets (1 in total) PROD-11750 August - sprint r…" at bounding box center [512, 333] width 1025 height 667
click at [447, 121] on input "PROD-11750" at bounding box center [512, 123] width 313 height 21
drag, startPoint x: 407, startPoint y: 120, endPoint x: 431, endPoint y: 123, distance: 24.8
click at [431, 123] on input "PROD-11750" at bounding box center [512, 123] width 313 height 21
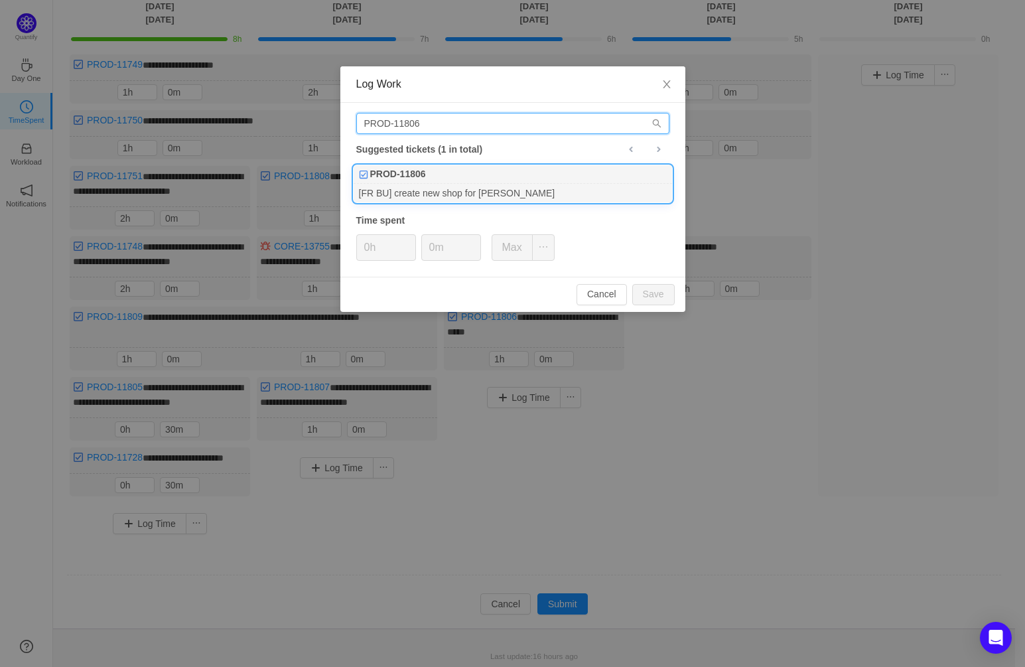
type input "PROD-11806"
click at [479, 182] on div "PROD-11806" at bounding box center [513, 174] width 318 height 19
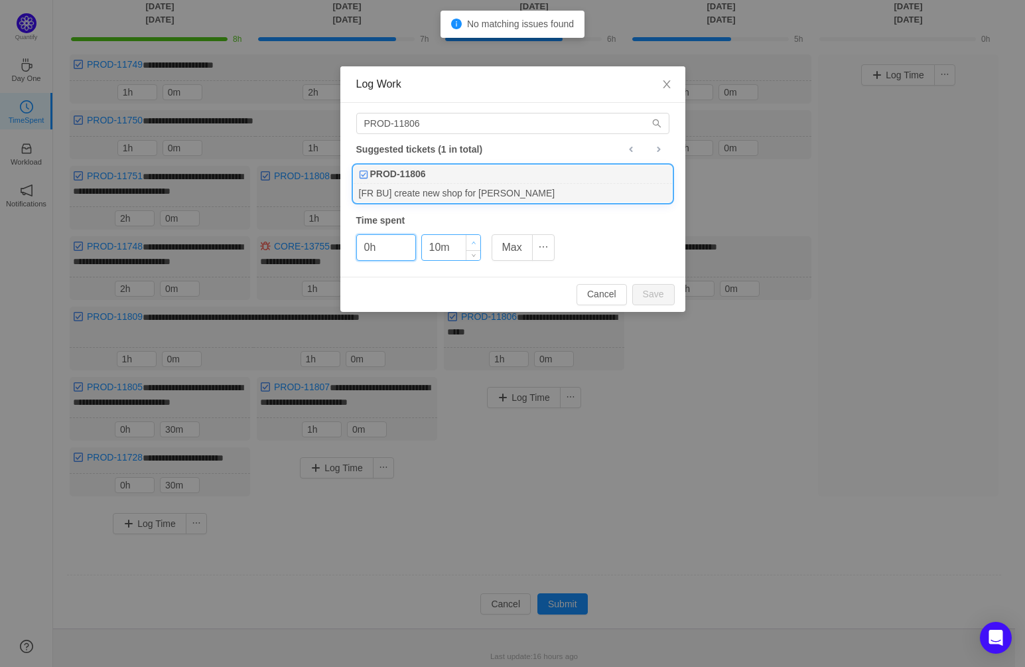
click at [472, 241] on icon "icon: up" at bounding box center [473, 243] width 5 height 5
click at [657, 293] on button "Save" at bounding box center [653, 294] width 42 height 21
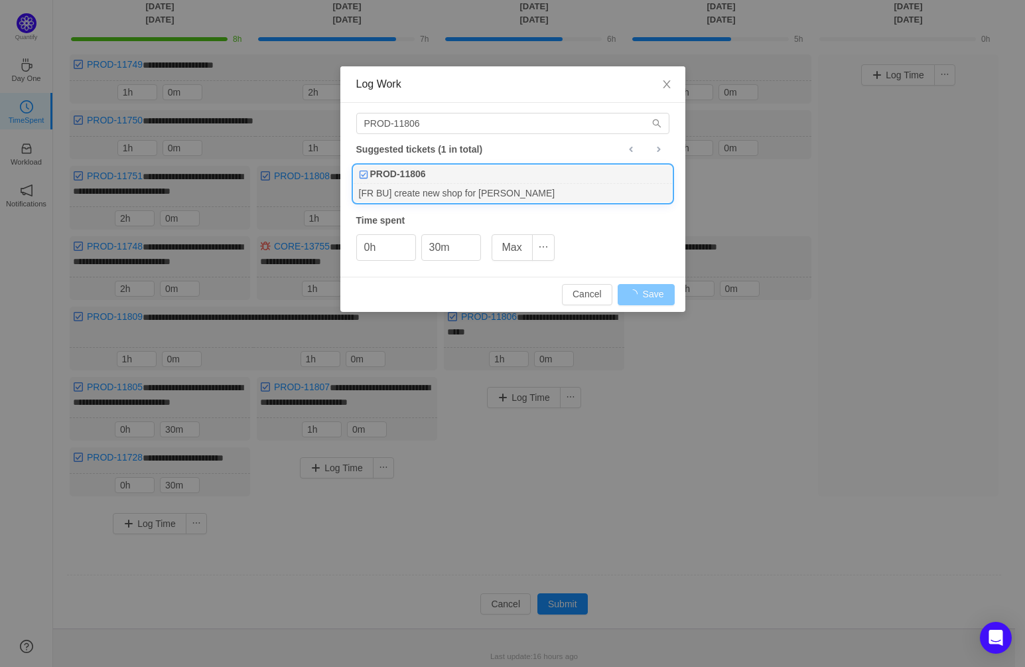
type input "0m"
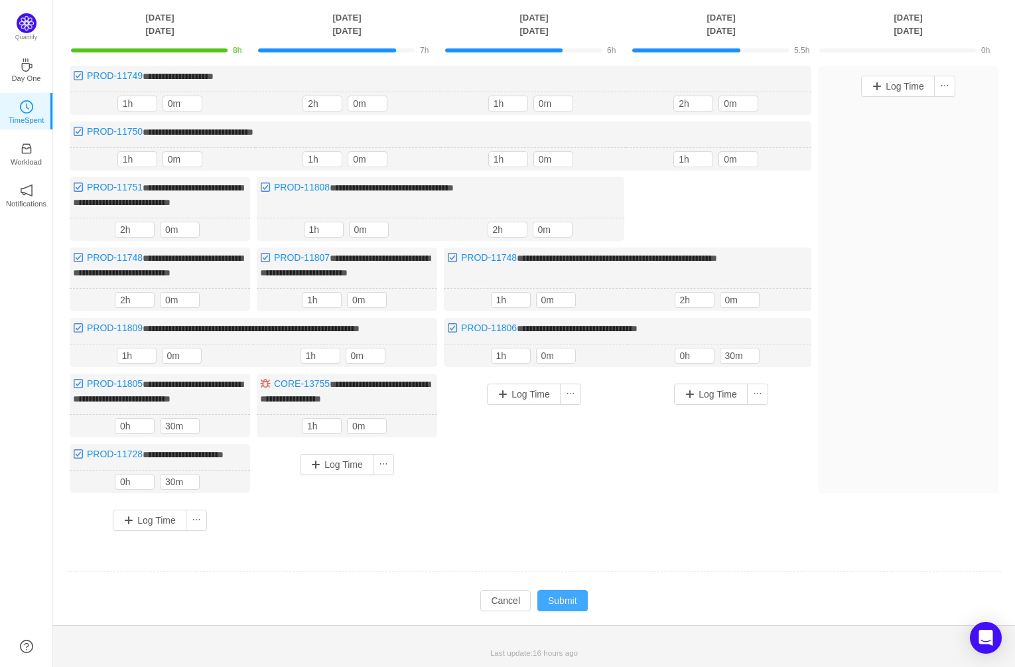
click at [573, 610] on button "Submit" at bounding box center [562, 600] width 50 height 21
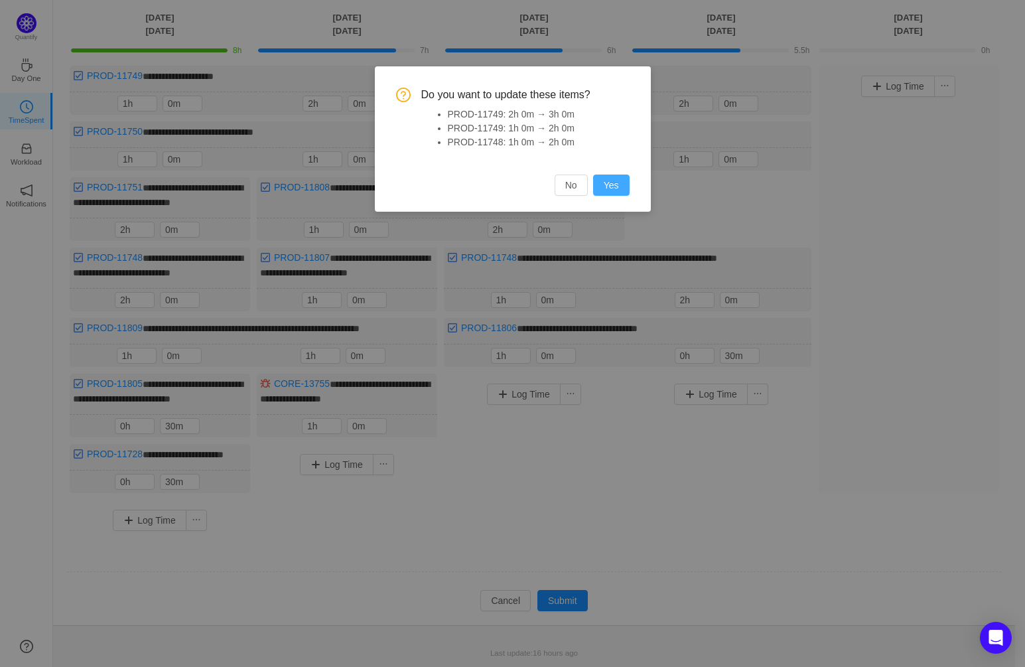
click at [613, 182] on button "Yes" at bounding box center [611, 185] width 36 height 21
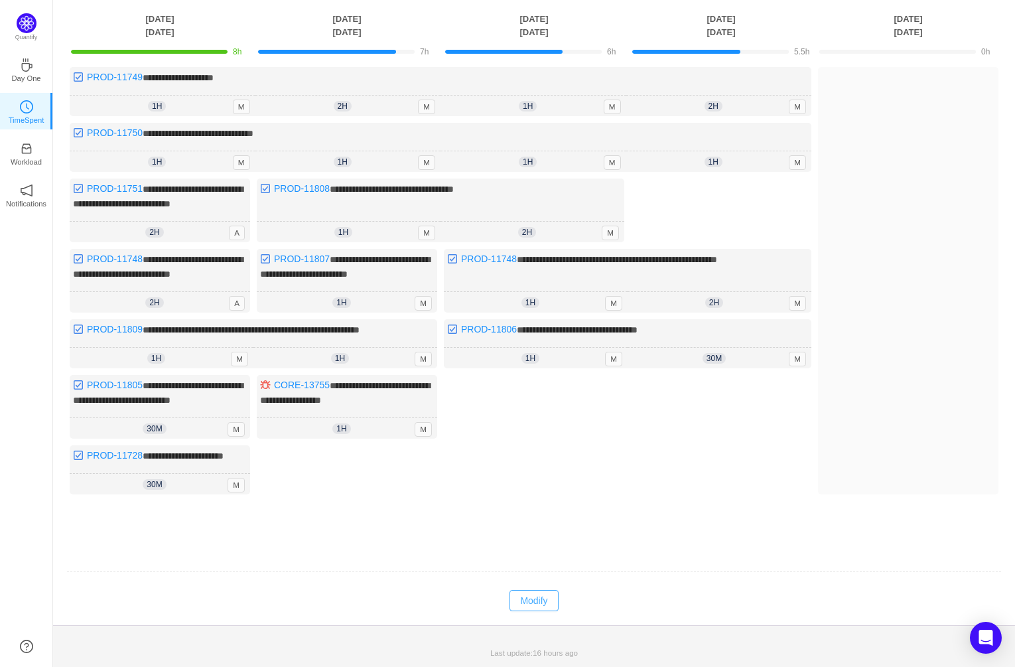
click at [541, 607] on button "Modify" at bounding box center [534, 600] width 48 height 21
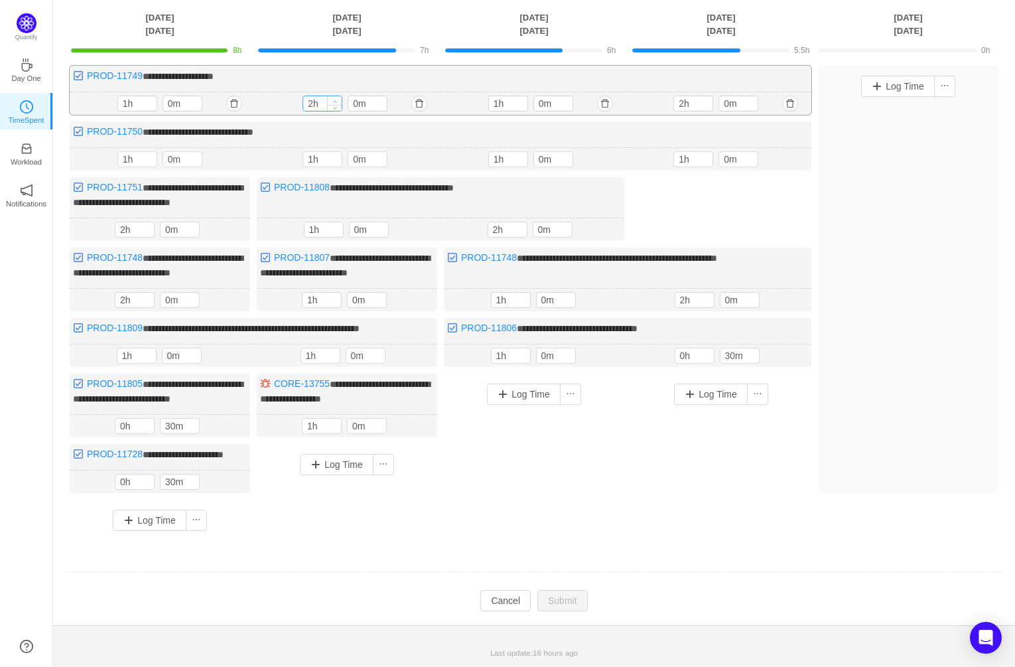
type input "3h"
click at [334, 96] on span "Increase Value" at bounding box center [335, 100] width 14 height 9
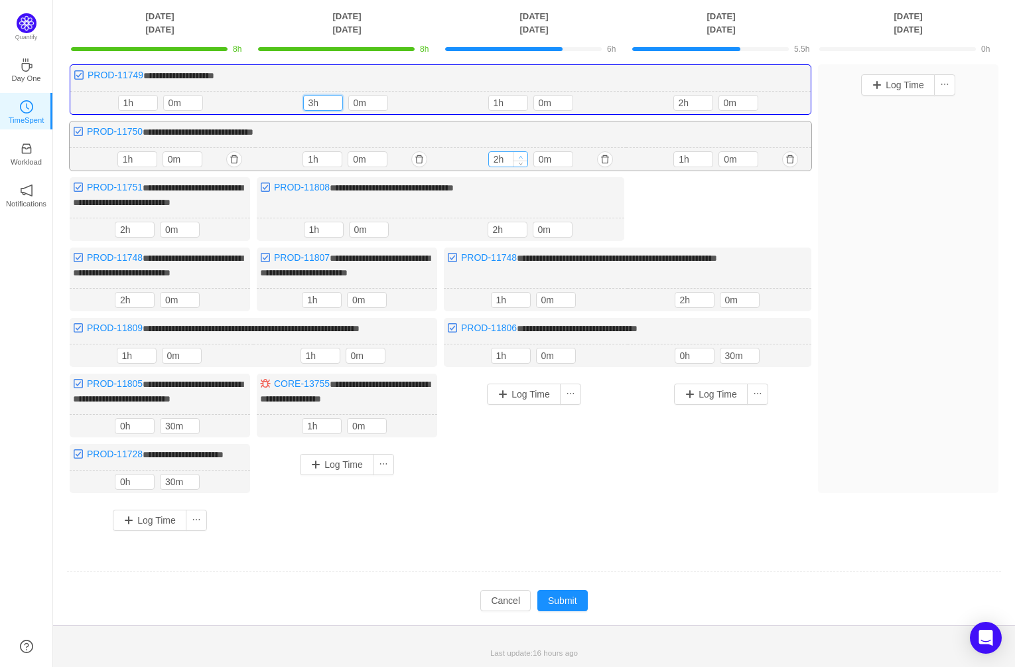
click at [520, 155] on icon "icon: up" at bounding box center [520, 157] width 5 height 5
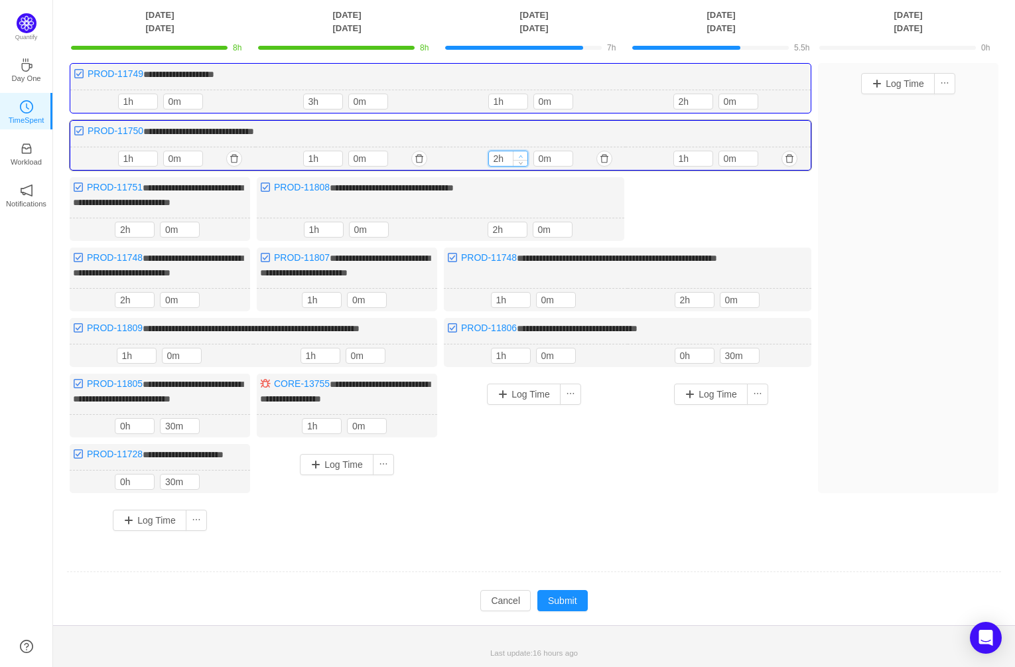
type input "3h"
click at [522, 154] on icon "icon: up" at bounding box center [520, 156] width 5 height 5
type input "1h"
click at [522, 228] on span "Decrease Value" at bounding box center [520, 232] width 14 height 9
type input "2h"
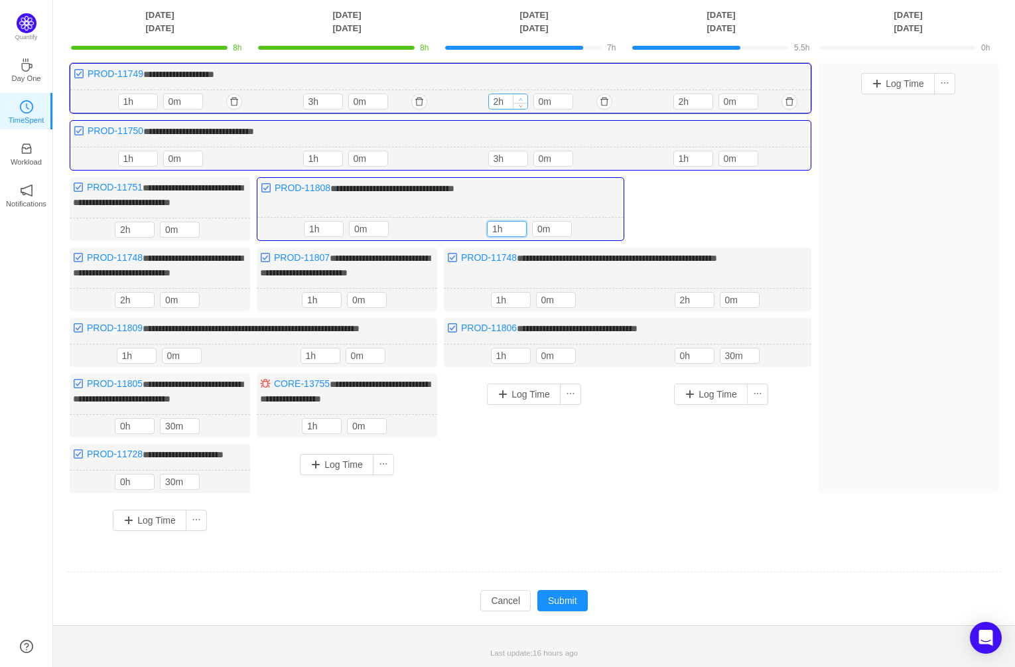
click at [520, 97] on icon "icon: up" at bounding box center [520, 99] width 5 height 5
type input "2h"
click at [520, 224] on icon "icon: up" at bounding box center [520, 226] width 5 height 5
type input "1h"
click at [520, 102] on icon "icon: down" at bounding box center [520, 104] width 5 height 5
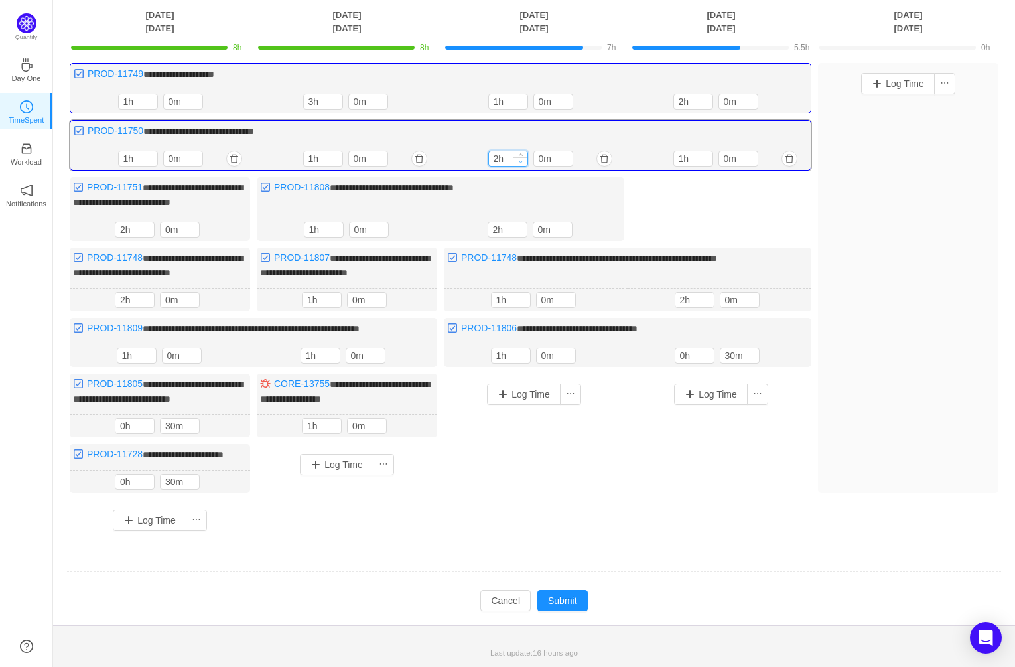
click at [522, 159] on icon "icon: down" at bounding box center [520, 161] width 5 height 5
type input "1h"
click at [522, 159] on icon "icon: down" at bounding box center [520, 161] width 5 height 5
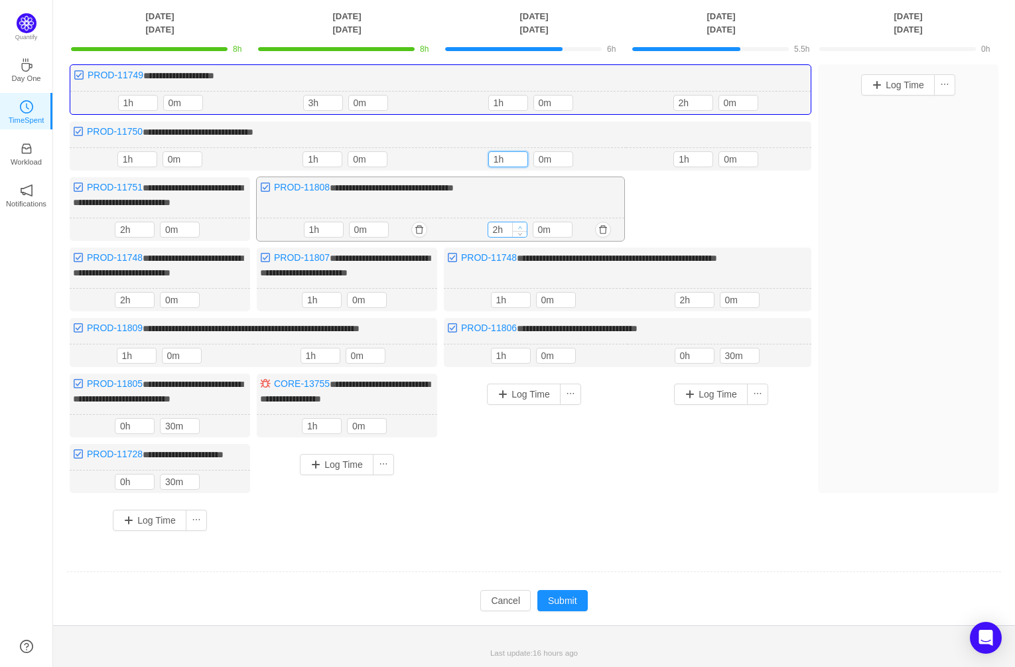
type input "3h"
click at [516, 222] on span "Increase Value" at bounding box center [519, 226] width 14 height 9
type input "2h"
click at [523, 295] on icon "icon: up" at bounding box center [523, 297] width 5 height 5
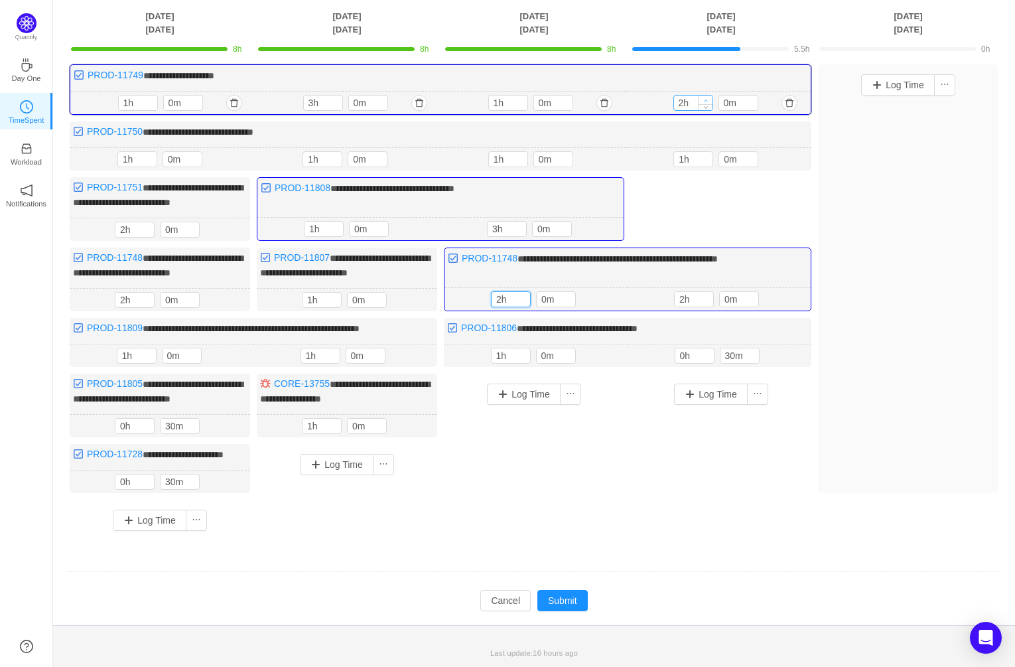
type input "3h"
click at [708, 96] on span "Increase Value" at bounding box center [706, 100] width 14 height 9
type input "2h"
click at [706, 155] on icon "icon: up" at bounding box center [706, 157] width 5 height 5
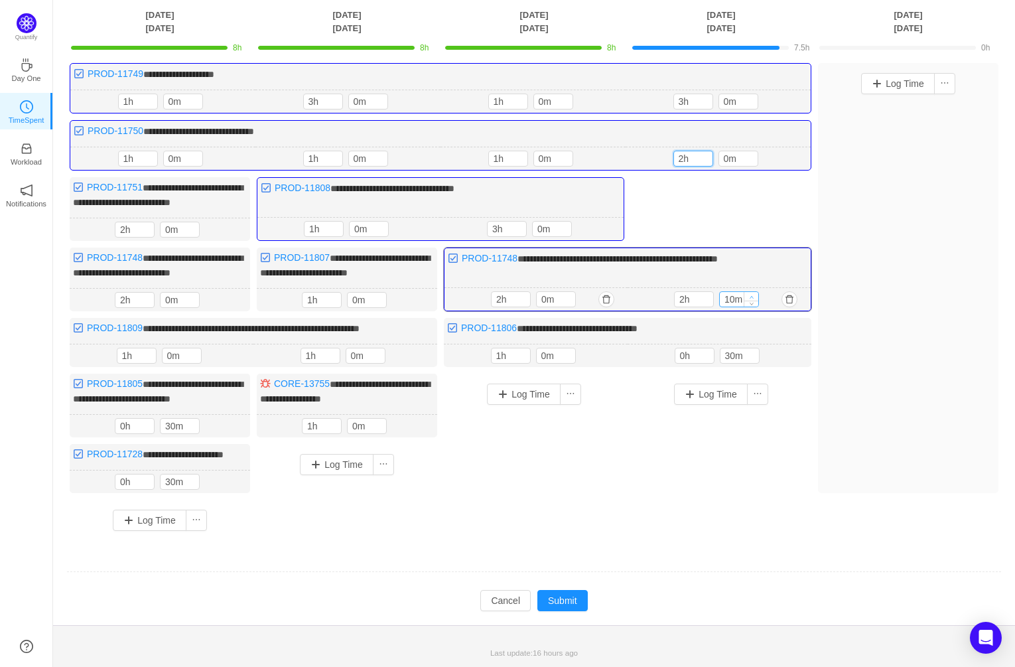
click at [753, 295] on icon "icon: up" at bounding box center [752, 297] width 5 height 5
type input "30m"
click at [753, 295] on icon "icon: up" at bounding box center [752, 297] width 5 height 5
click at [559, 611] on button "Submit" at bounding box center [562, 600] width 50 height 21
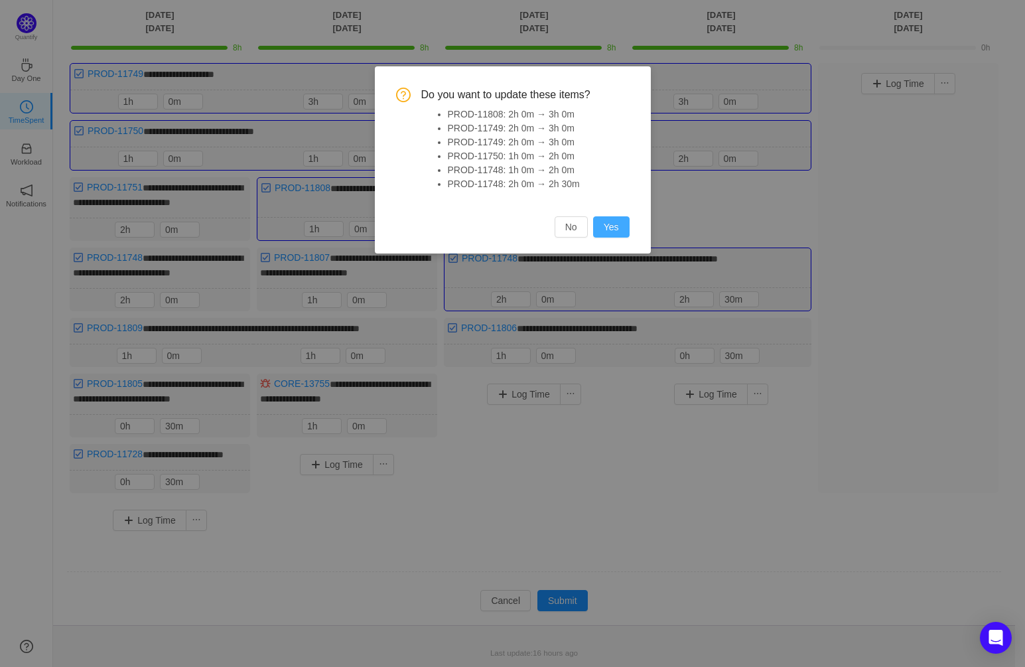
click at [621, 225] on button "Yes" at bounding box center [611, 226] width 36 height 21
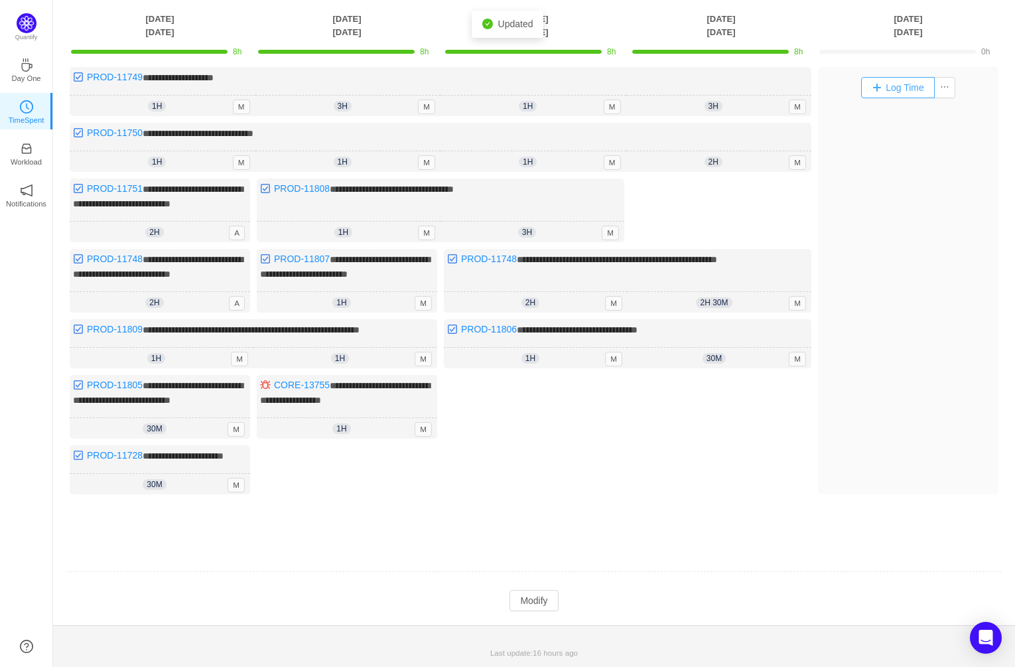
click at [916, 77] on button "Log Time" at bounding box center [898, 87] width 74 height 21
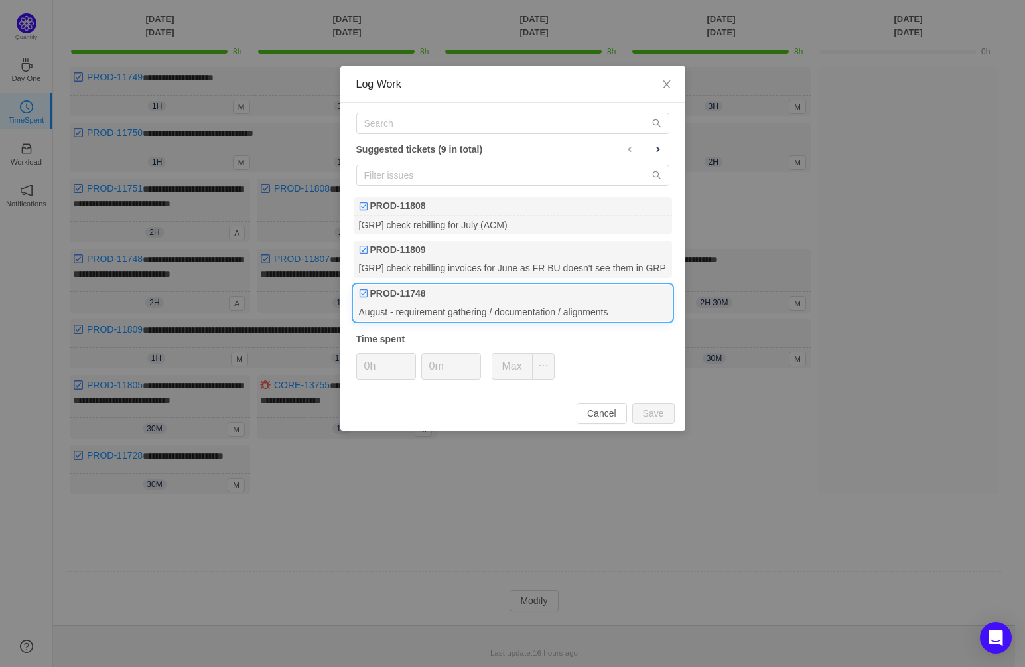
click at [493, 297] on div "PROD-11748" at bounding box center [513, 294] width 318 height 19
click at [658, 406] on button "Save" at bounding box center [653, 413] width 42 height 21
type input "0h"
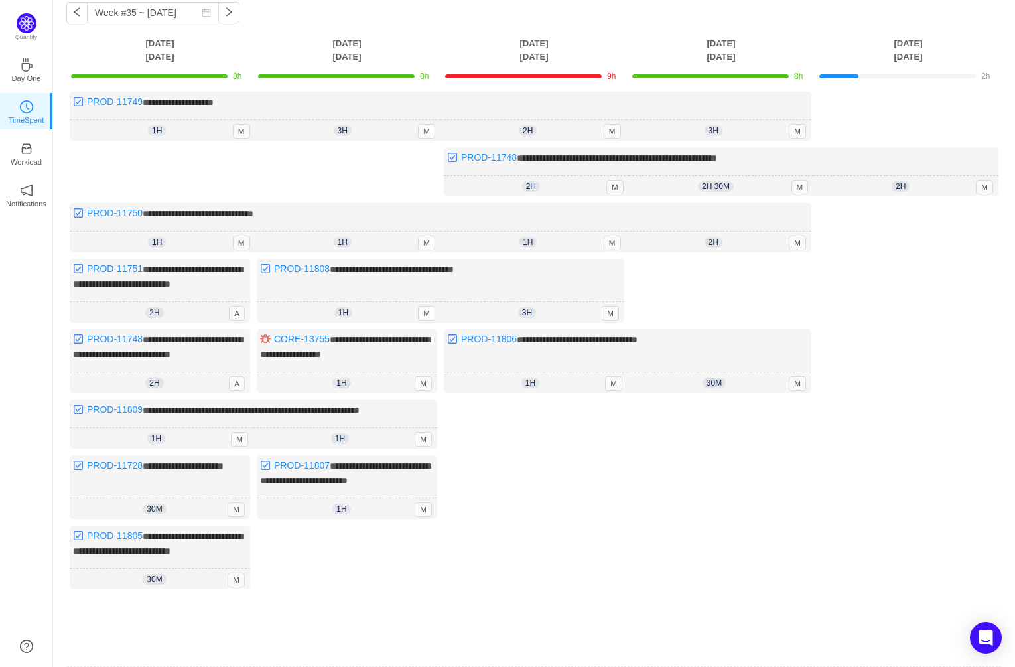
scroll to position [162, 0]
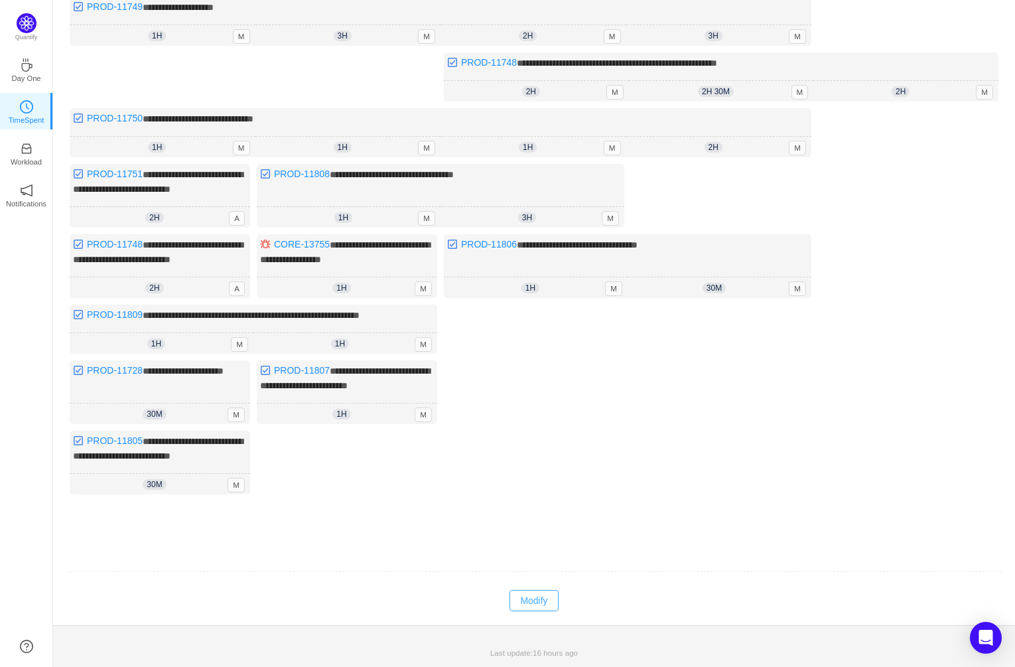
click at [538, 600] on button "Modify" at bounding box center [534, 600] width 48 height 21
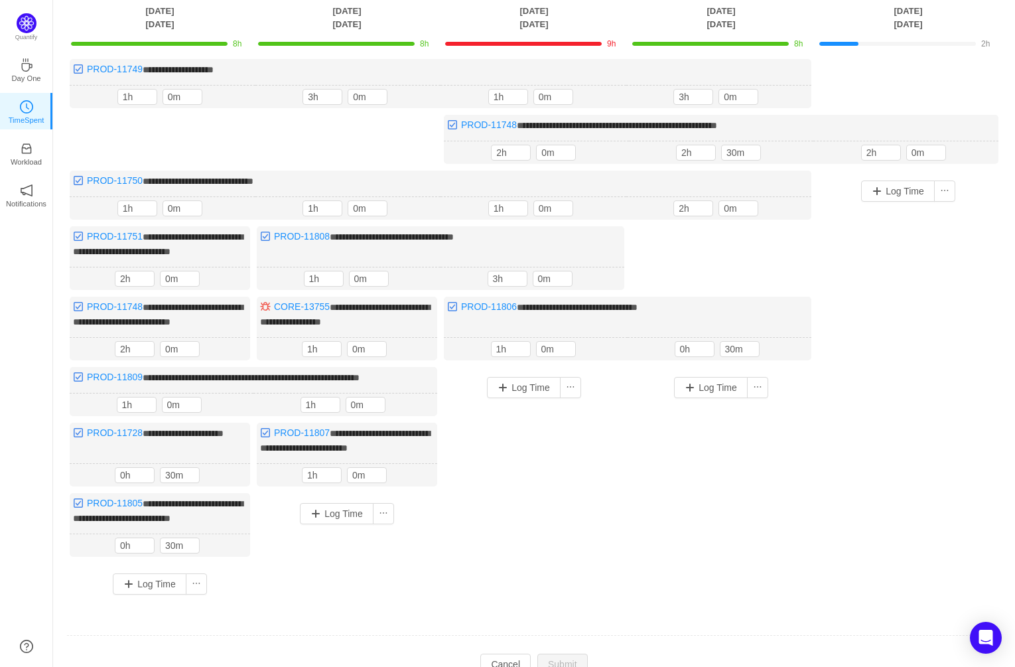
scroll to position [0, 0]
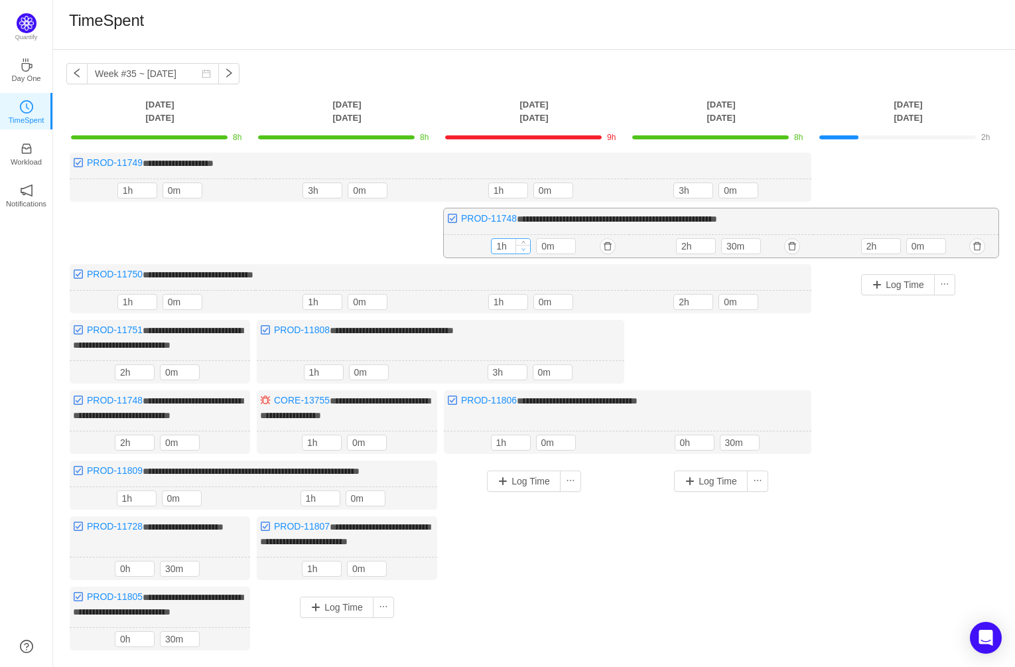
click at [526, 247] on icon "icon: down" at bounding box center [524, 249] width 5 height 5
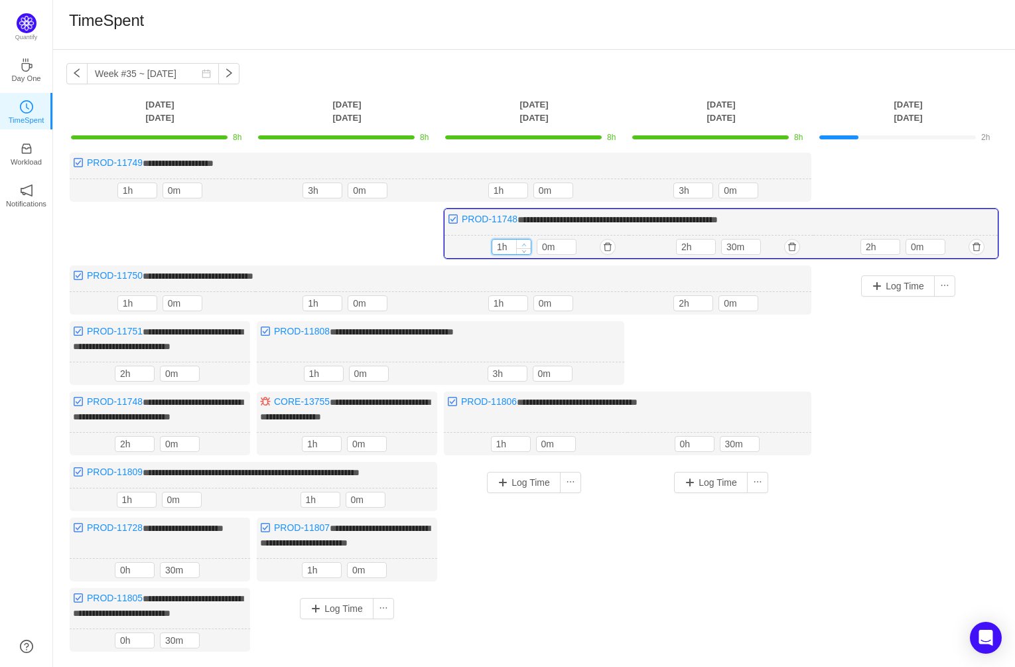
type input "2h"
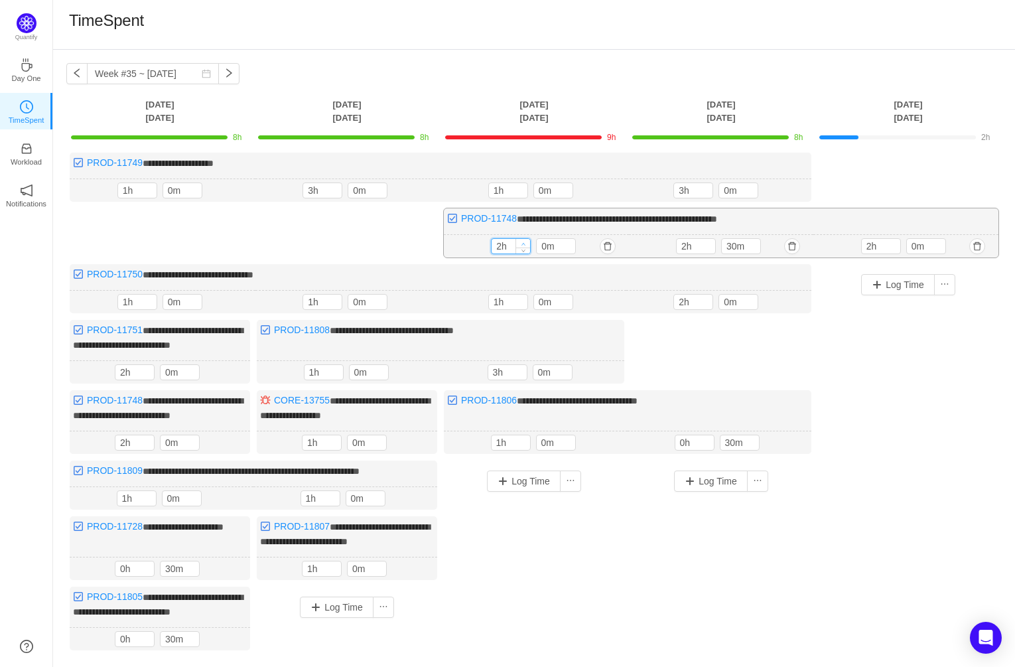
click at [524, 240] on span "Increase Value" at bounding box center [523, 243] width 14 height 9
click at [913, 284] on button "Log Time" at bounding box center [898, 284] width 74 height 21
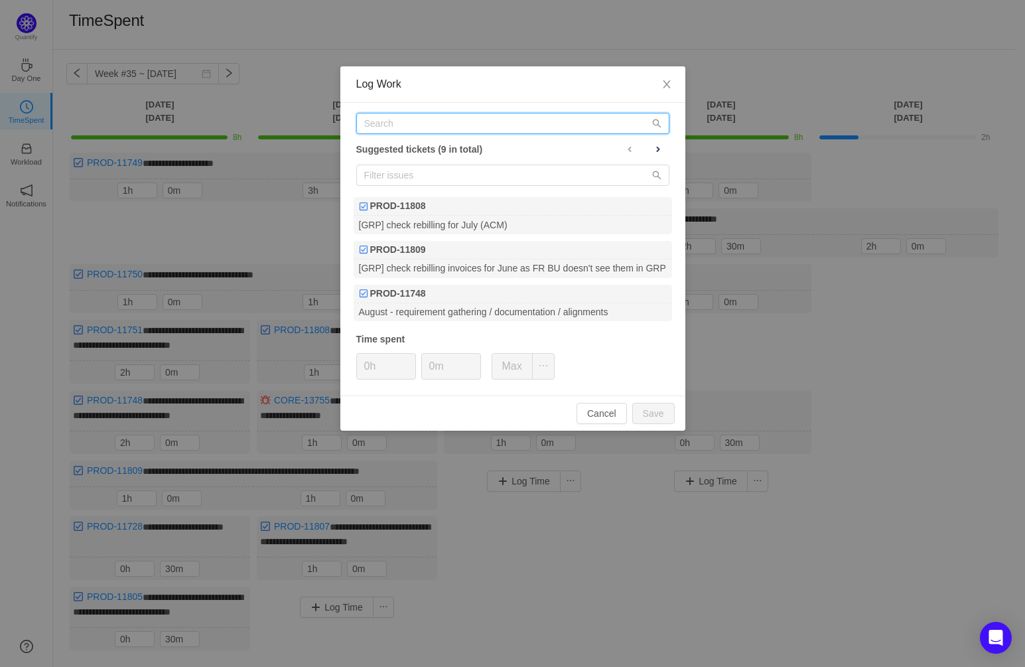
click at [433, 121] on input "text" at bounding box center [512, 123] width 313 height 21
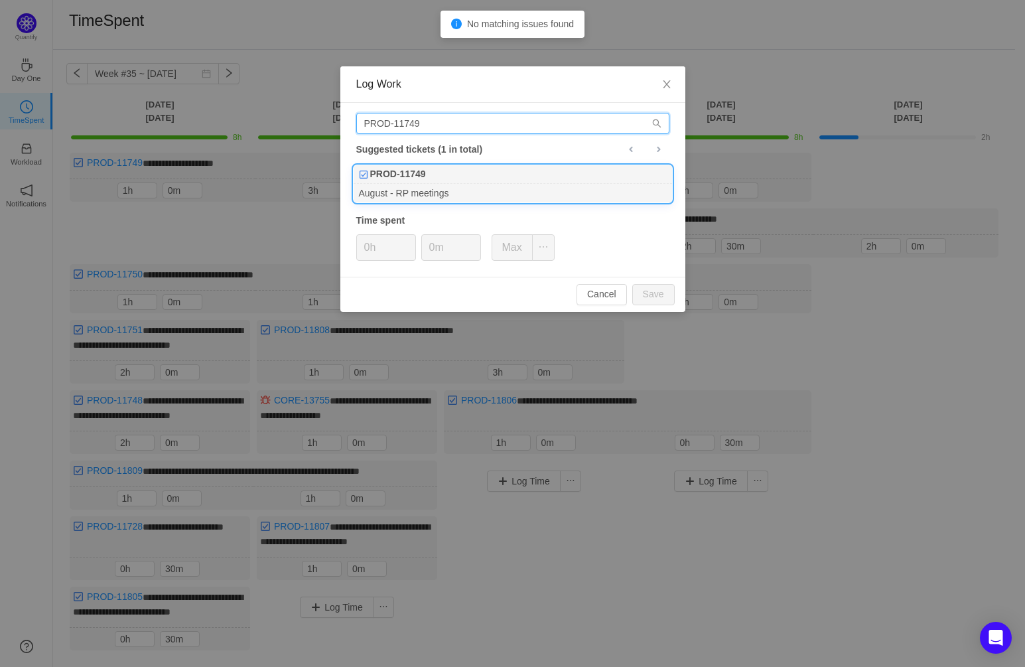
type input "PROD-11749"
click at [462, 179] on div "PROD-11749" at bounding box center [513, 174] width 318 height 19
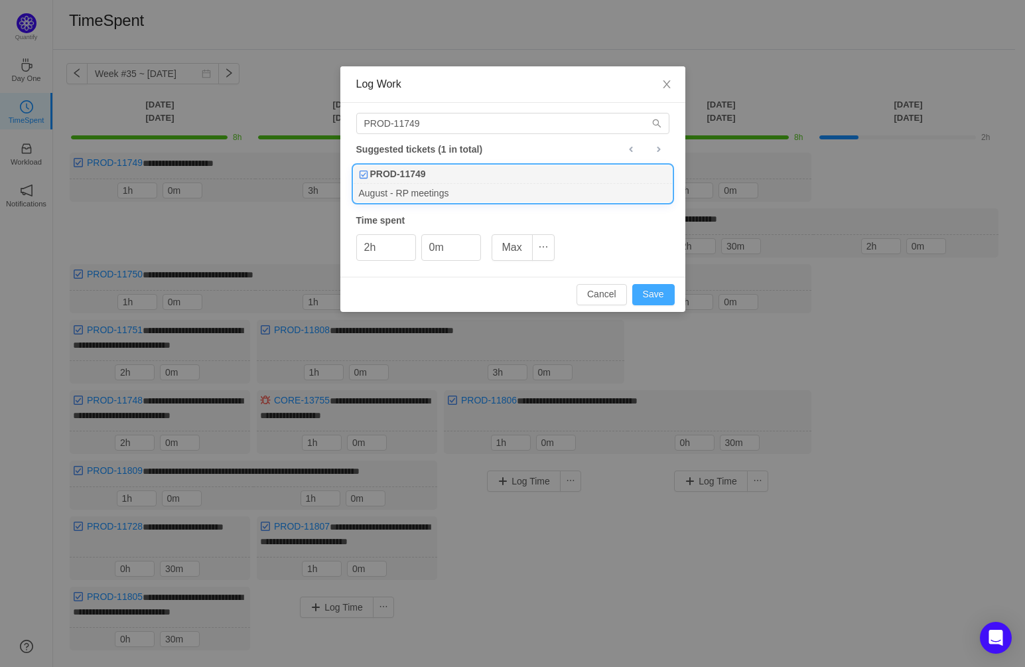
click at [656, 293] on button "Save" at bounding box center [653, 294] width 42 height 21
type input "0h"
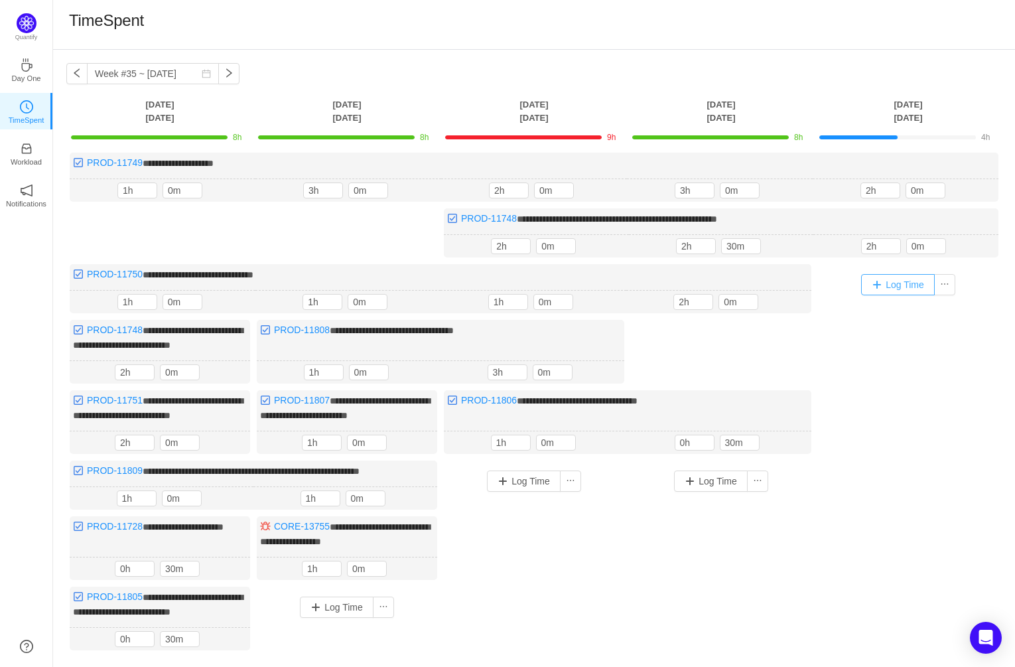
click at [898, 280] on button "Log Time" at bounding box center [898, 284] width 74 height 21
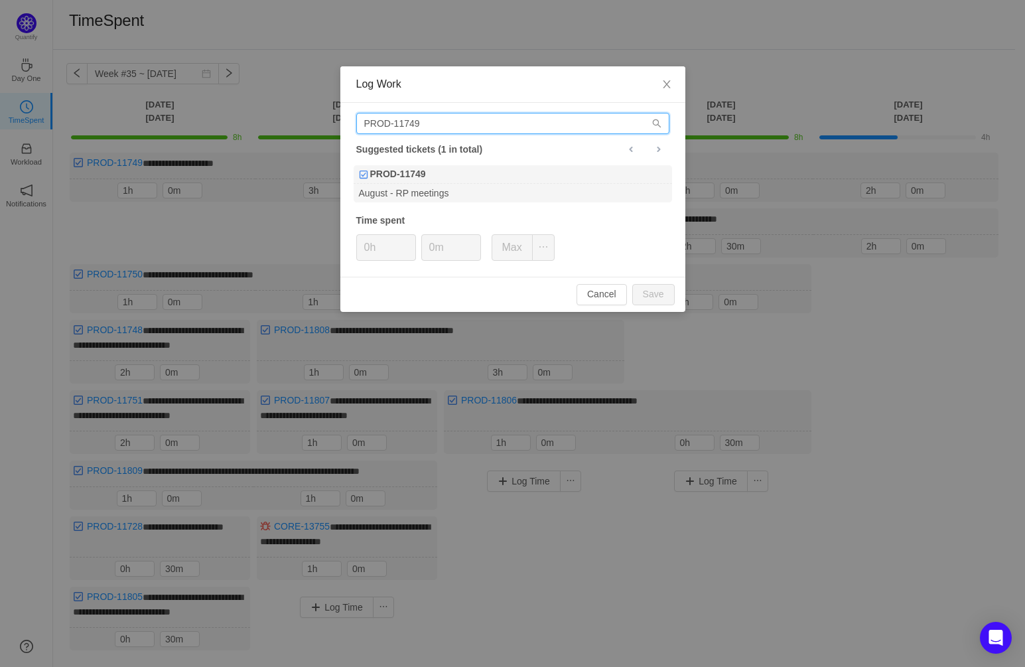
drag, startPoint x: 431, startPoint y: 119, endPoint x: 409, endPoint y: 124, distance: 23.2
click at [409, 124] on input "PROD-11749" at bounding box center [512, 123] width 313 height 21
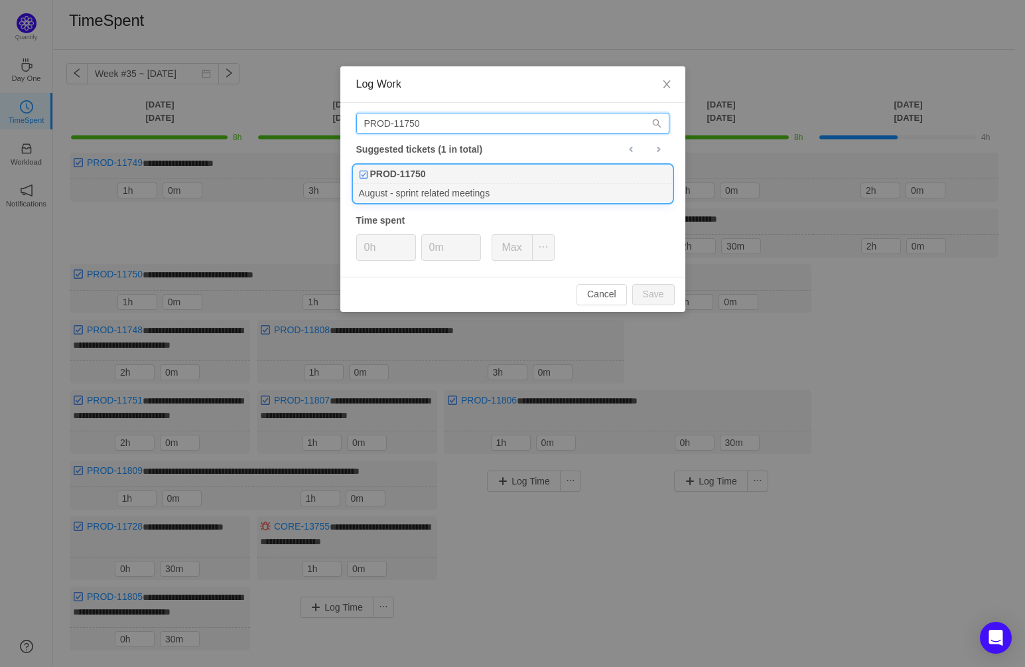
type input "PROD-11750"
click at [453, 184] on div "August - sprint related meetings" at bounding box center [513, 193] width 318 height 18
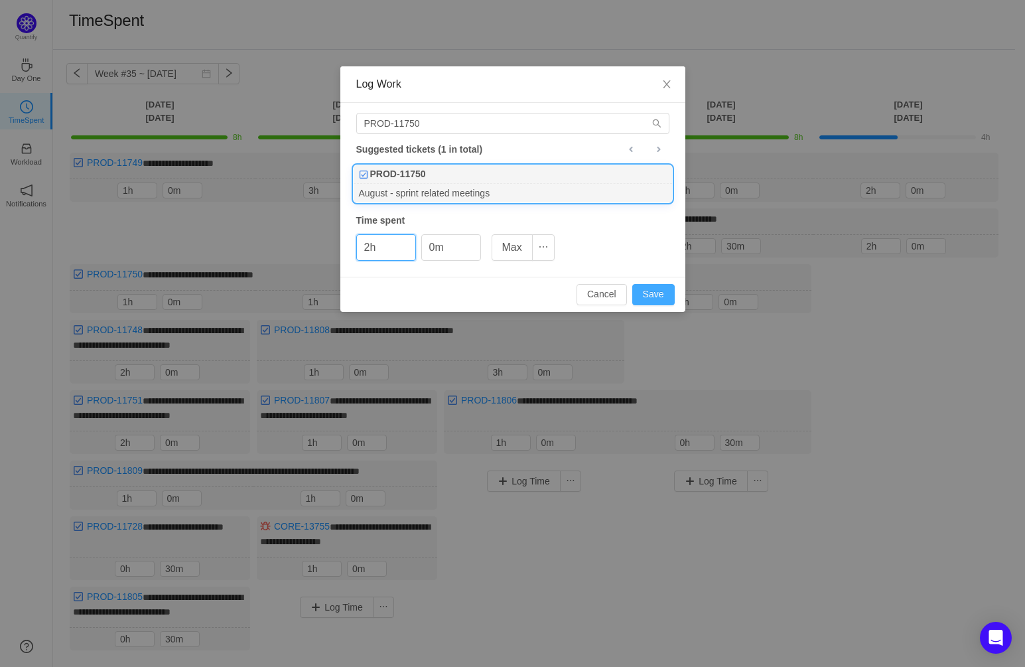
click at [660, 291] on button "Save" at bounding box center [653, 294] width 42 height 21
type input "0h"
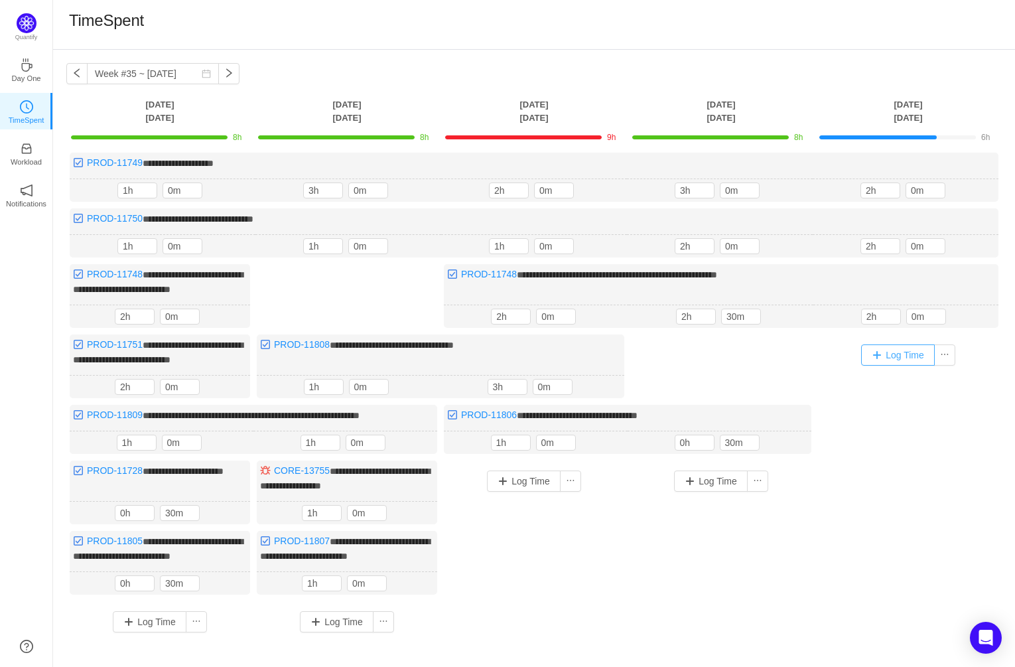
click at [907, 353] on button "Log Time" at bounding box center [898, 354] width 74 height 21
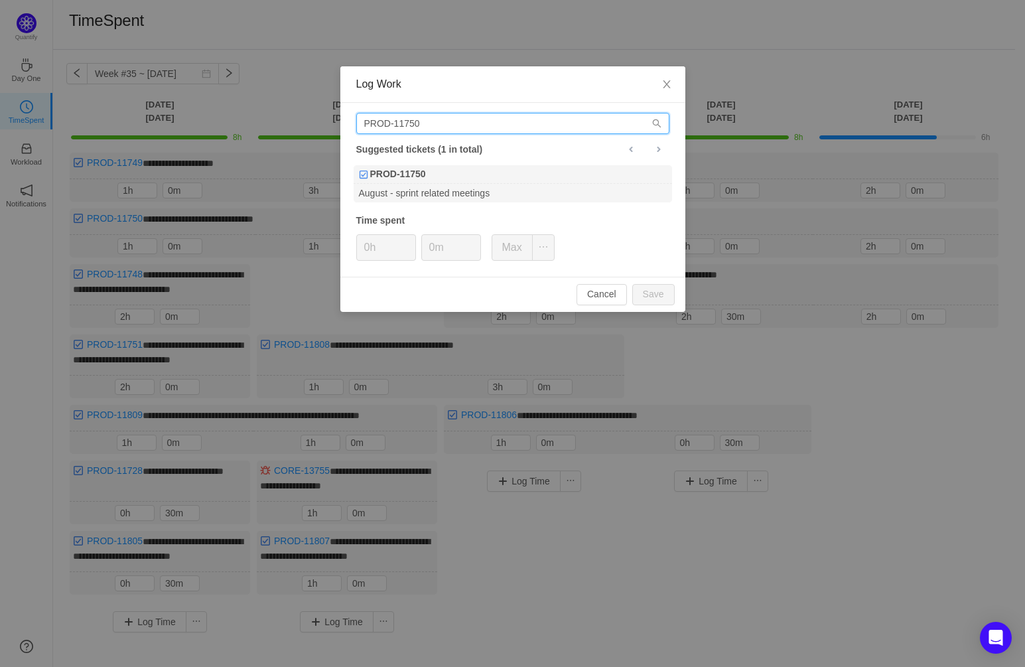
paste input "CORE-13755"
drag, startPoint x: 449, startPoint y: 122, endPoint x: 349, endPoint y: 121, distance: 99.5
click at [349, 121] on div "CORE-13755 Suggested tickets (1 in total) PROD-11750 August - sprint related me…" at bounding box center [512, 190] width 345 height 174
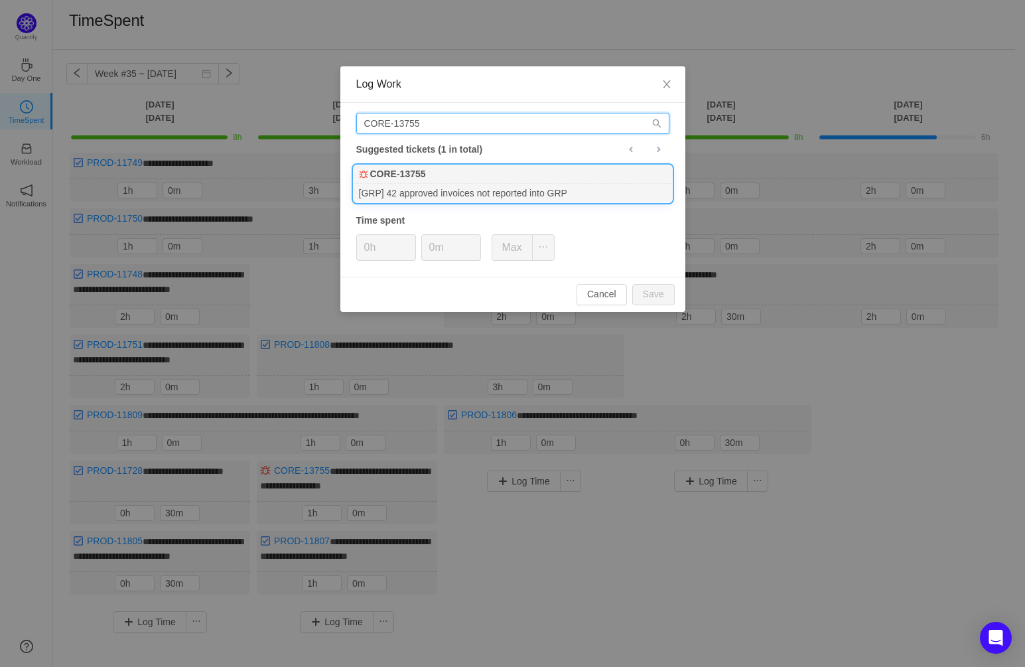
type input "CORE-13755"
click at [452, 180] on div "CORE-13755" at bounding box center [513, 174] width 318 height 19
click at [476, 241] on icon "icon: up" at bounding box center [473, 243] width 5 height 5
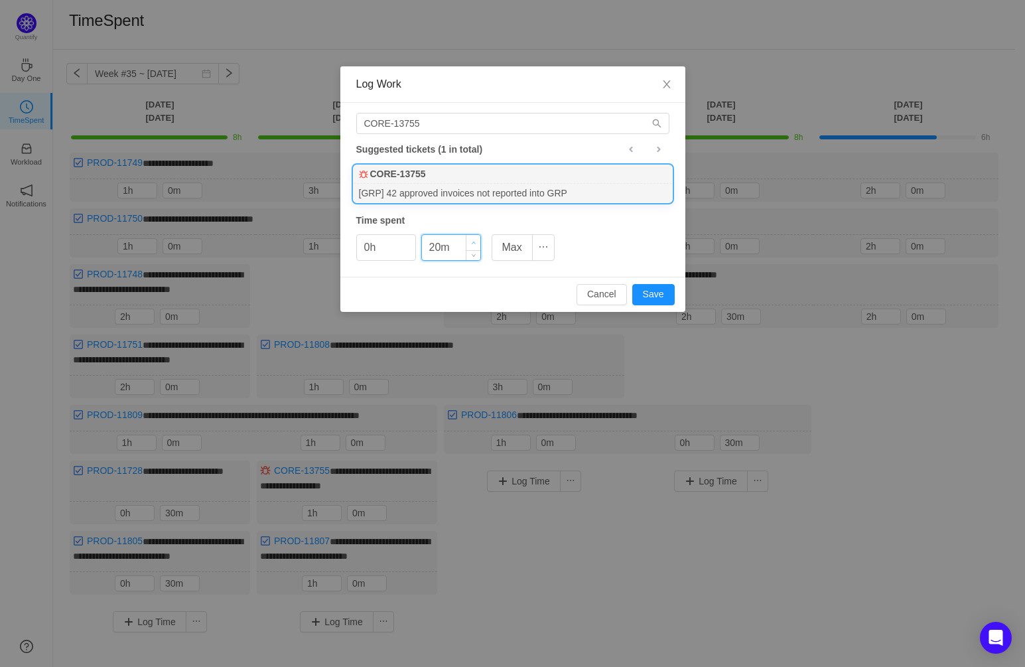
click at [476, 241] on icon "icon: up" at bounding box center [473, 243] width 5 height 5
click at [656, 294] on button "Save" at bounding box center [653, 294] width 42 height 21
type input "0m"
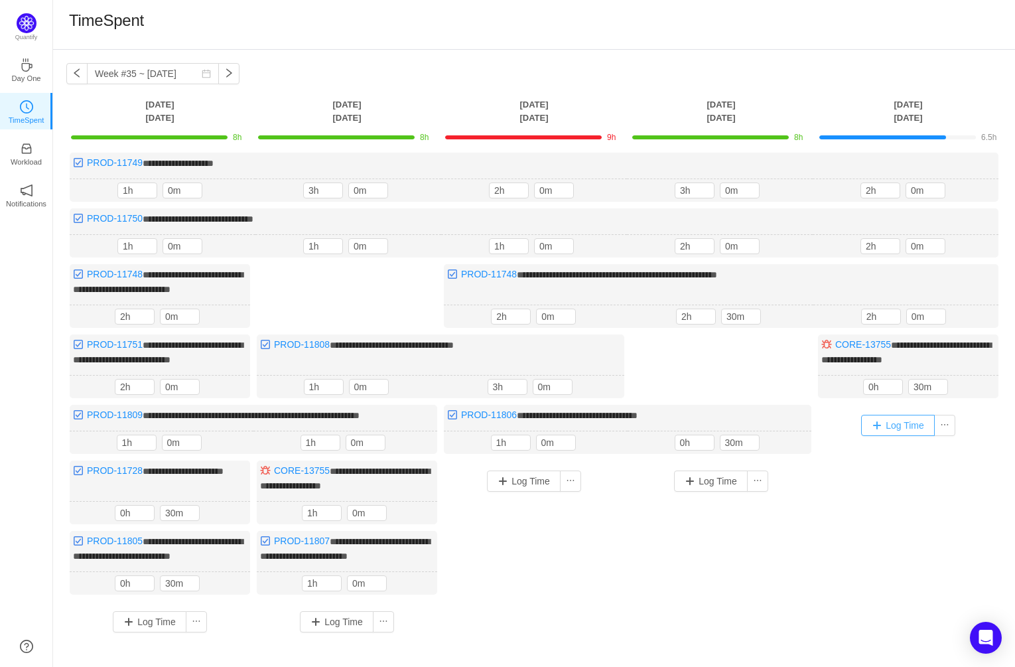
click at [916, 421] on button "Log Time" at bounding box center [898, 425] width 74 height 21
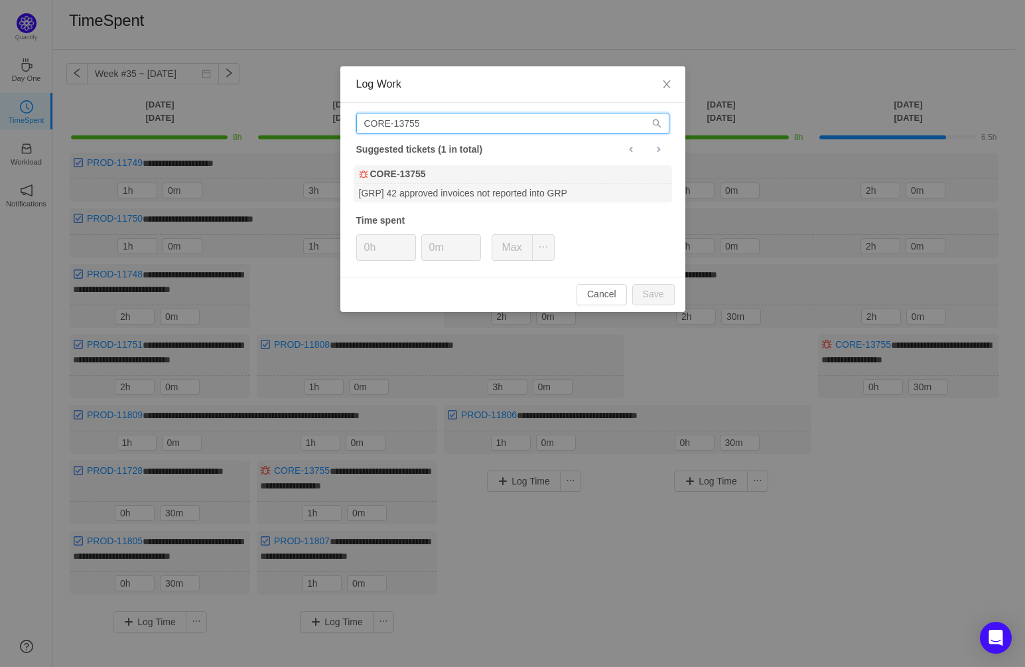
paste input "PROD-11616"
drag, startPoint x: 426, startPoint y: 123, endPoint x: 334, endPoint y: 114, distance: 92.0
click at [334, 114] on div "Log Work CORE-13755 Suggested tickets (1 in total) CORE-13755 [GRP] 42 approved…" at bounding box center [512, 333] width 1025 height 667
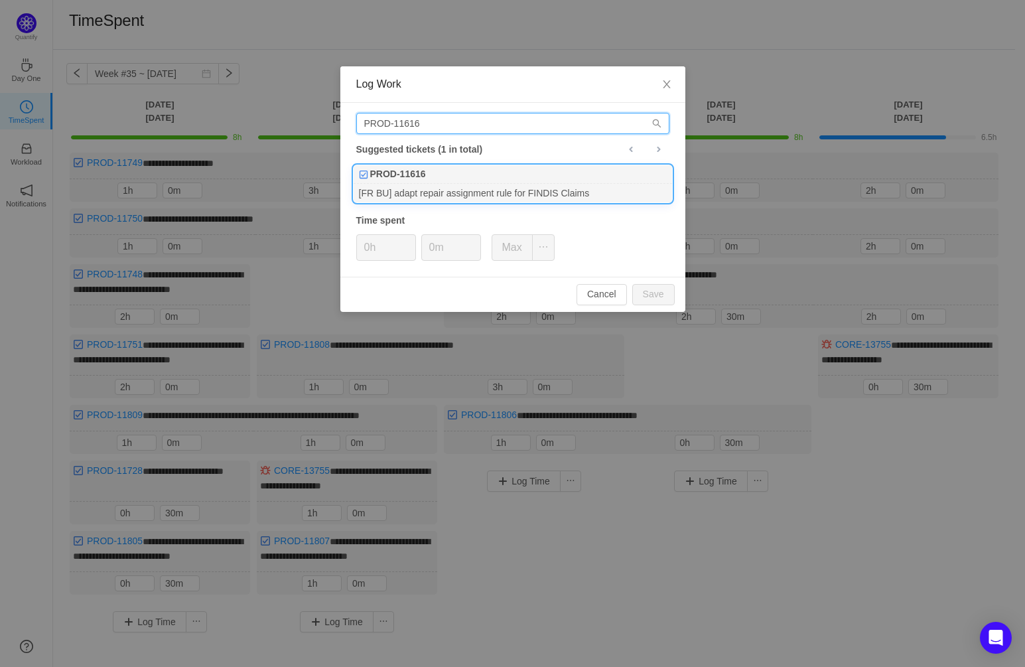
type input "PROD-11616"
click at [441, 177] on div "PROD-11616" at bounding box center [513, 174] width 318 height 19
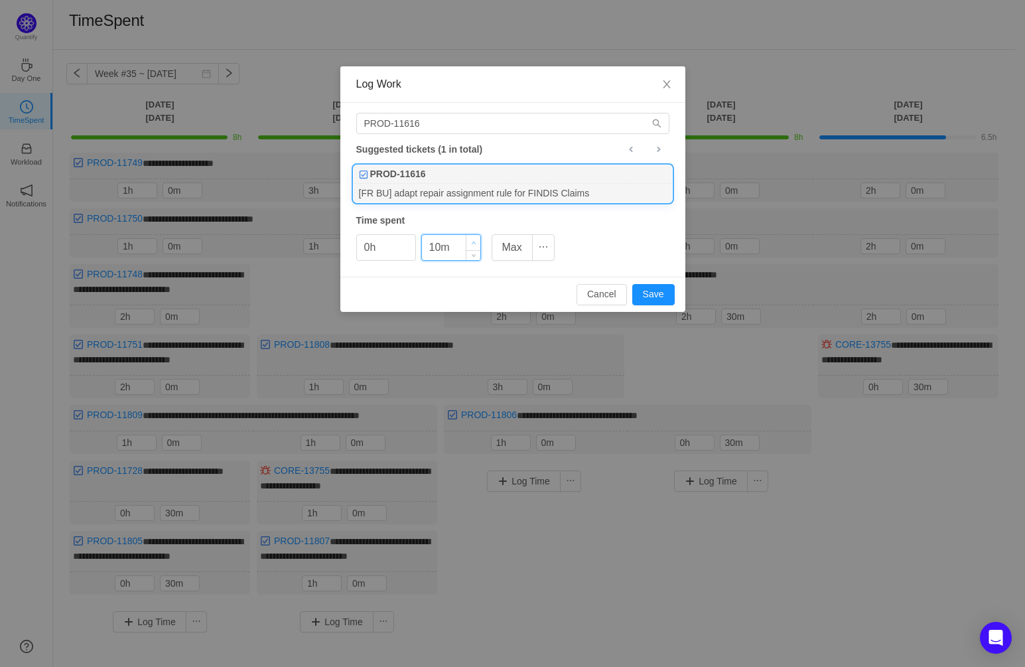
click at [472, 239] on span "Increase Value" at bounding box center [473, 242] width 14 height 15
click at [660, 293] on button "Save" at bounding box center [653, 294] width 42 height 21
type input "0m"
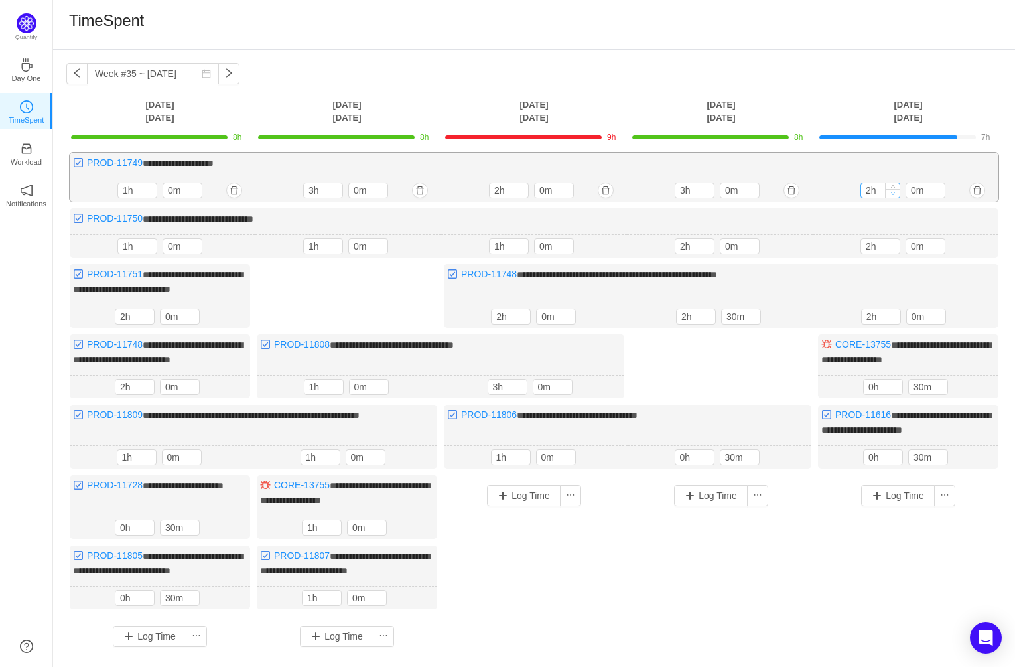
type input "1h"
click at [895, 192] on span "Decrease Value" at bounding box center [893, 193] width 14 height 9
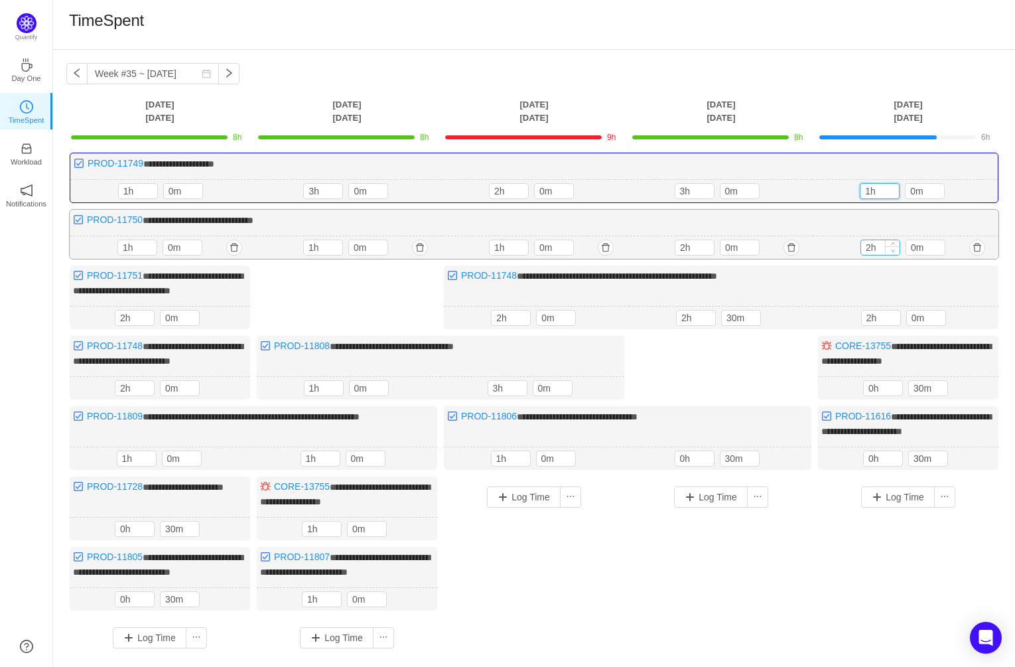
type input "1h"
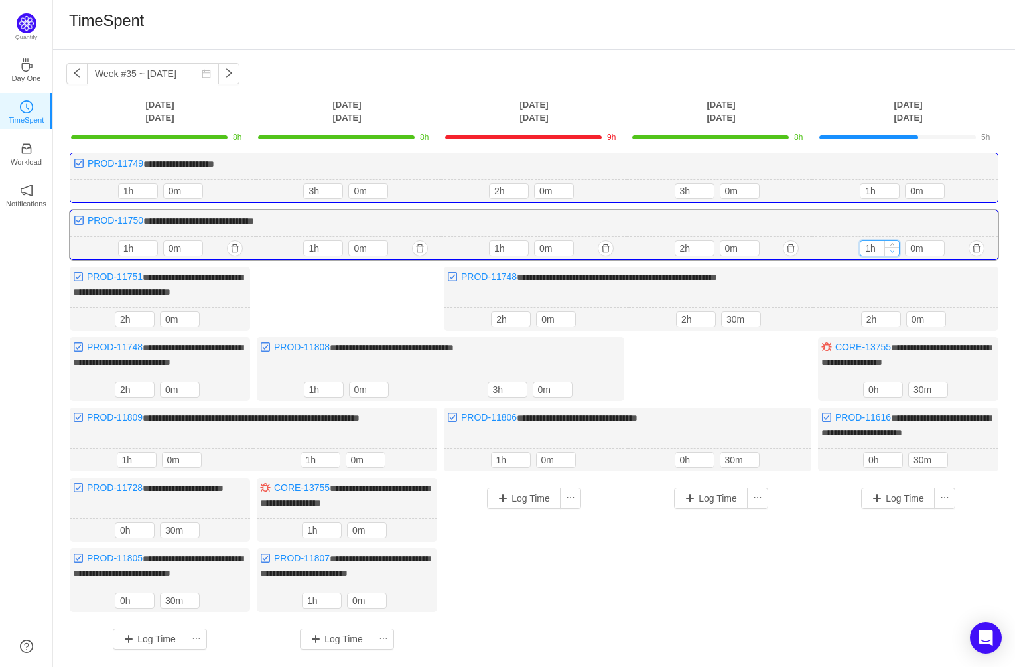
click at [896, 247] on span "Decrease Value" at bounding box center [892, 251] width 14 height 9
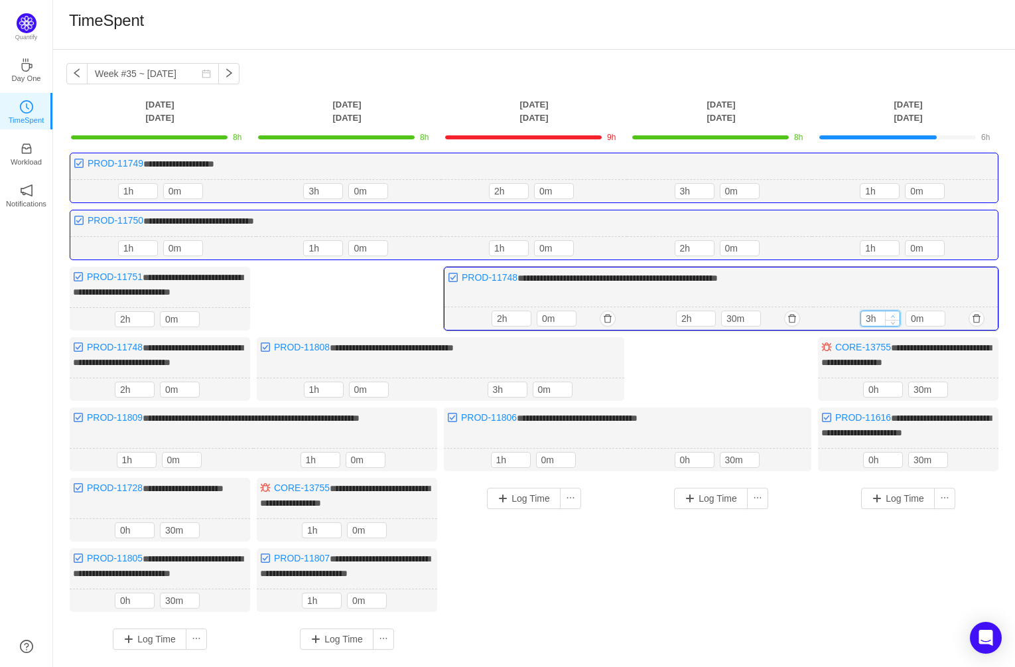
click at [894, 314] on icon "icon: up" at bounding box center [893, 316] width 5 height 5
type input "5h"
click at [894, 314] on icon "icon: up" at bounding box center [893, 316] width 5 height 5
type input "1h"
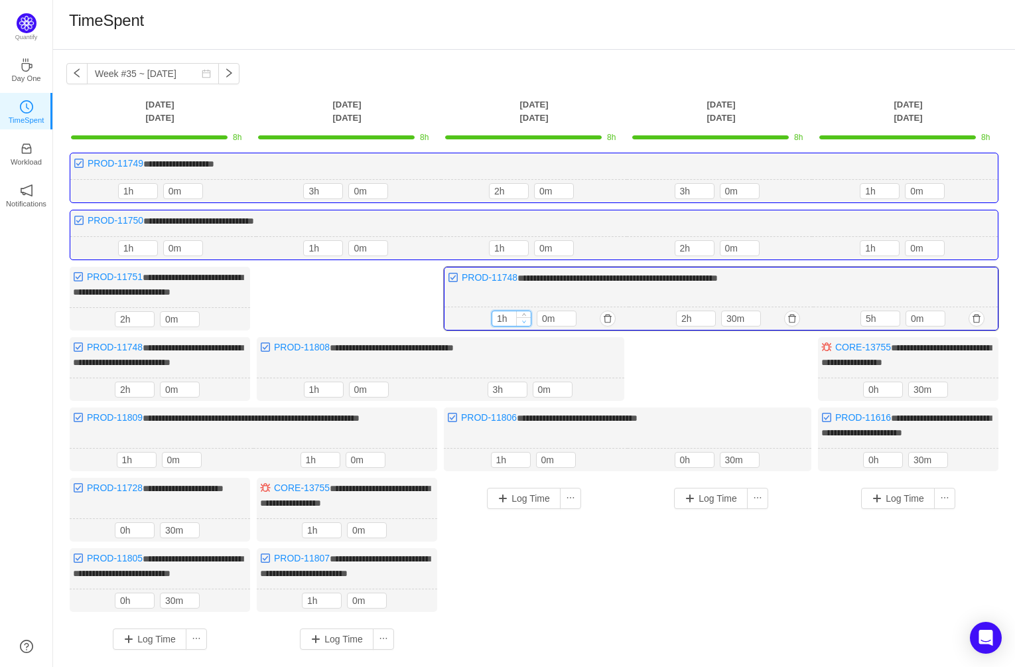
click at [524, 320] on icon "icon: down" at bounding box center [524, 321] width 4 height 3
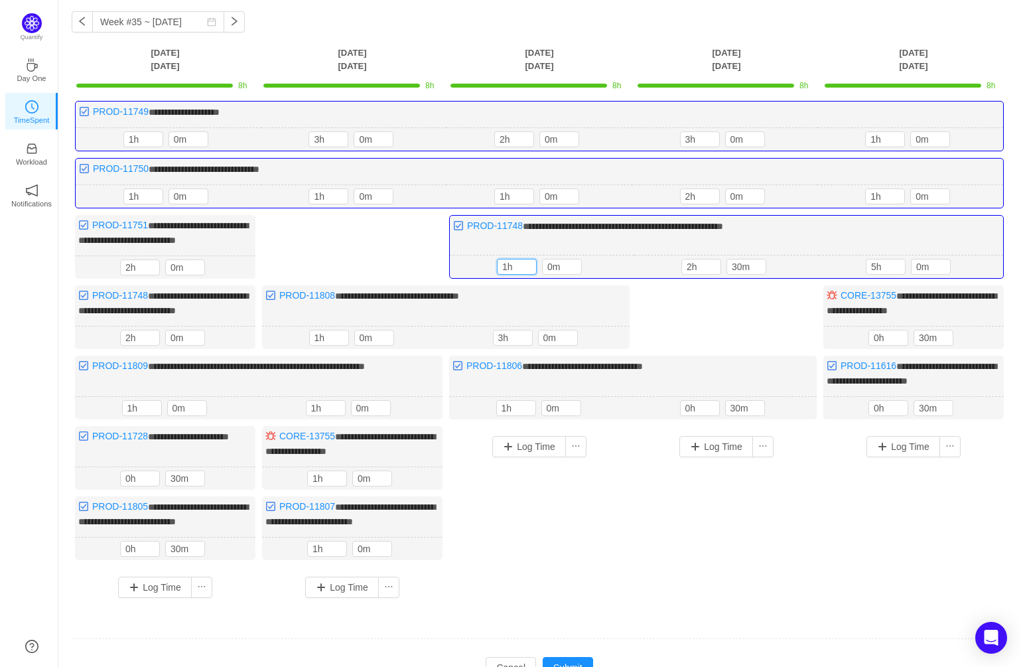
scroll to position [125, 0]
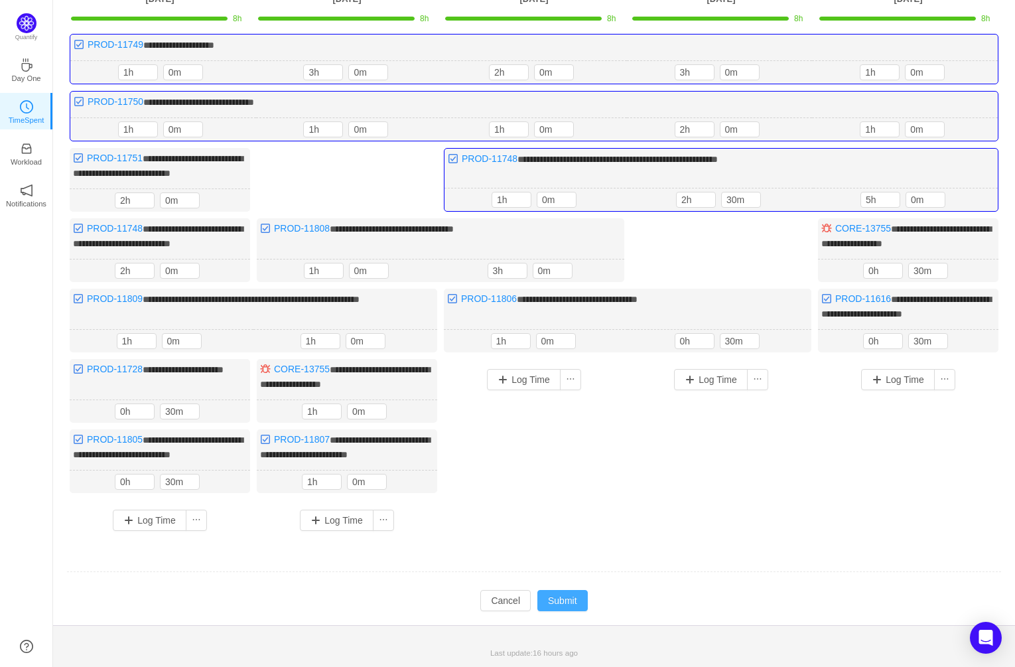
click at [569, 600] on button "Submit" at bounding box center [562, 600] width 50 height 21
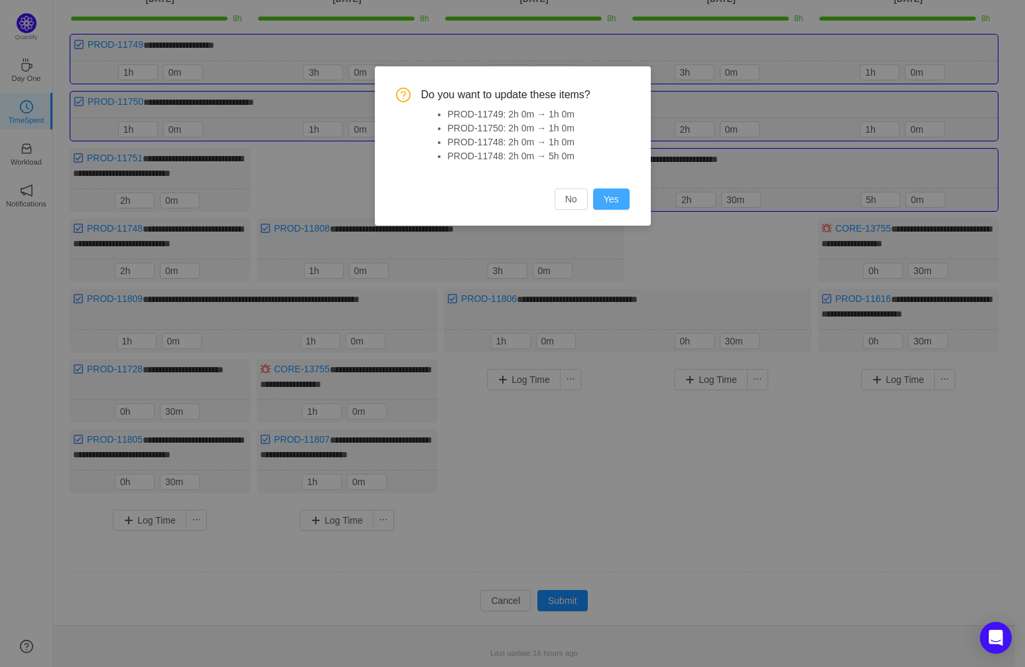
click at [619, 198] on button "Yes" at bounding box center [611, 198] width 36 height 21
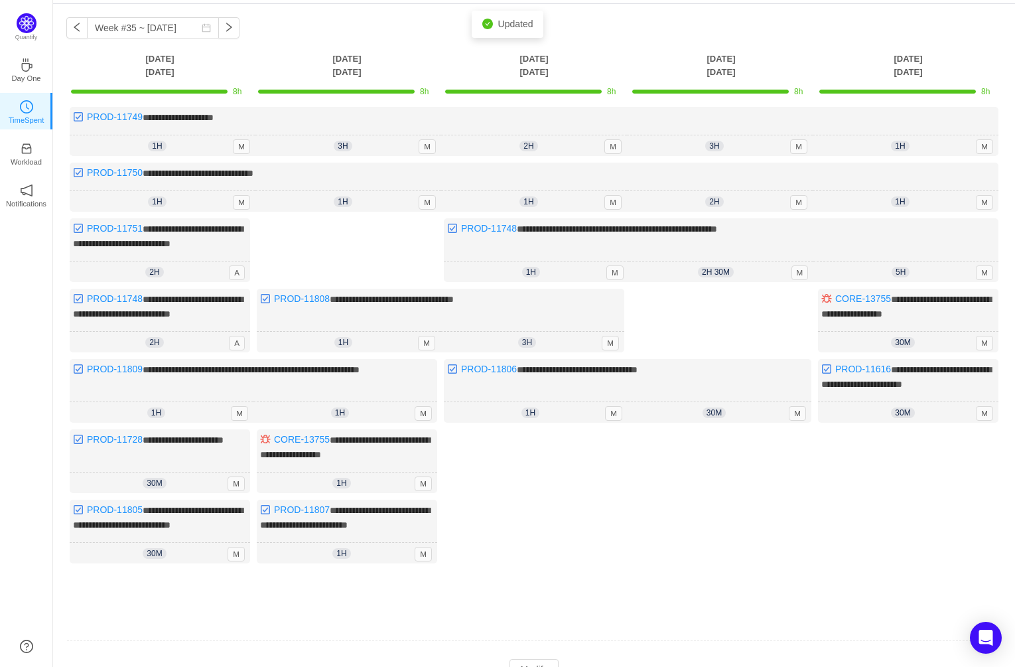
scroll to position [0, 0]
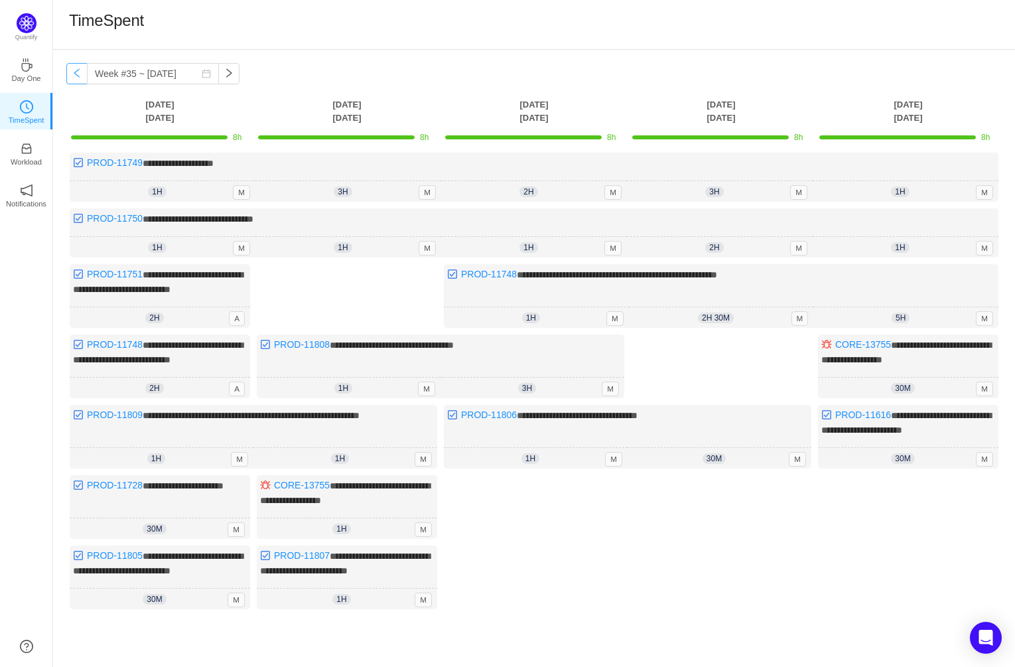
click at [73, 72] on button "button" at bounding box center [76, 73] width 21 height 21
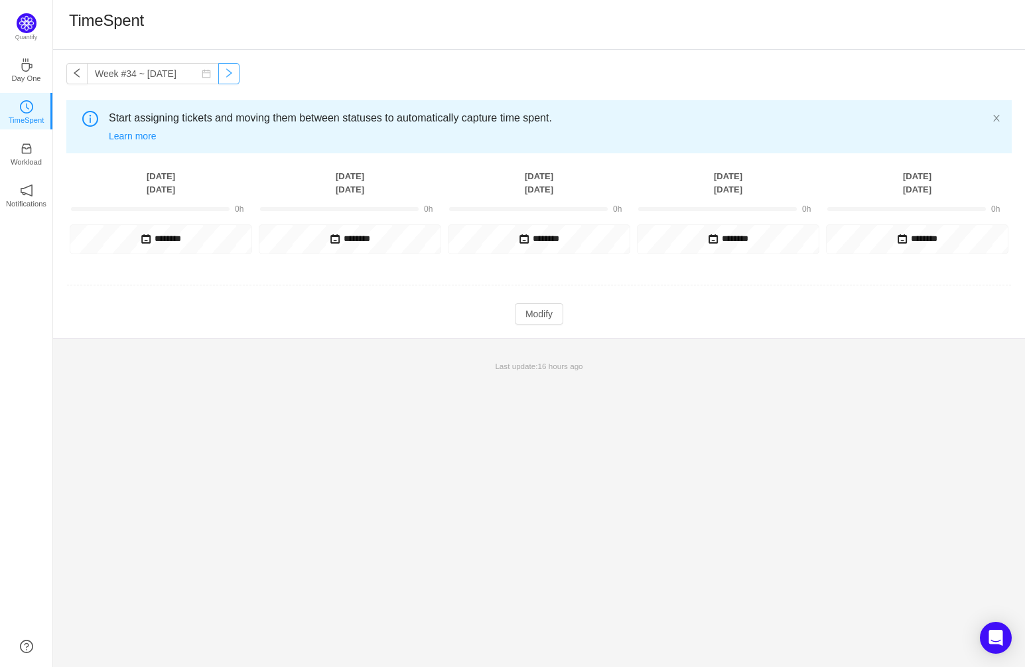
click at [218, 72] on button "button" at bounding box center [228, 73] width 21 height 21
type input "Week #35 ~ Aug 25"
